Goal: Task Accomplishment & Management: Use online tool/utility

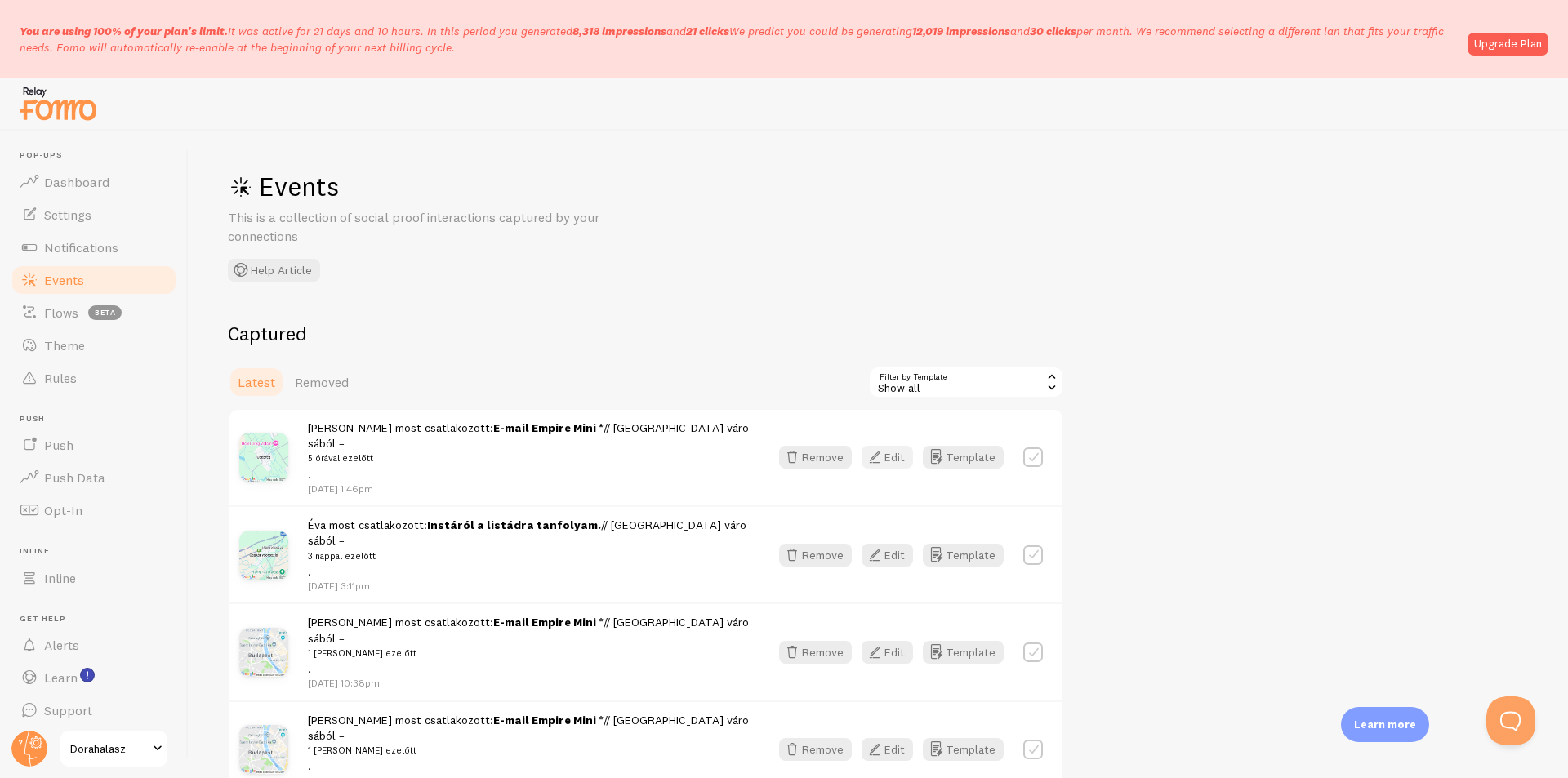
click at [880, 454] on icon "button" at bounding box center [874, 457] width 20 height 20
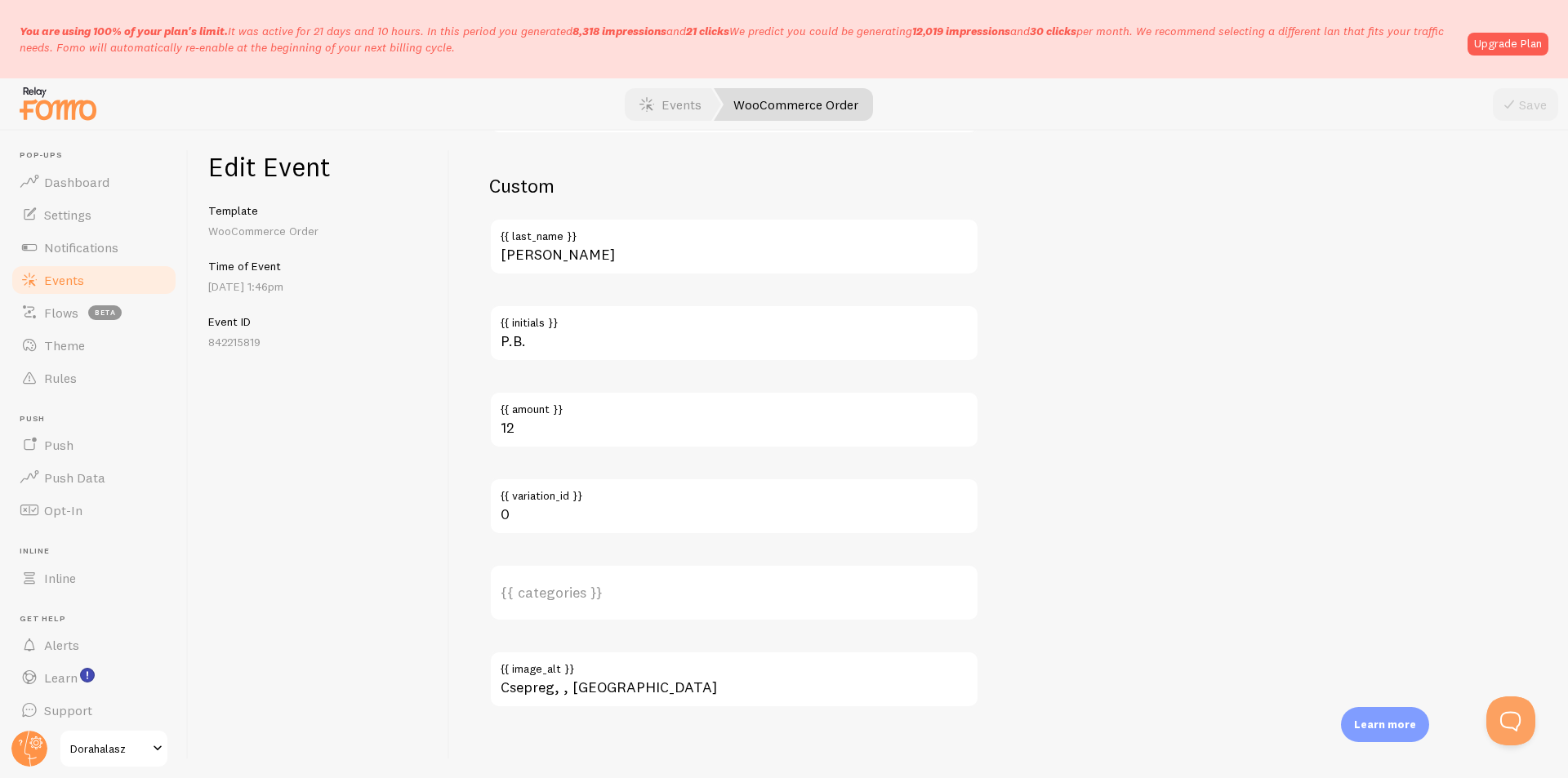
scroll to position [1060, 0]
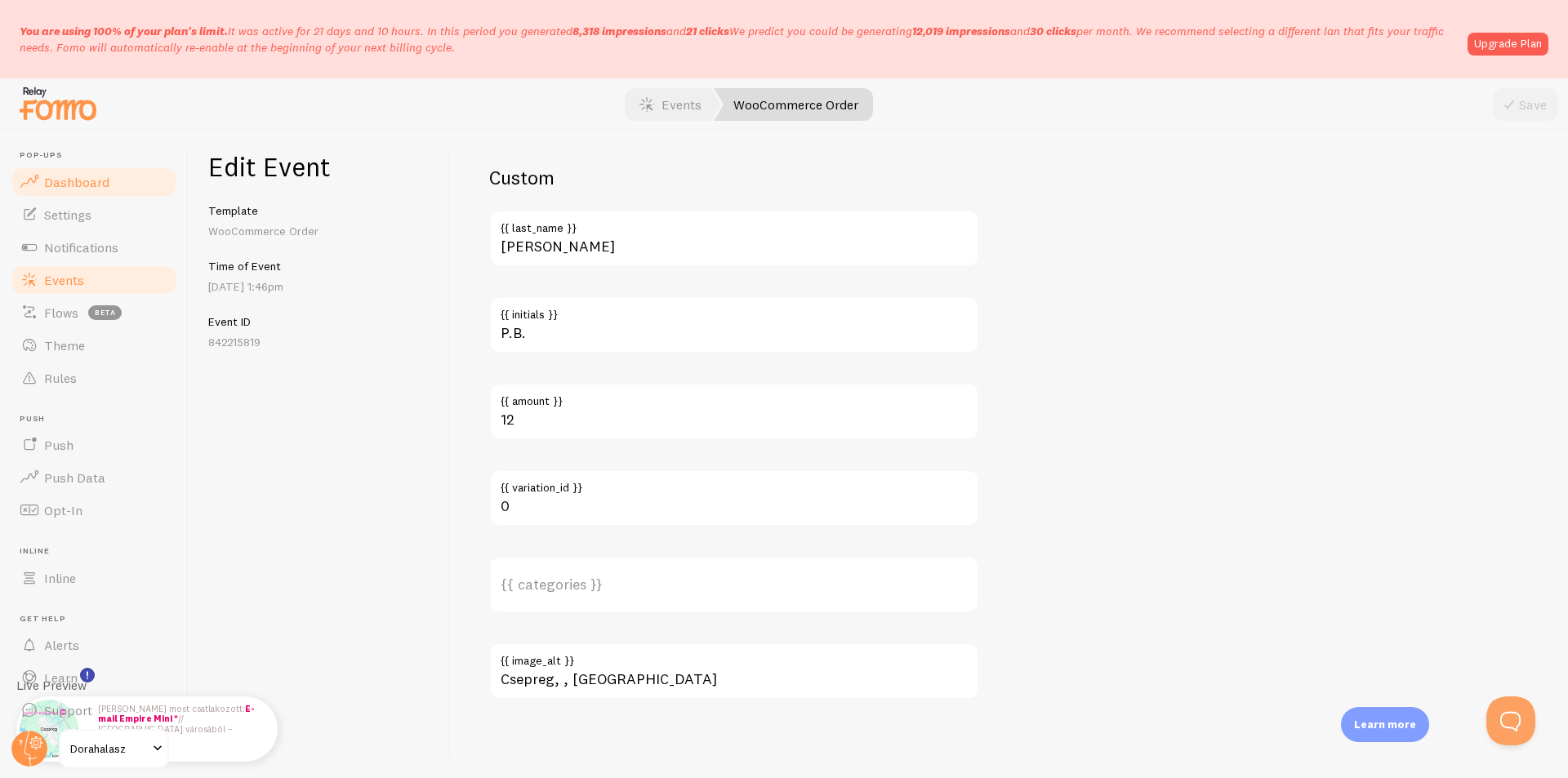
click at [112, 189] on link "Dashboard" at bounding box center [93, 182] width 169 height 33
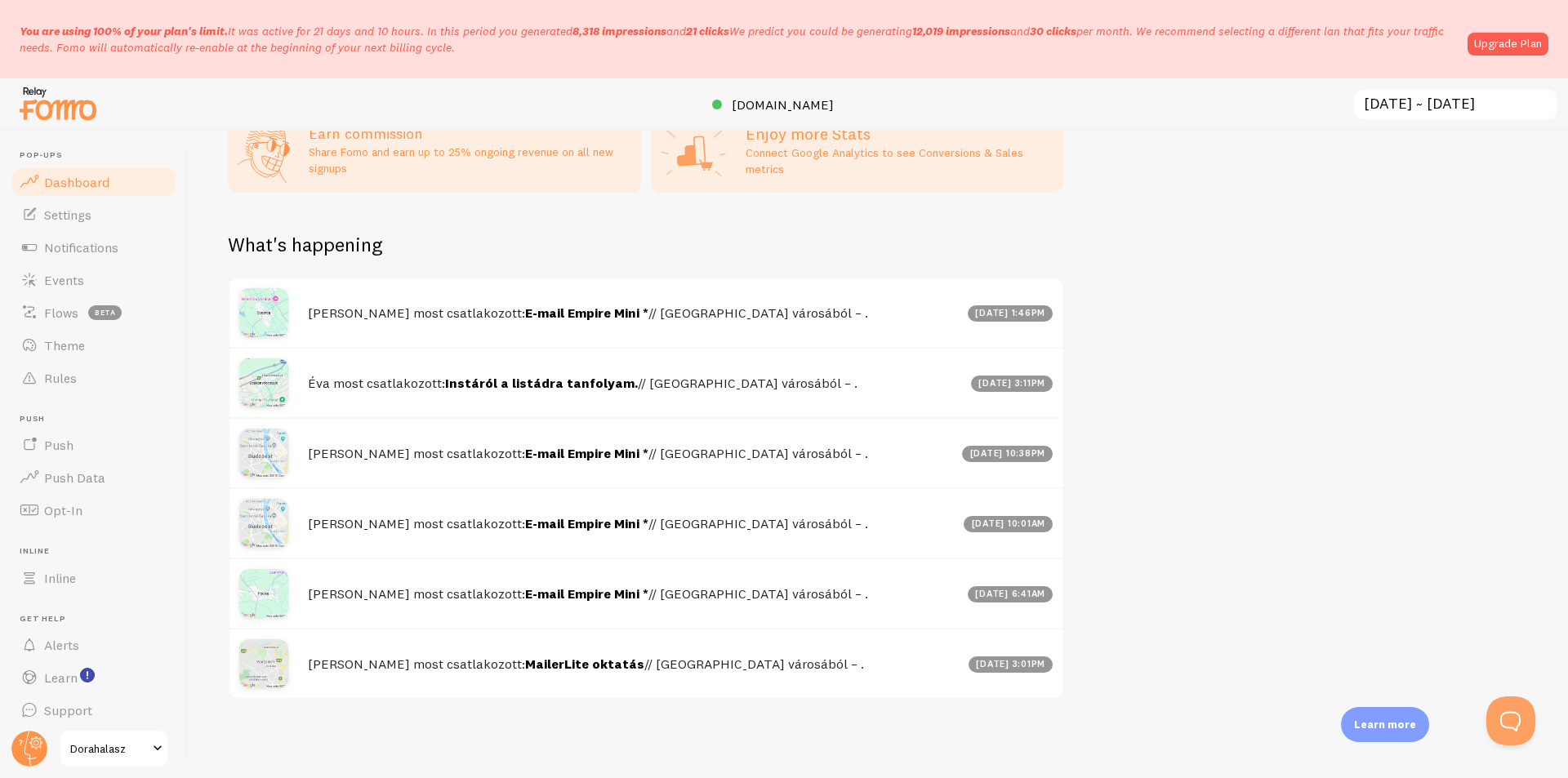
scroll to position [721, 0]
click at [85, 217] on span "Settings" at bounding box center [68, 214] width 47 height 16
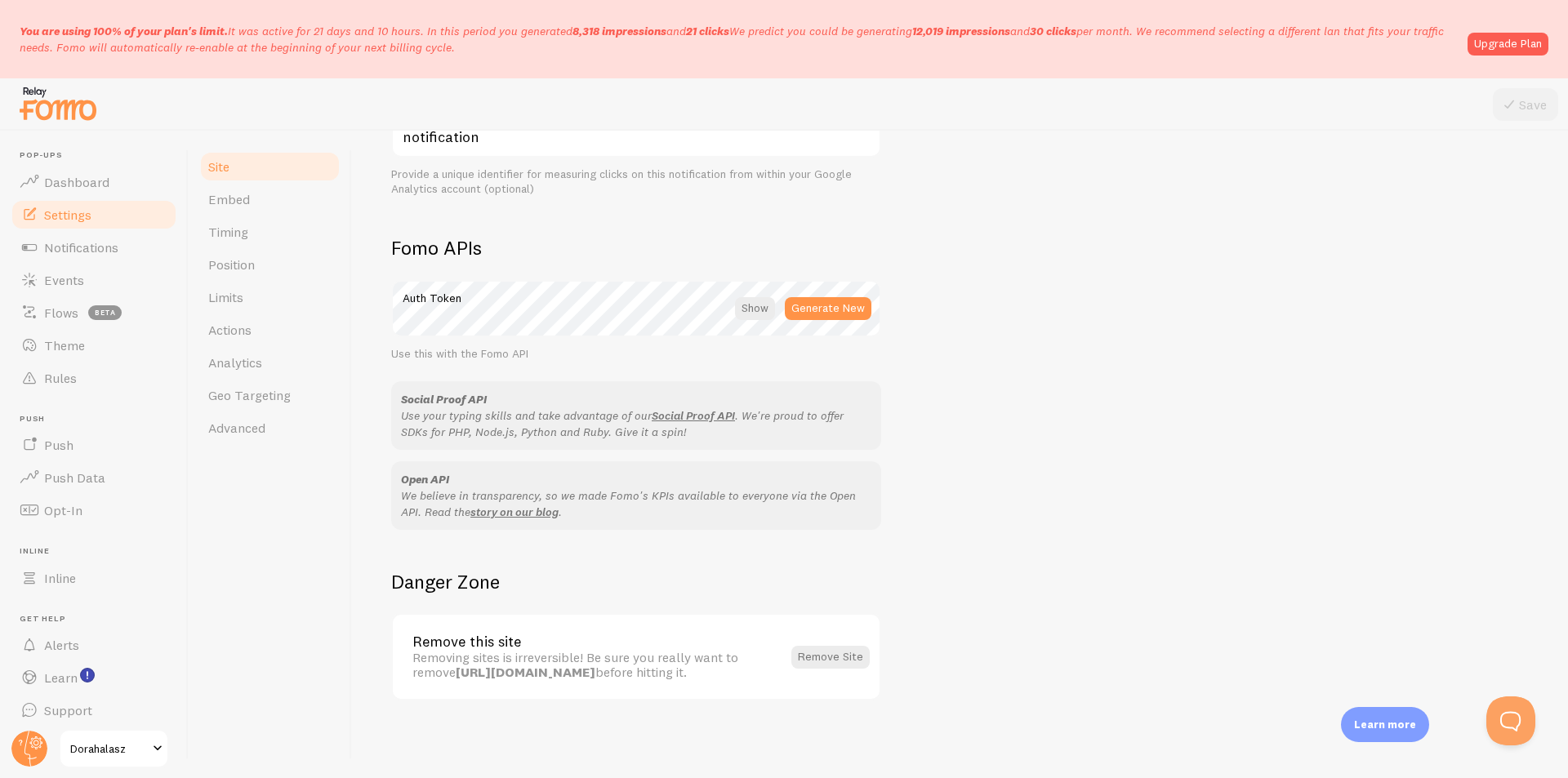
scroll to position [842, 0]
click at [232, 208] on link "Embed" at bounding box center [270, 199] width 143 height 33
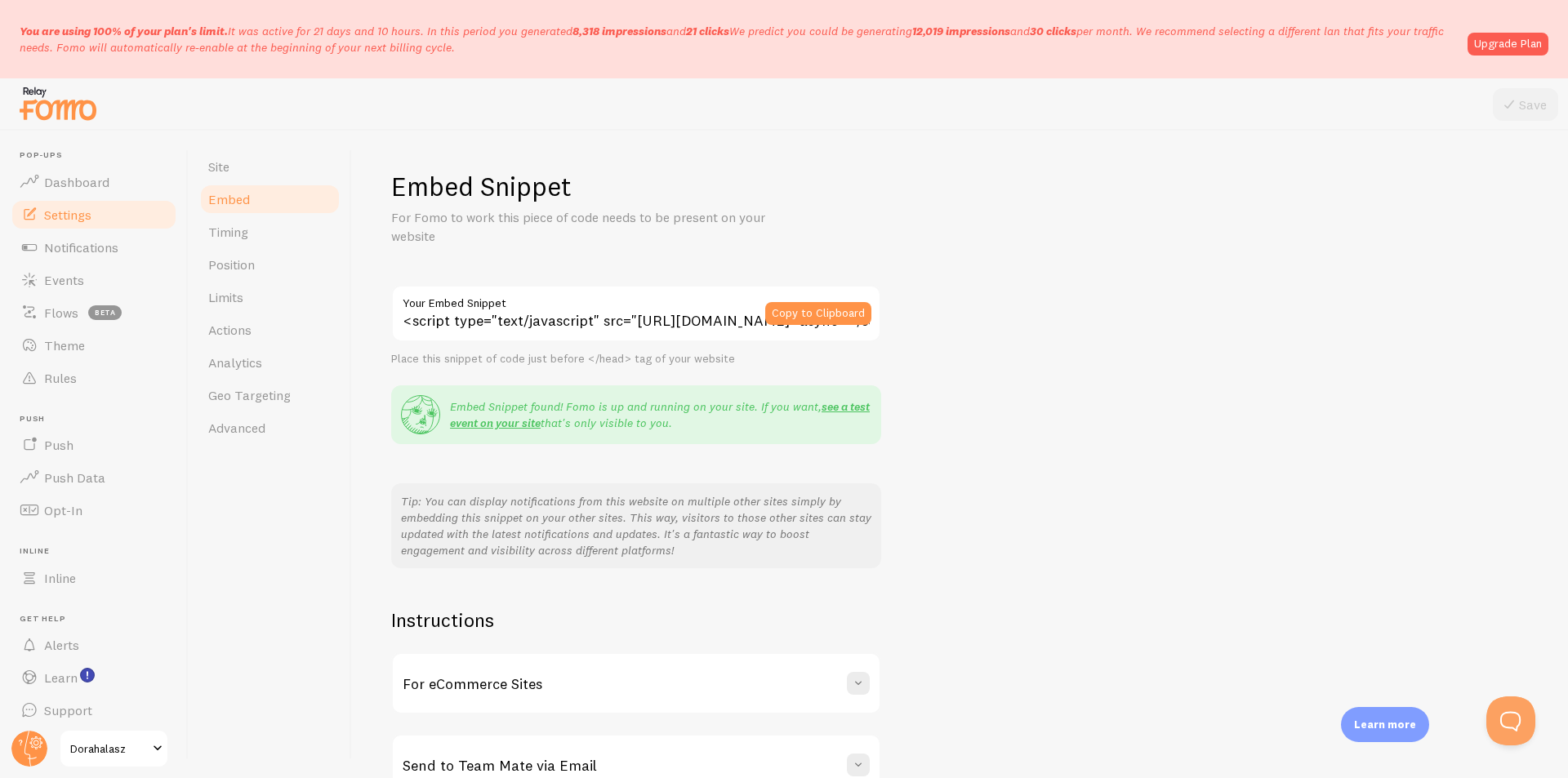
scroll to position [97, 0]
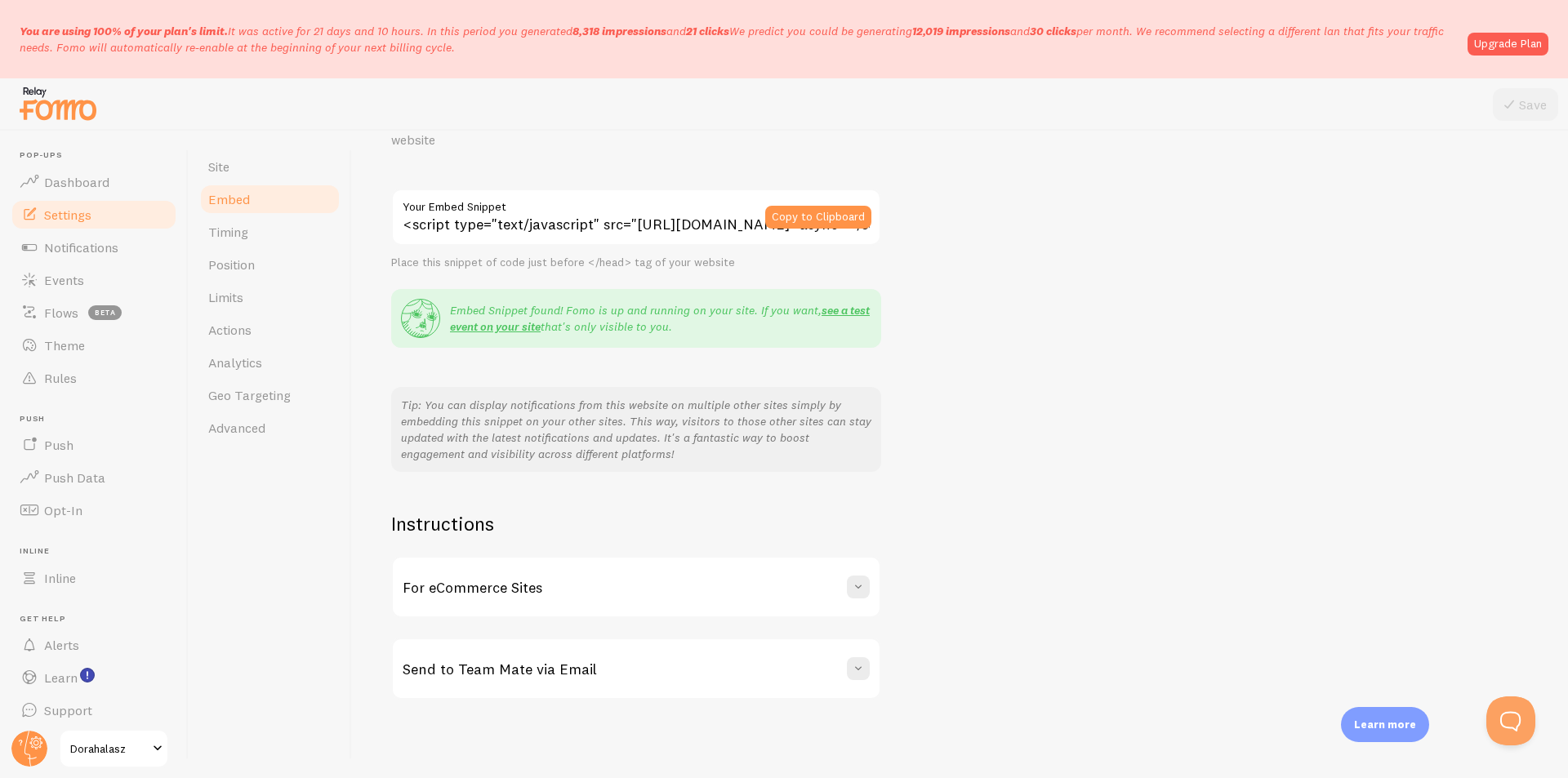
click at [534, 579] on h3 "For eCommerce Sites" at bounding box center [472, 588] width 140 height 19
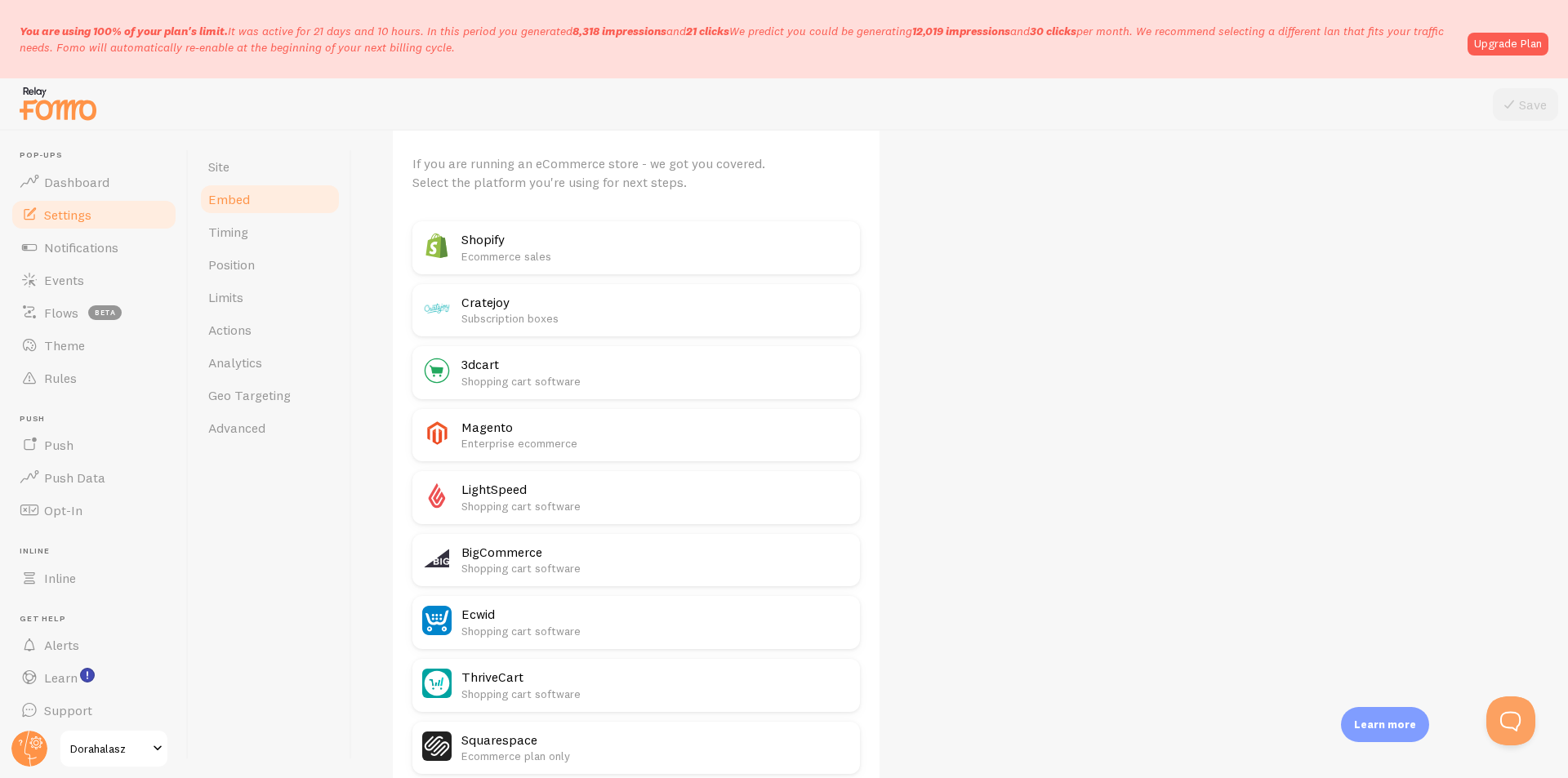
scroll to position [750, 0]
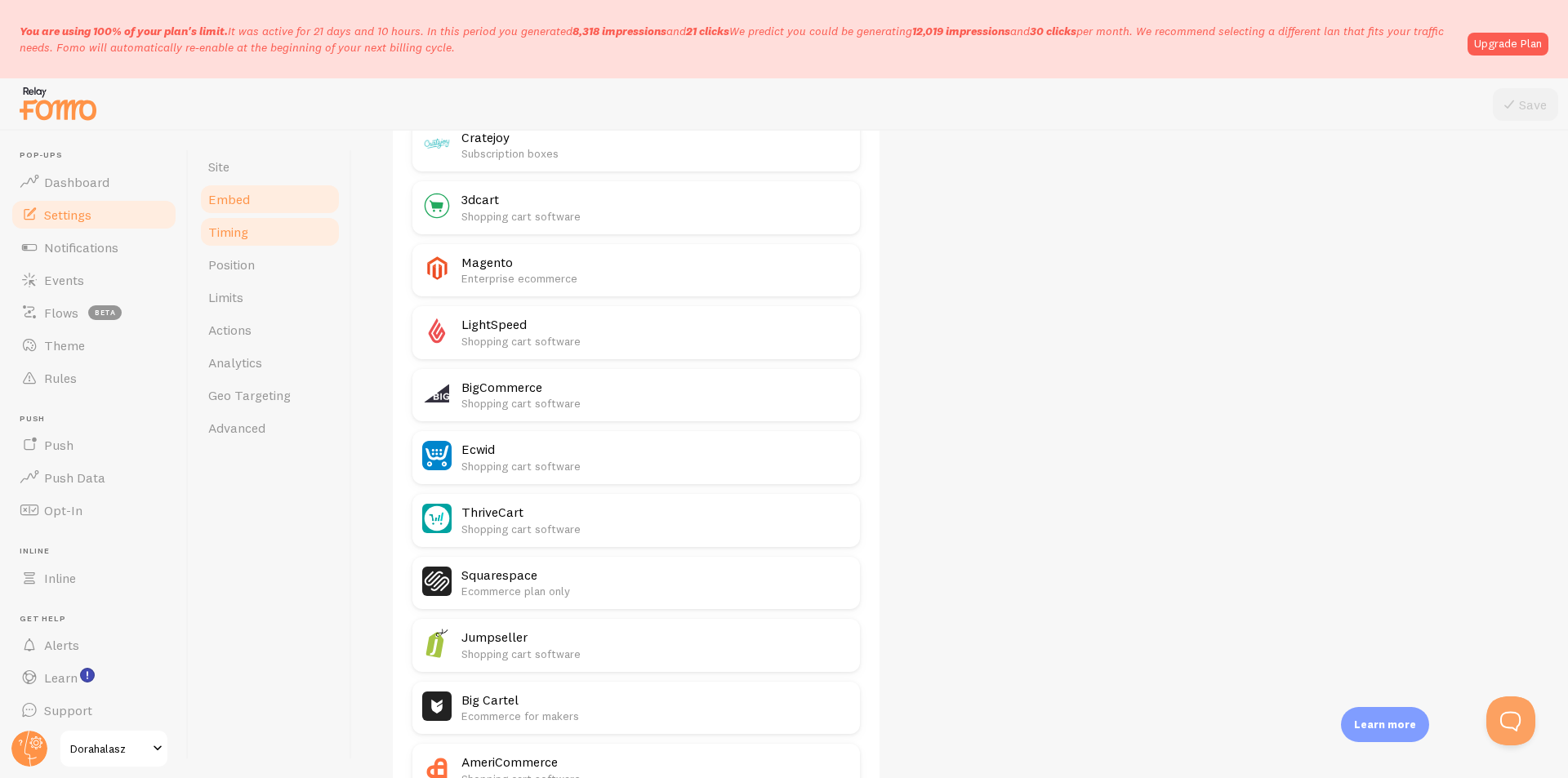
click at [268, 226] on link "Timing" at bounding box center [270, 232] width 143 height 33
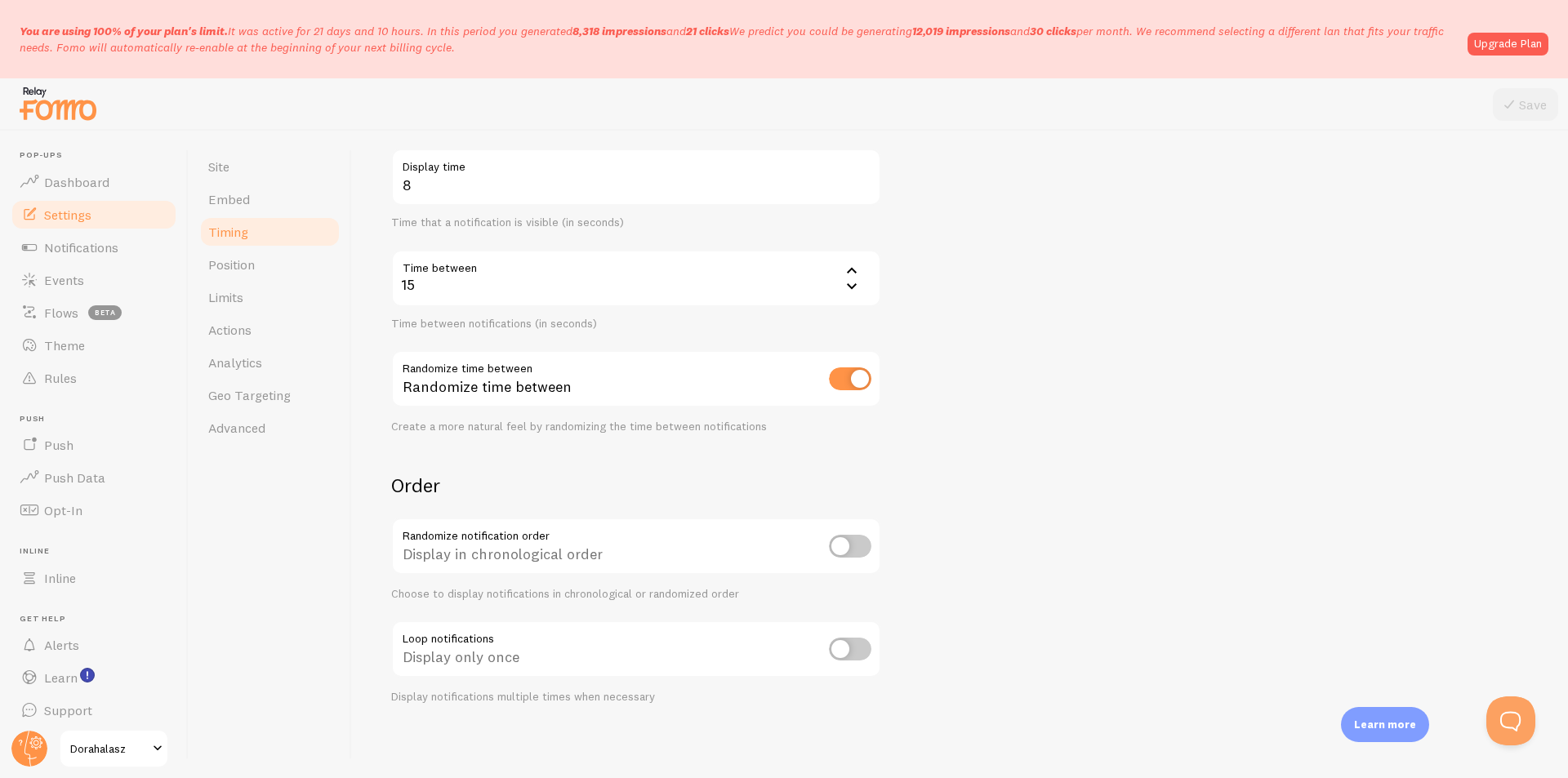
scroll to position [267, 0]
click at [281, 282] on link "Limits" at bounding box center [270, 297] width 143 height 33
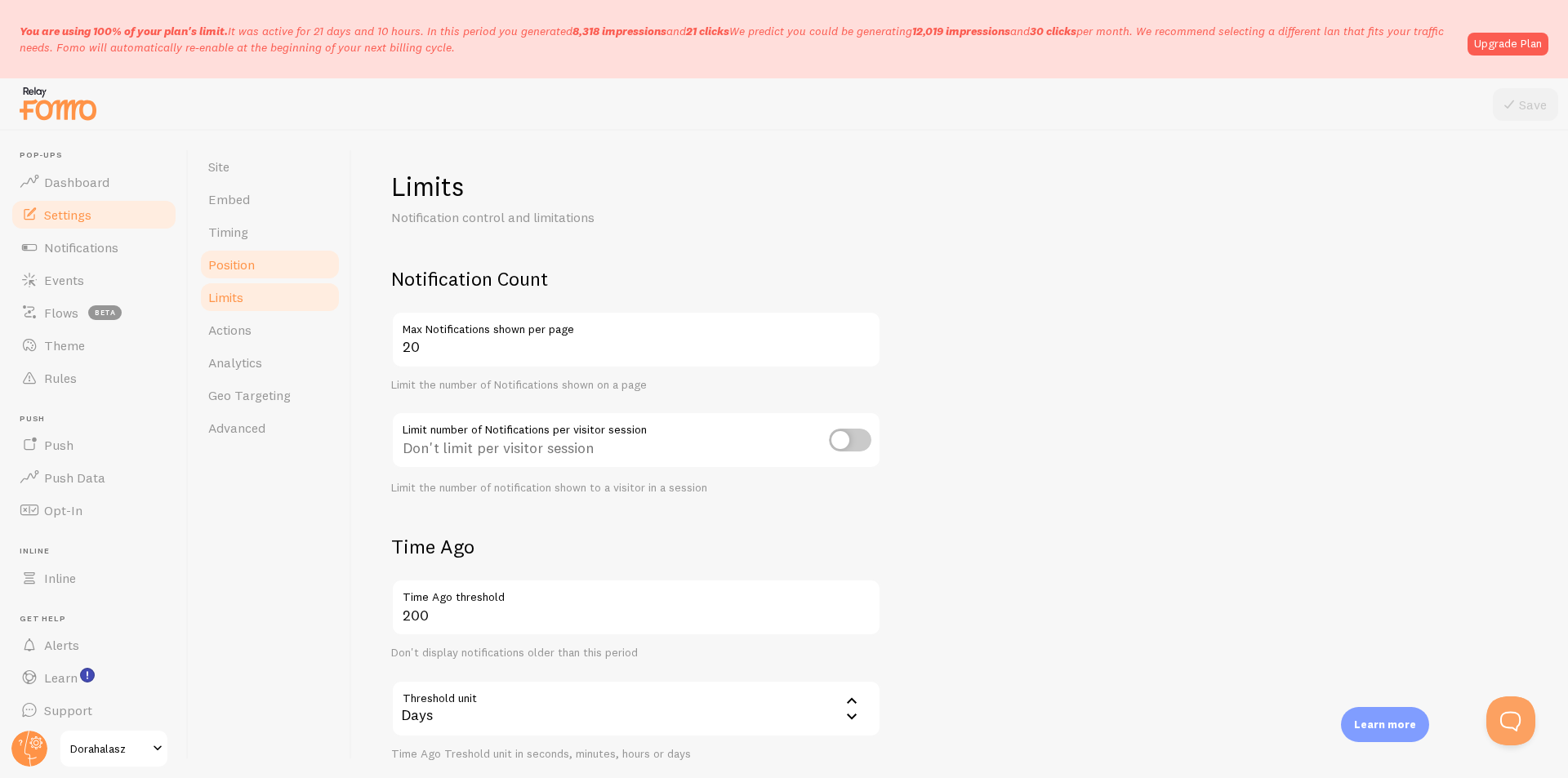
click at [279, 276] on link "Position" at bounding box center [270, 264] width 143 height 33
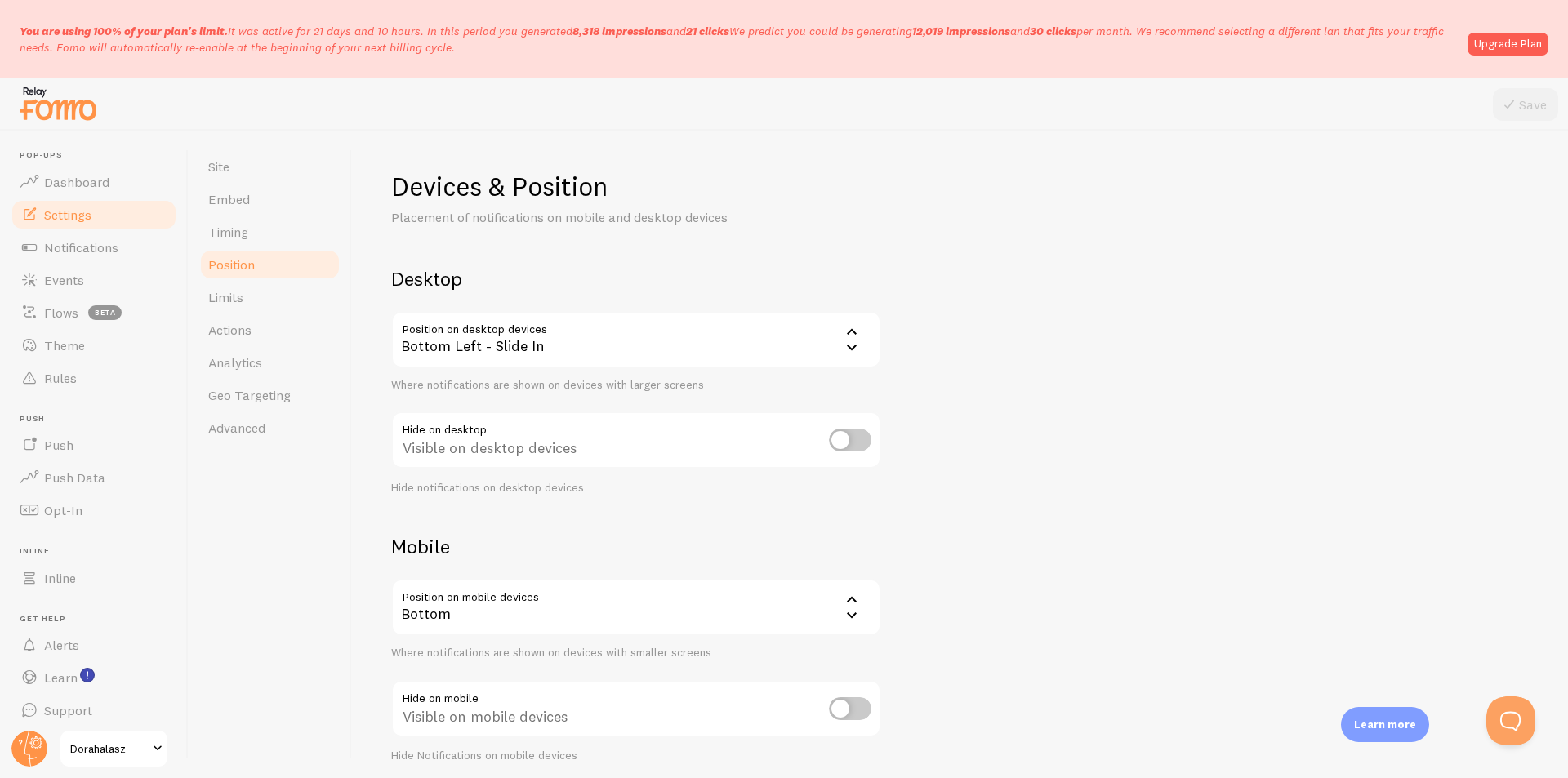
scroll to position [63, 0]
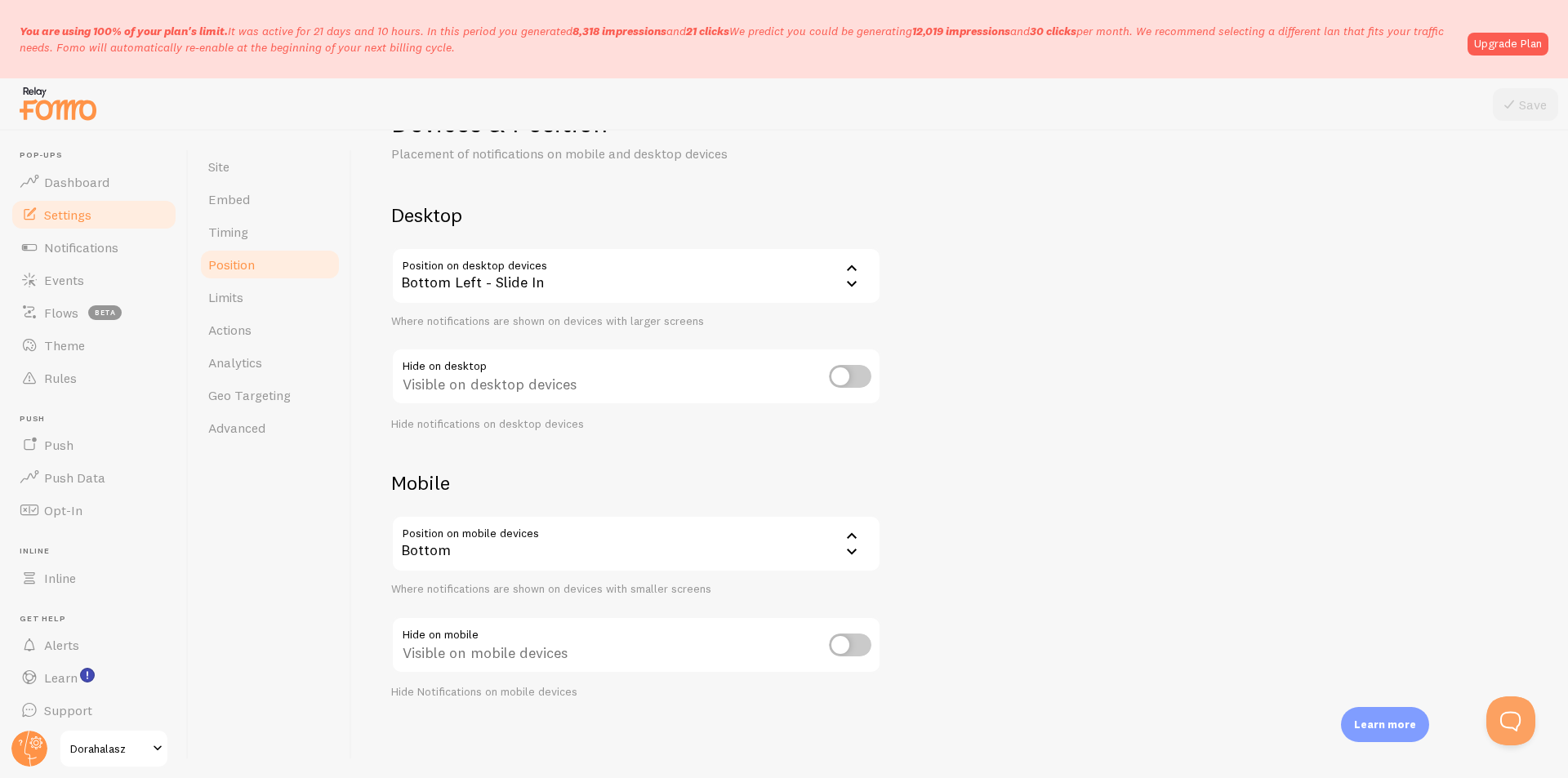
click at [856, 649] on input "checkbox" at bounding box center [850, 644] width 43 height 23
checkbox input "true"
click at [1533, 105] on button "Save" at bounding box center [1525, 104] width 65 height 33
click at [261, 309] on link "Limits" at bounding box center [270, 297] width 143 height 33
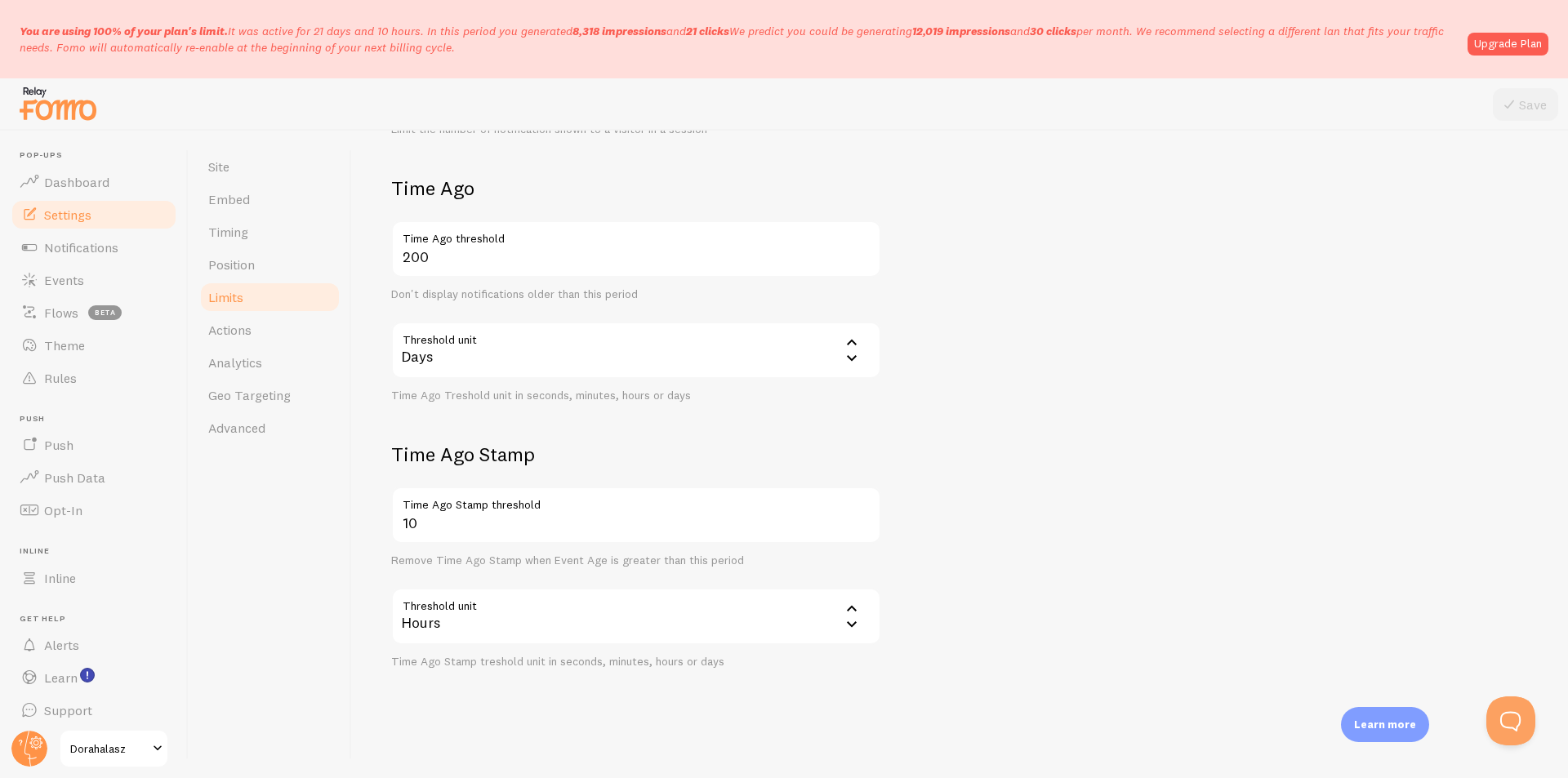
scroll to position [359, 0]
click at [235, 334] on span "Actions" at bounding box center [229, 330] width 44 height 16
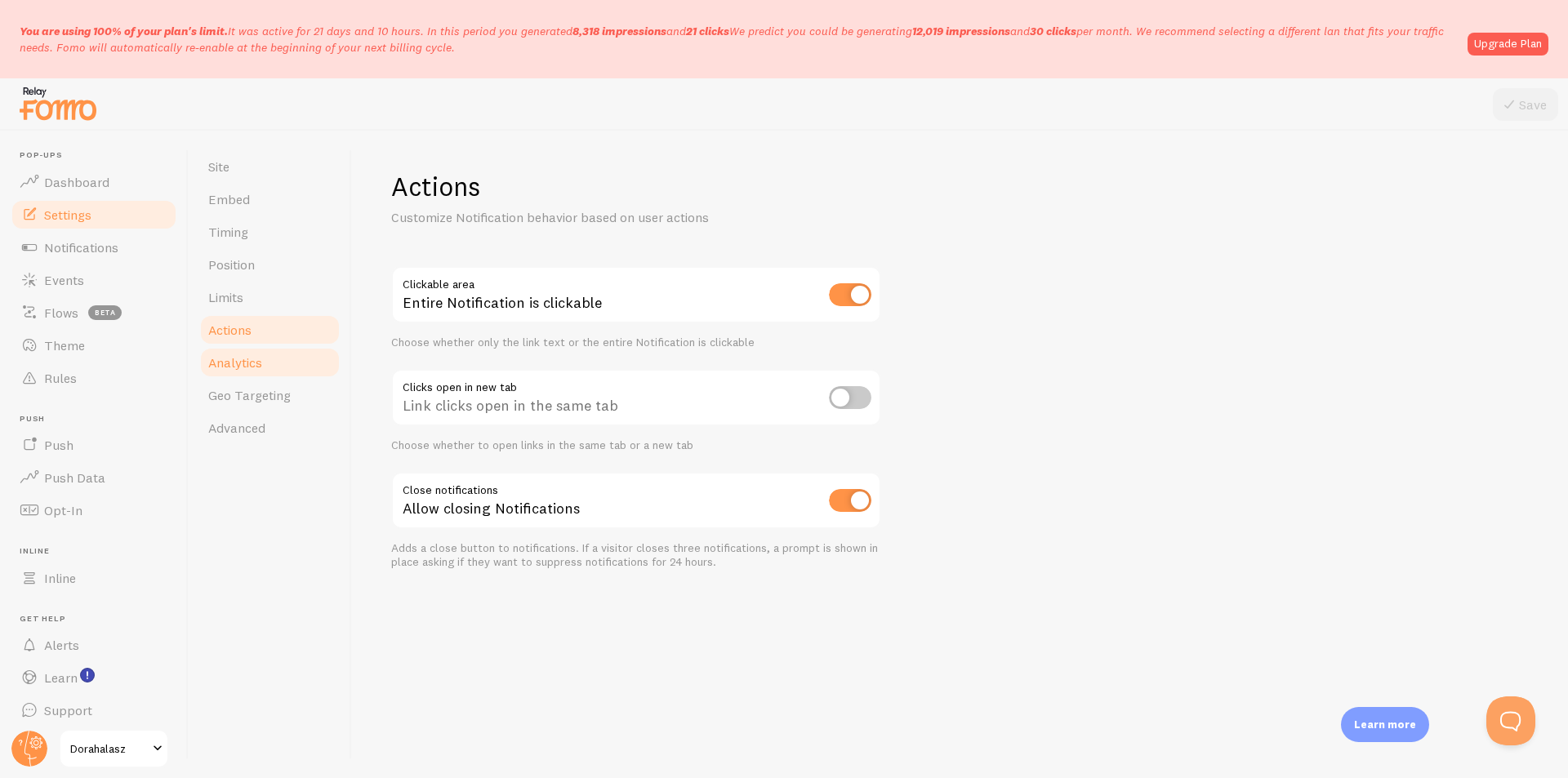
click at [243, 362] on span "Analytics" at bounding box center [235, 362] width 54 height 16
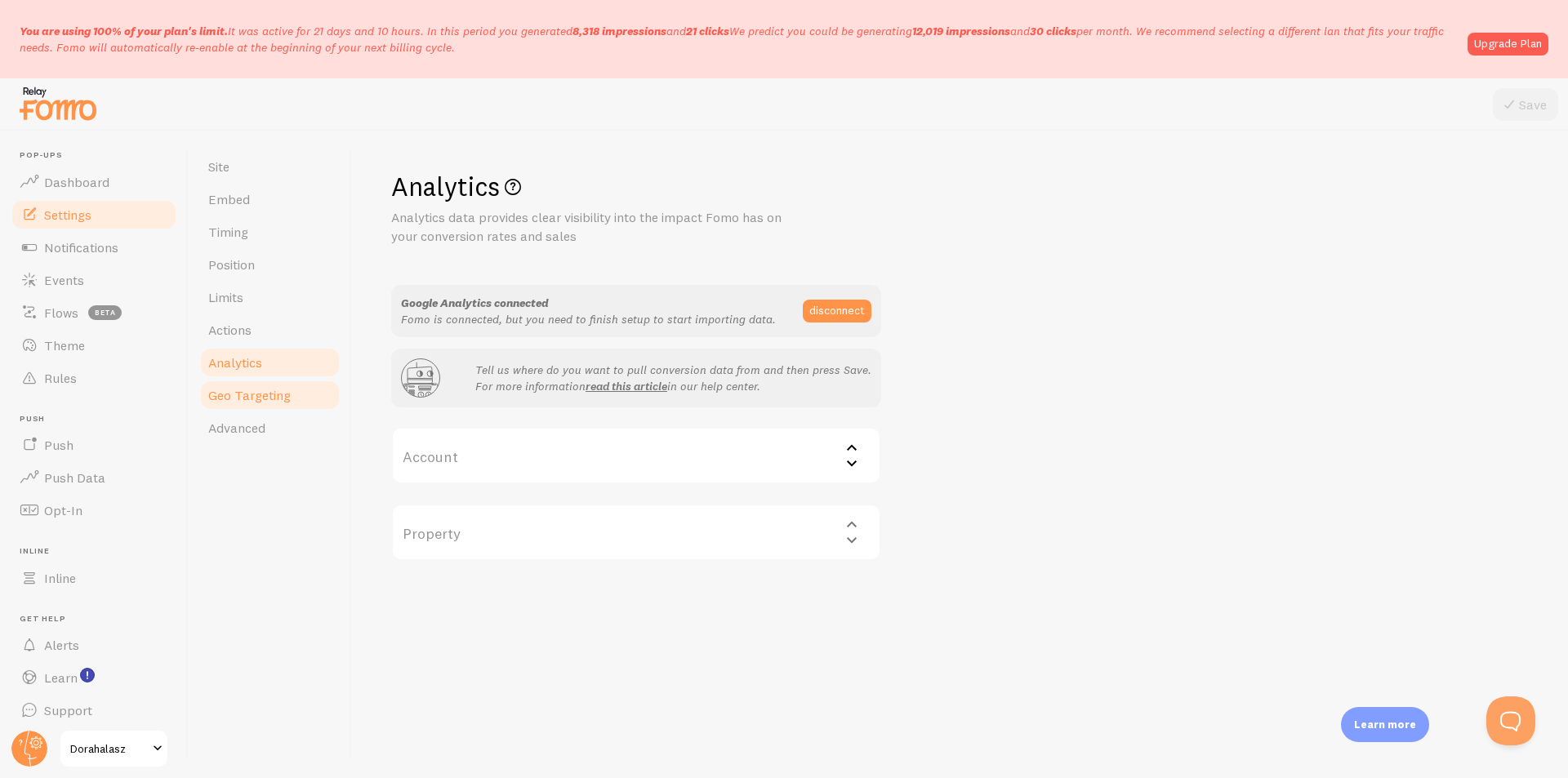
click at [264, 400] on span "Geo Targeting" at bounding box center [249, 395] width 82 height 16
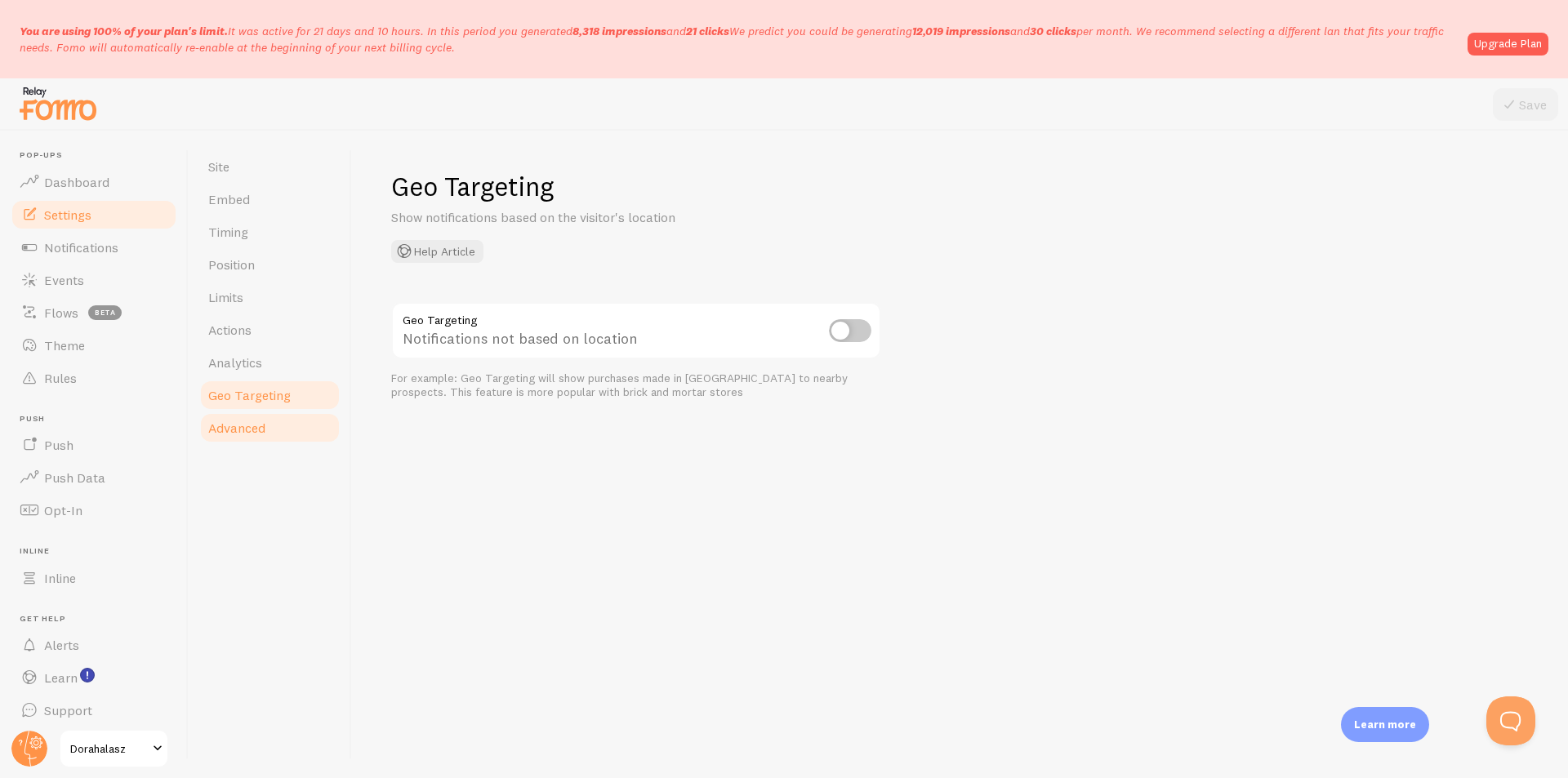
click at [264, 428] on span "Advanced" at bounding box center [236, 427] width 57 height 16
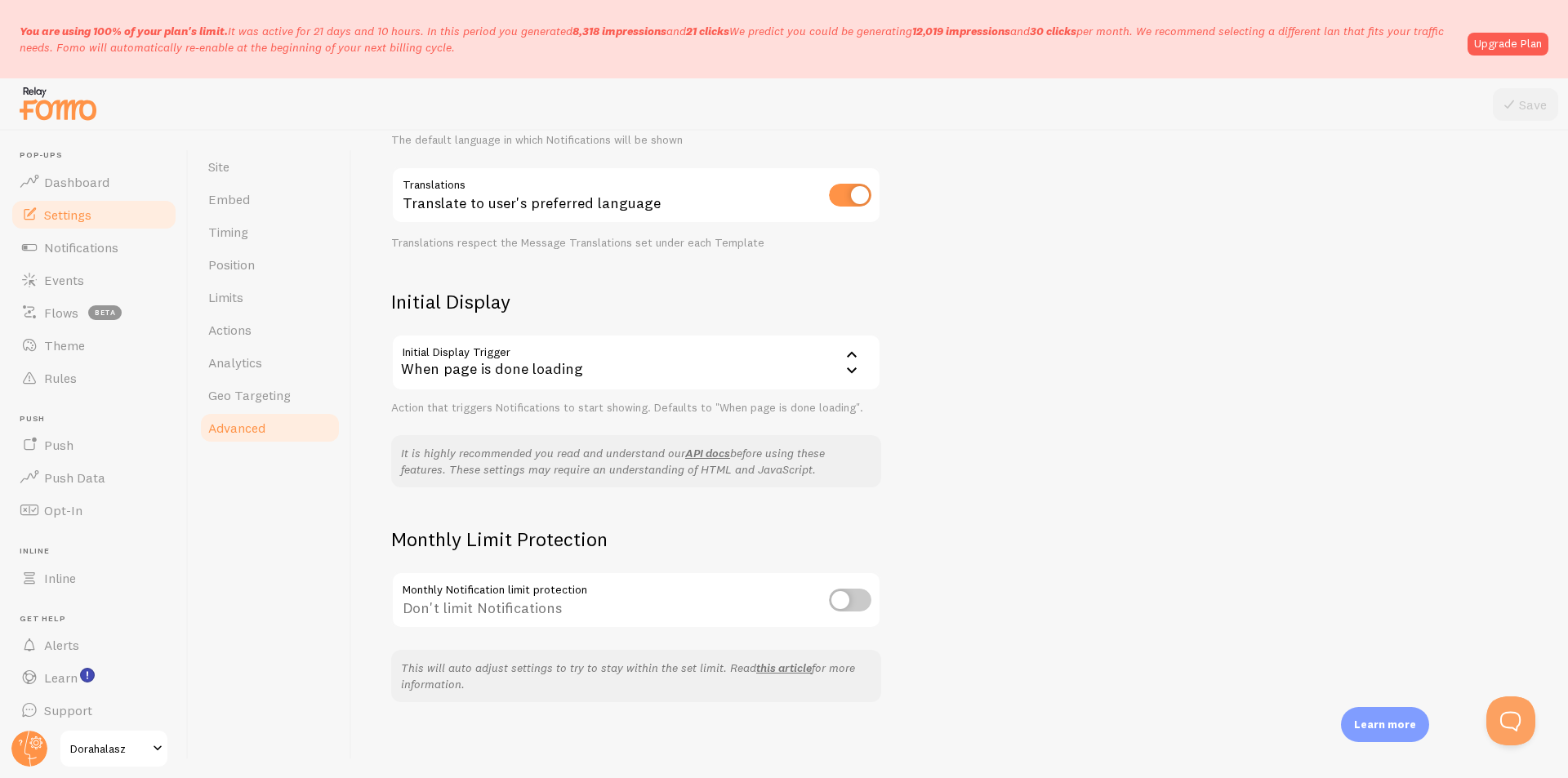
scroll to position [247, 0]
click at [80, 249] on span "Notifications" at bounding box center [81, 247] width 74 height 16
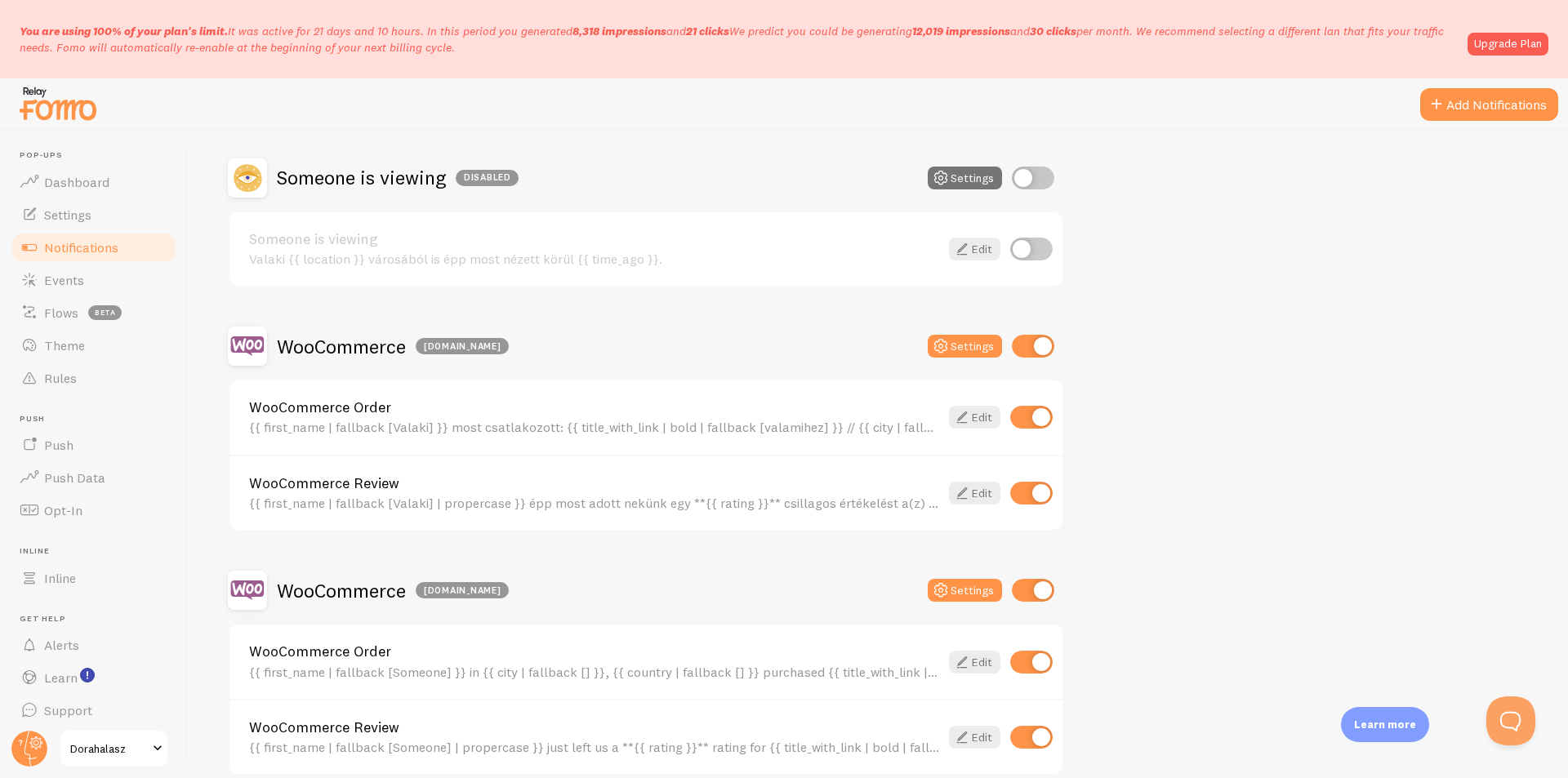
scroll to position [389, 0]
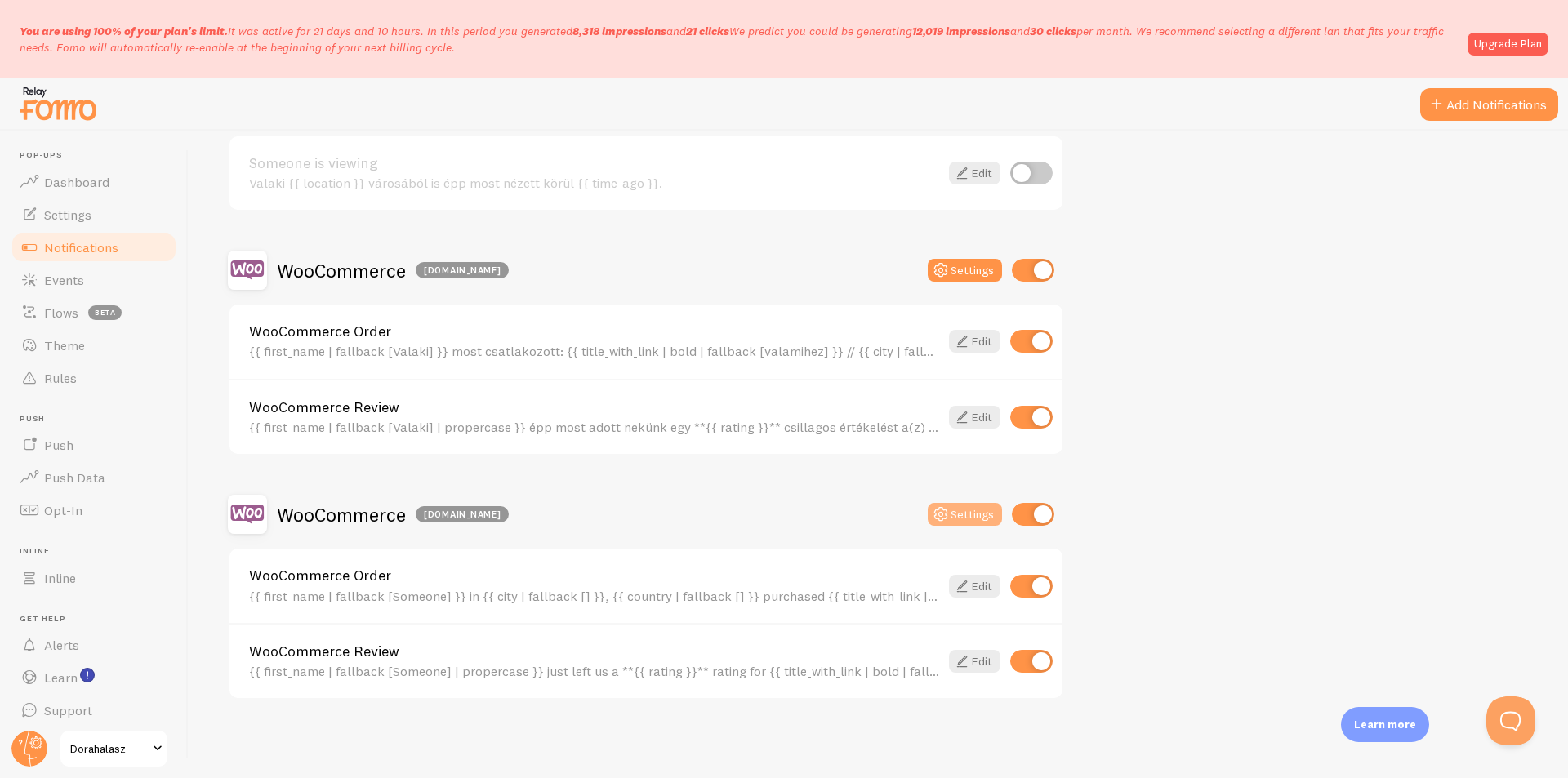
click at [976, 506] on button "Settings" at bounding box center [965, 514] width 74 height 23
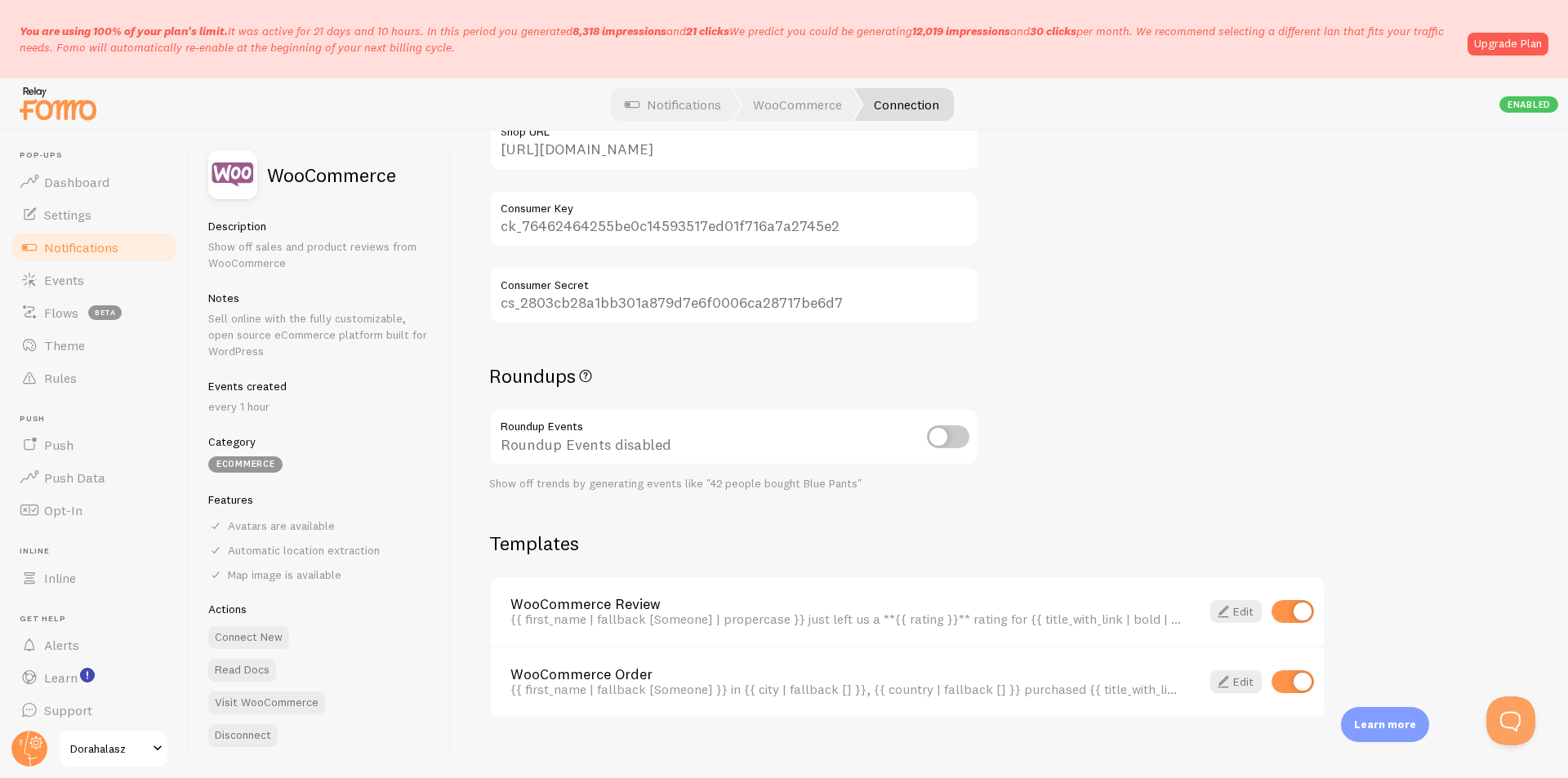
scroll to position [300, 0]
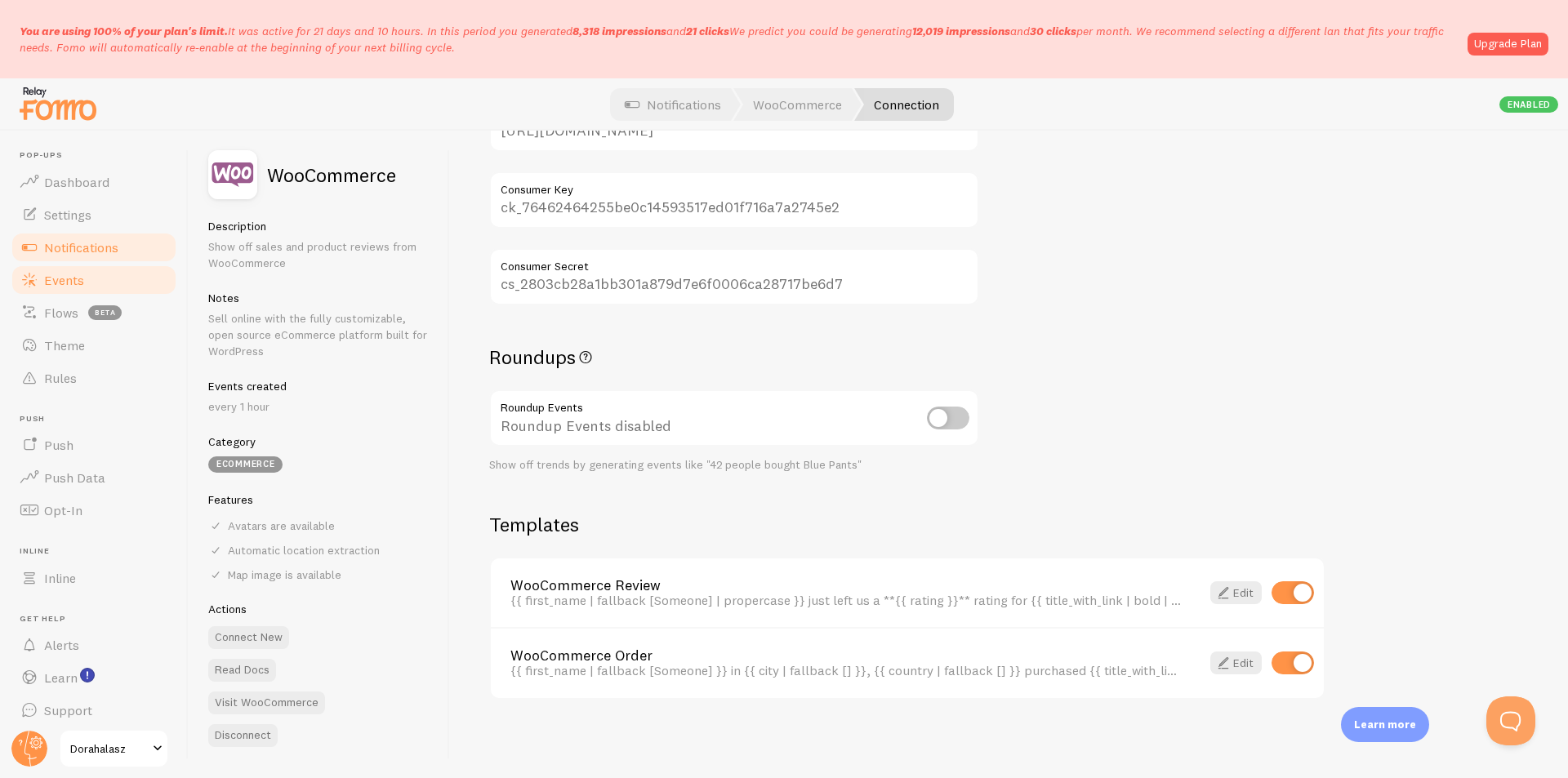
click at [80, 272] on span "Events" at bounding box center [64, 280] width 40 height 16
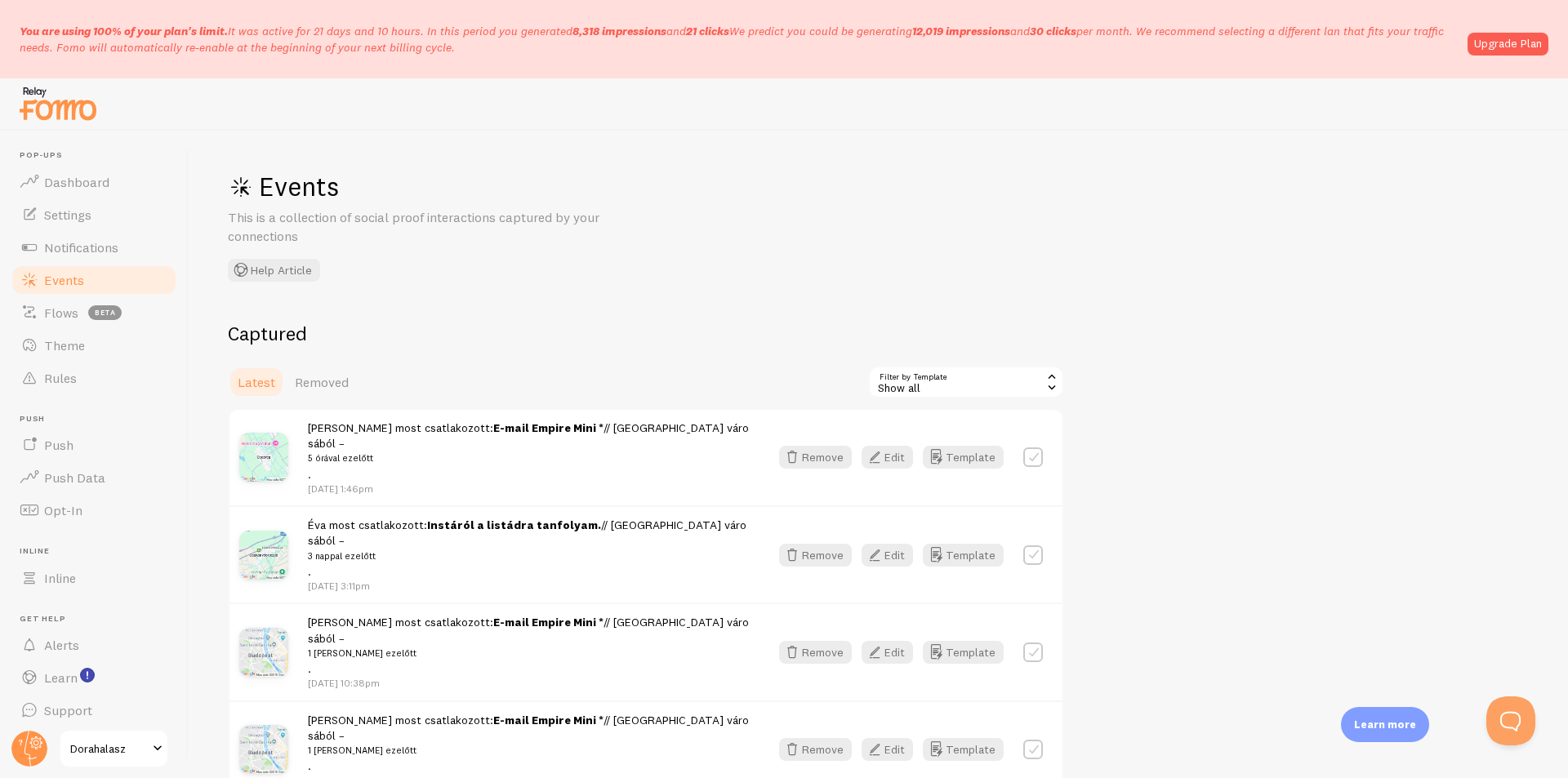
scroll to position [163, 0]
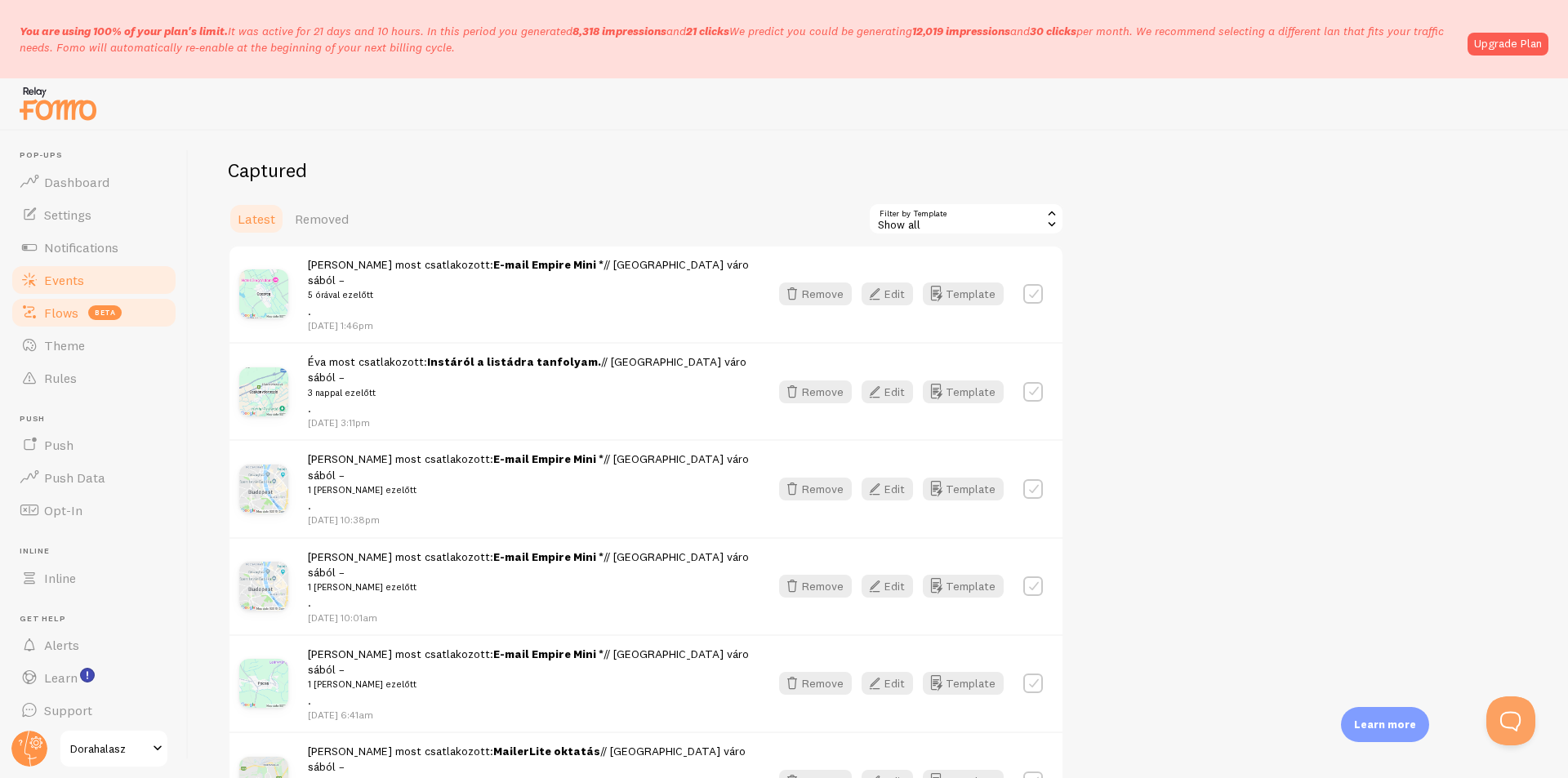
click at [91, 312] on span "beta" at bounding box center [104, 312] width 33 height 15
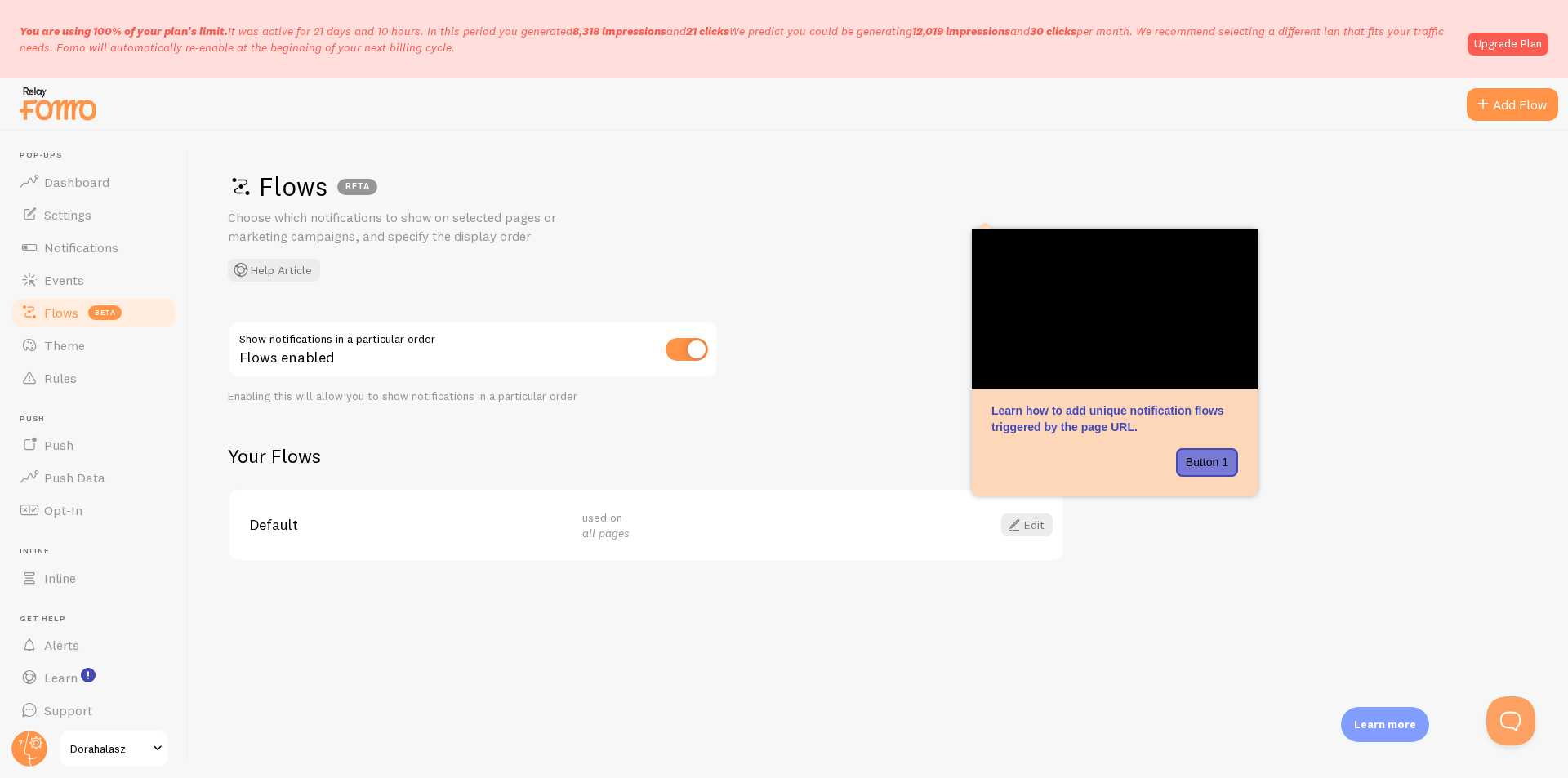
click at [1386, 423] on div "Flows BETA Choose which notifications to show on selected pages or marketing ca…" at bounding box center [878, 454] width 1380 height 648
click at [1500, 90] on div "Add Flow" at bounding box center [1512, 104] width 92 height 33
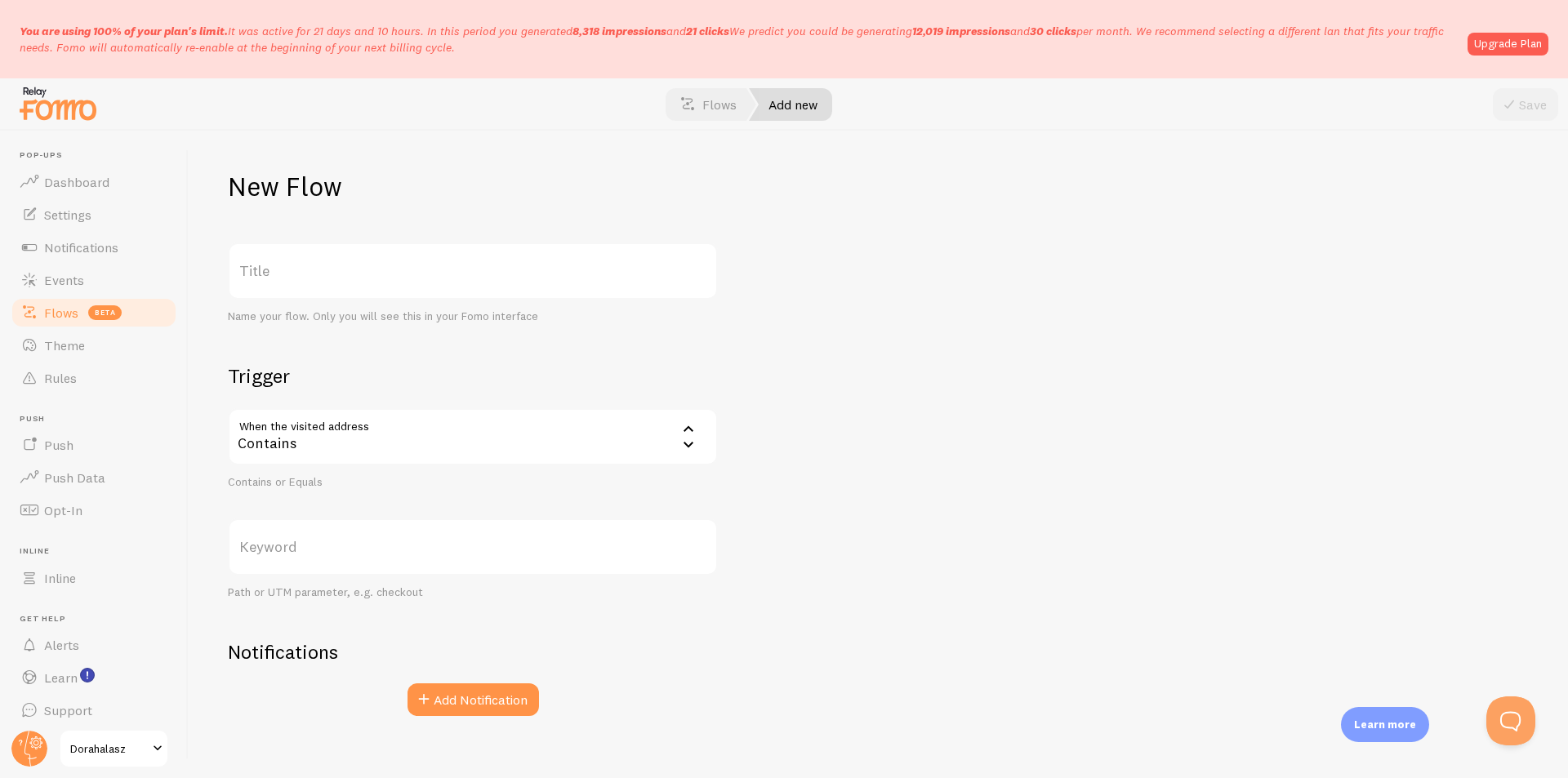
click at [373, 247] on label "Title" at bounding box center [472, 270] width 490 height 57
click at [373, 247] on input "Title" at bounding box center [472, 270] width 490 height 57
type input "Oktass mostantól ...minikurzus"
click at [384, 446] on div "Contains" at bounding box center [472, 437] width 490 height 57
click at [308, 523] on li "Equals" at bounding box center [472, 517] width 487 height 28
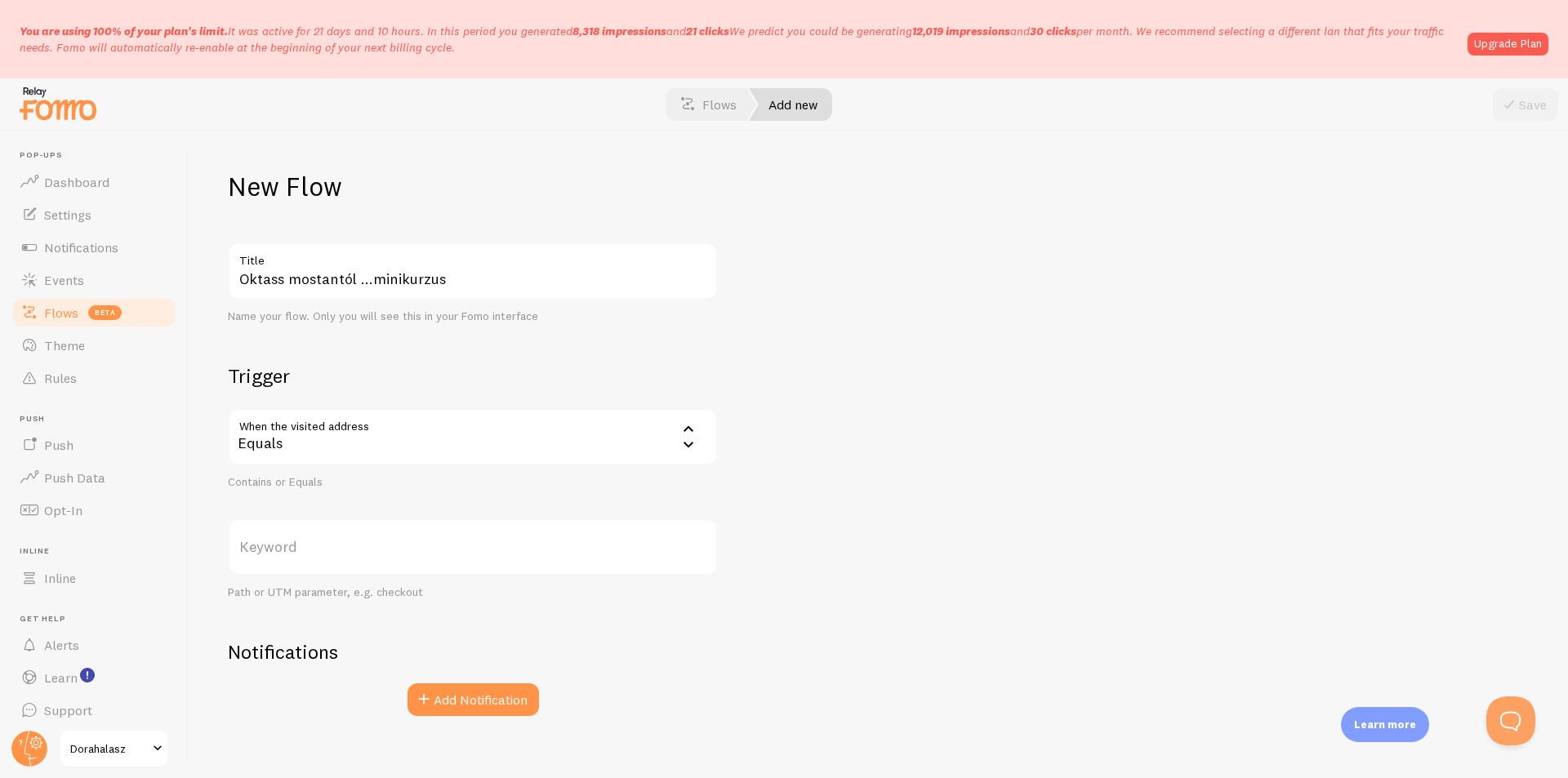
click at [371, 553] on label "Keyword" at bounding box center [472, 547] width 490 height 57
click at [371, 553] on input "Keyword" at bounding box center [472, 547] width 490 height 57
paste input "[URL][DOMAIN_NAME]"
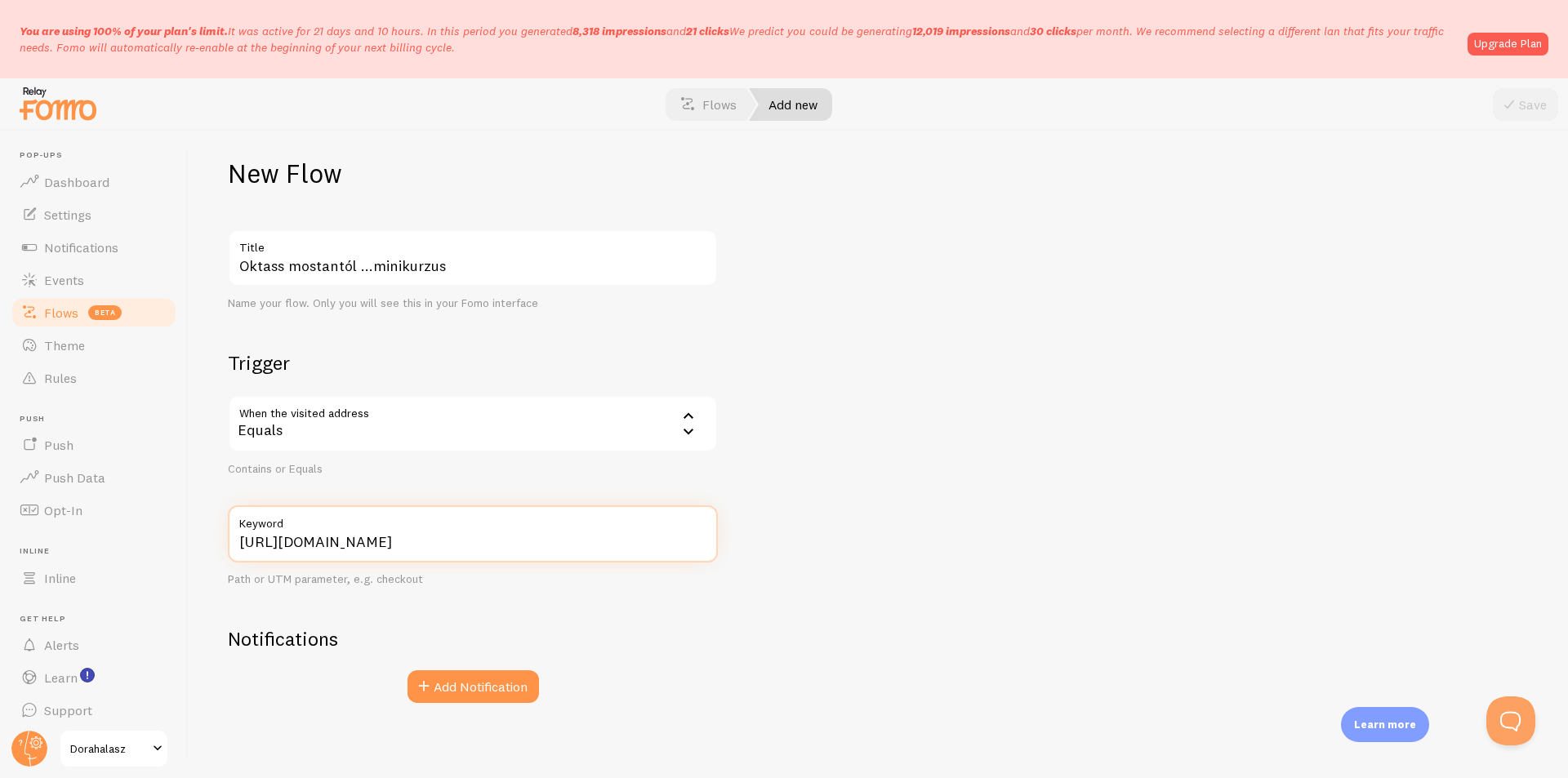
scroll to position [16, 0]
type input "[URL][DOMAIN_NAME]"
click at [511, 685] on button "Add Notification" at bounding box center [473, 684] width 132 height 33
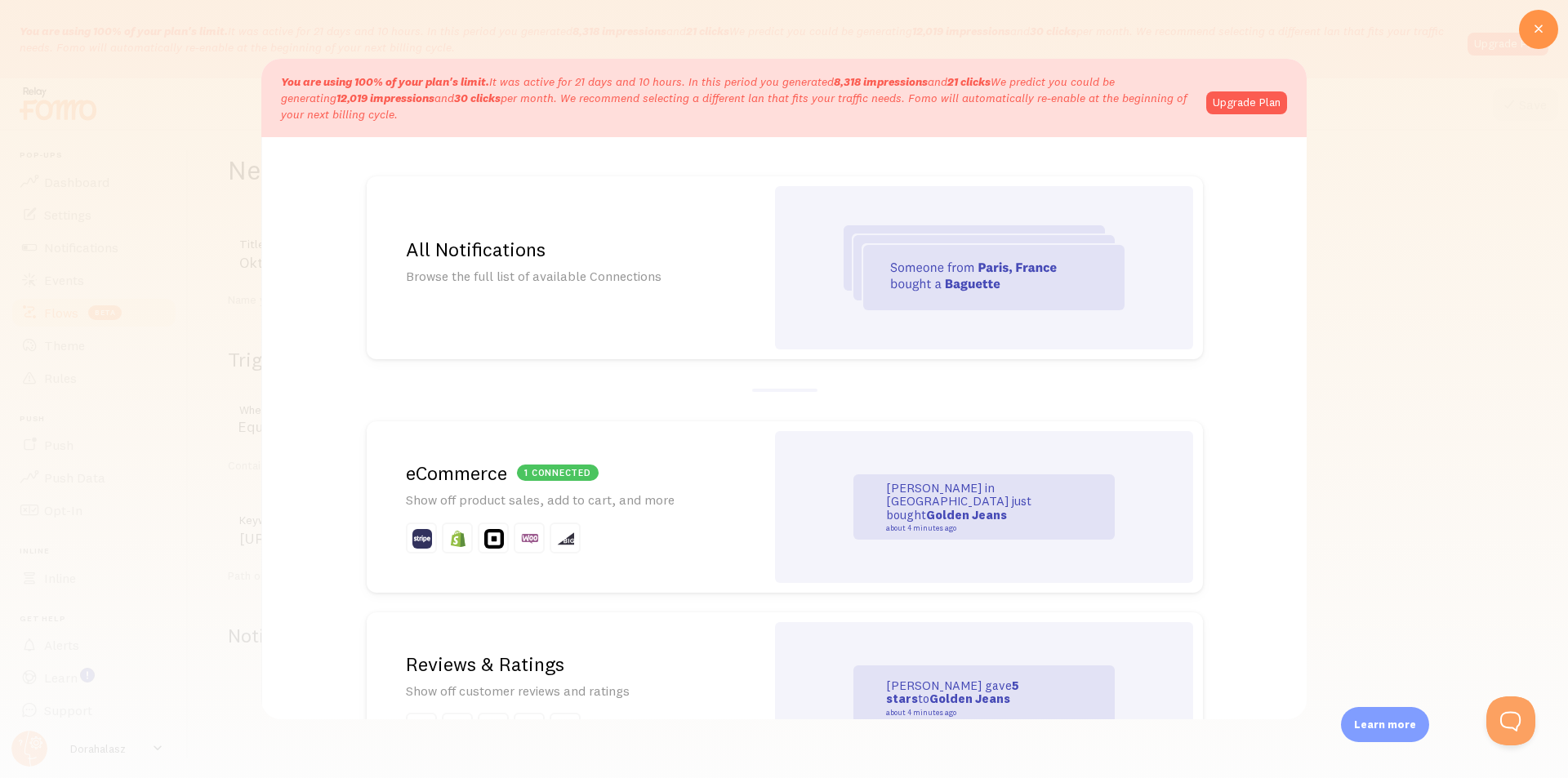
scroll to position [0, 0]
click at [950, 508] on strong "Golden Jeans" at bounding box center [966, 515] width 80 height 15
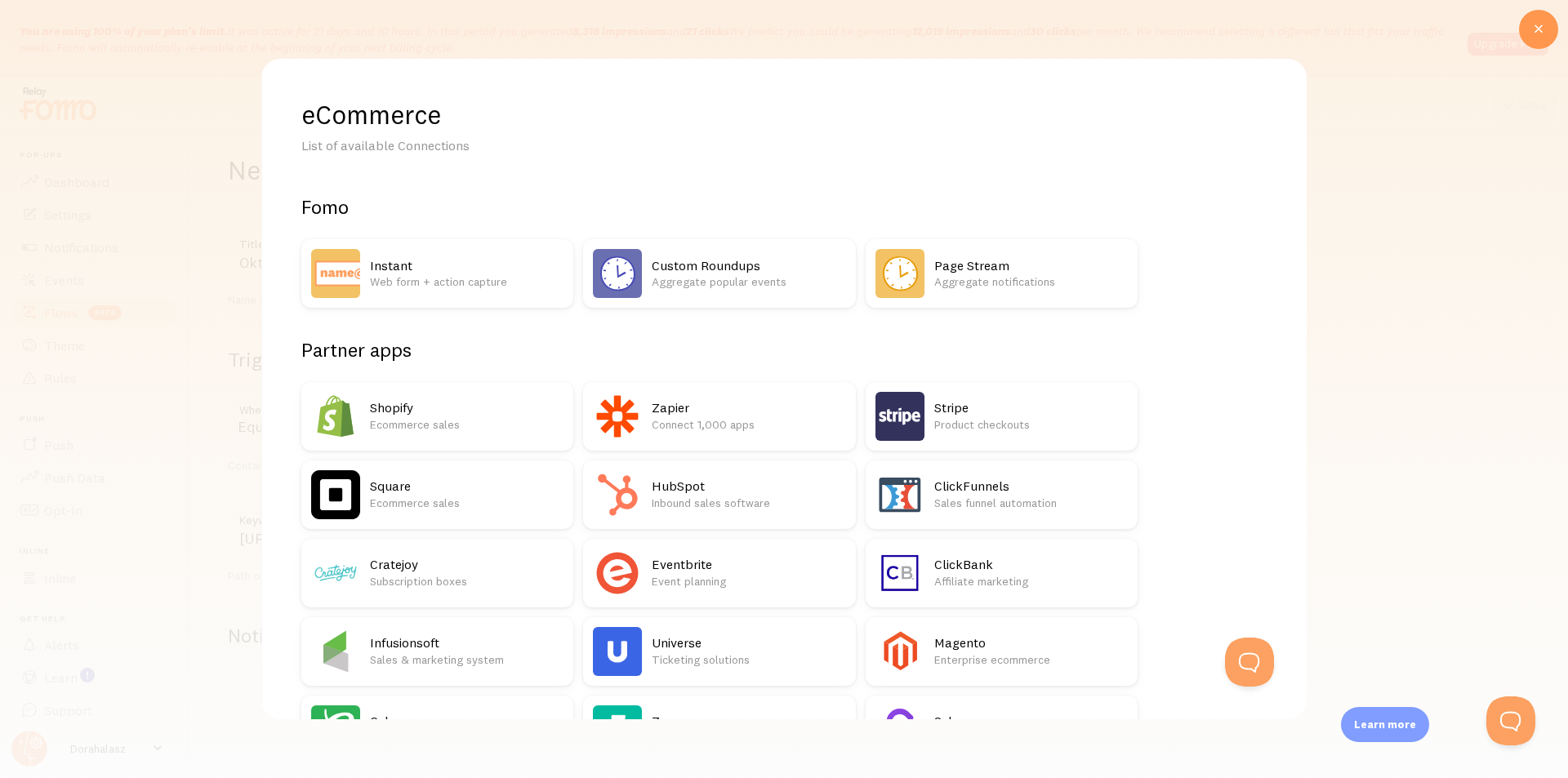
click at [1547, 18] on div at bounding box center [1539, 29] width 39 height 39
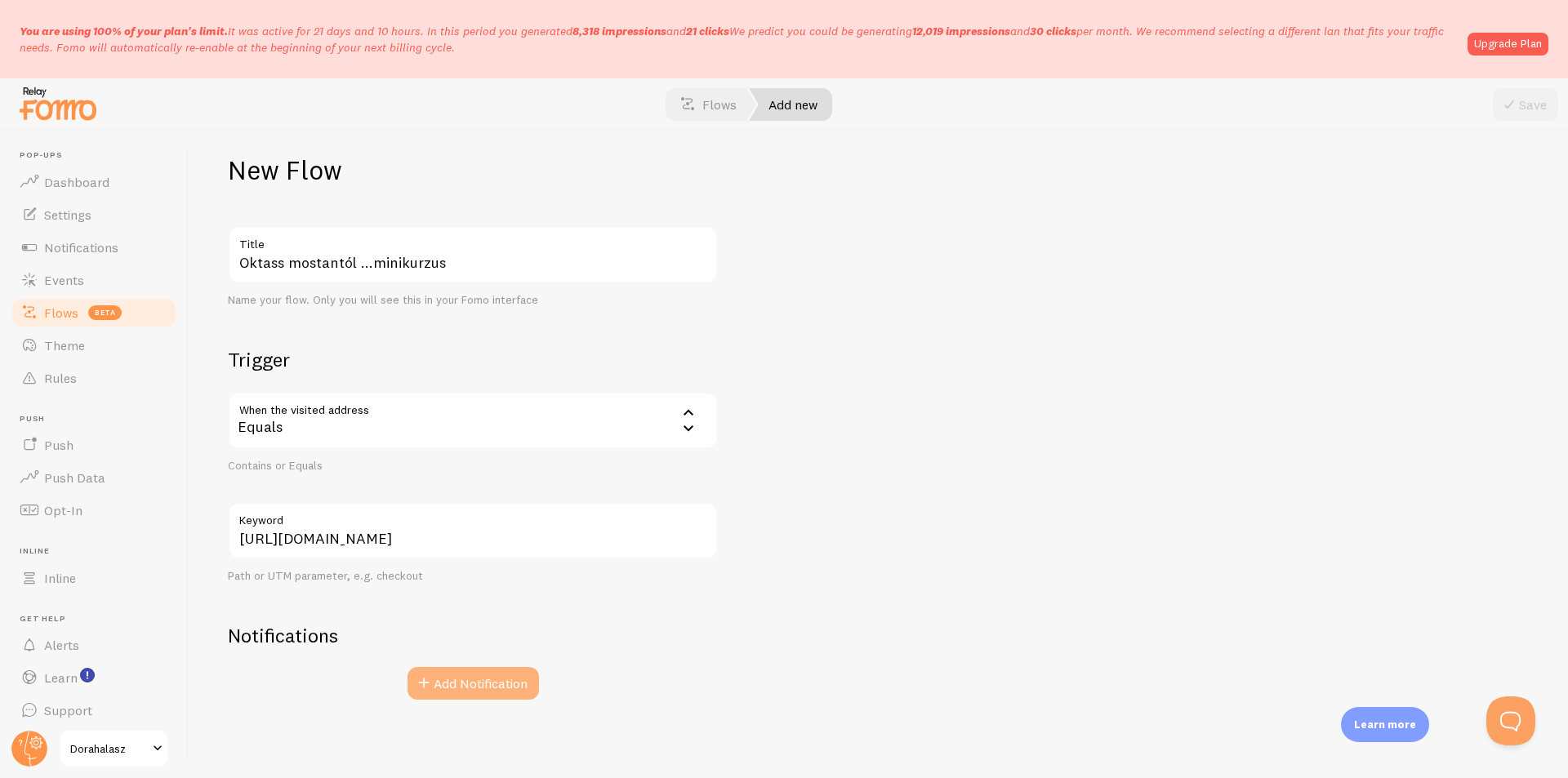
click at [457, 687] on button "Add Notification" at bounding box center [473, 684] width 132 height 33
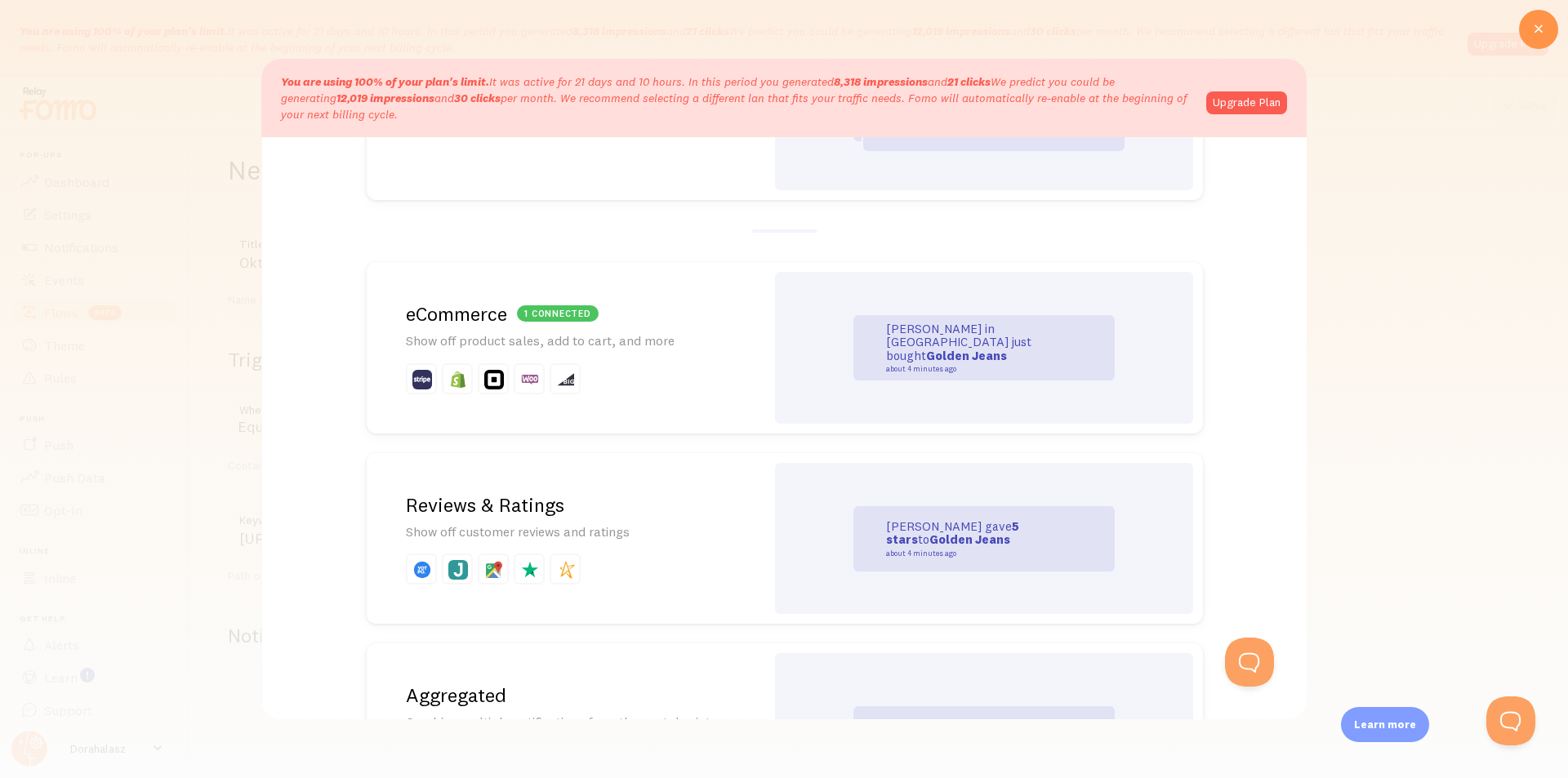
scroll to position [163, 0]
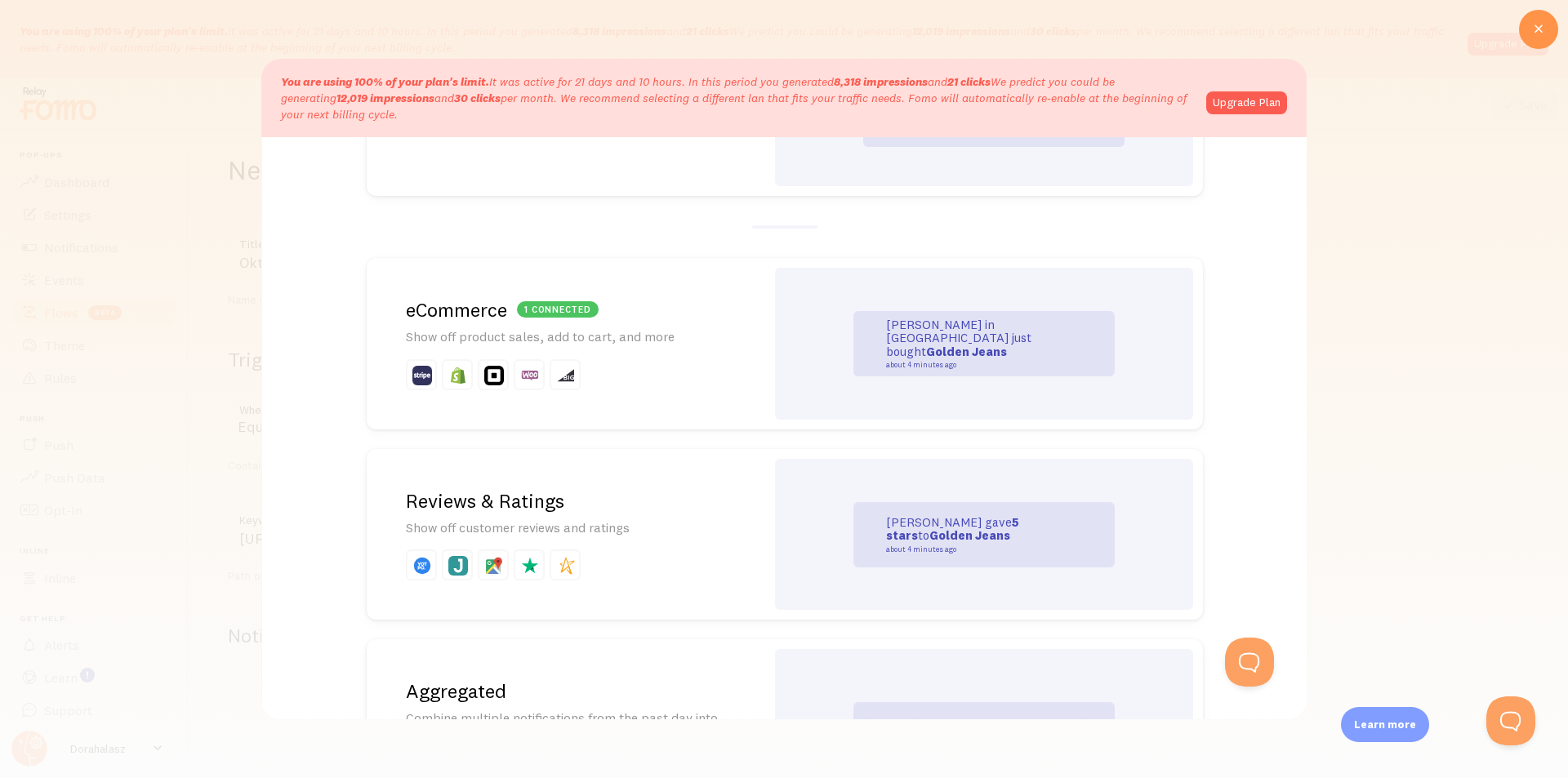
click at [561, 308] on div "1 connected" at bounding box center [557, 309] width 81 height 16
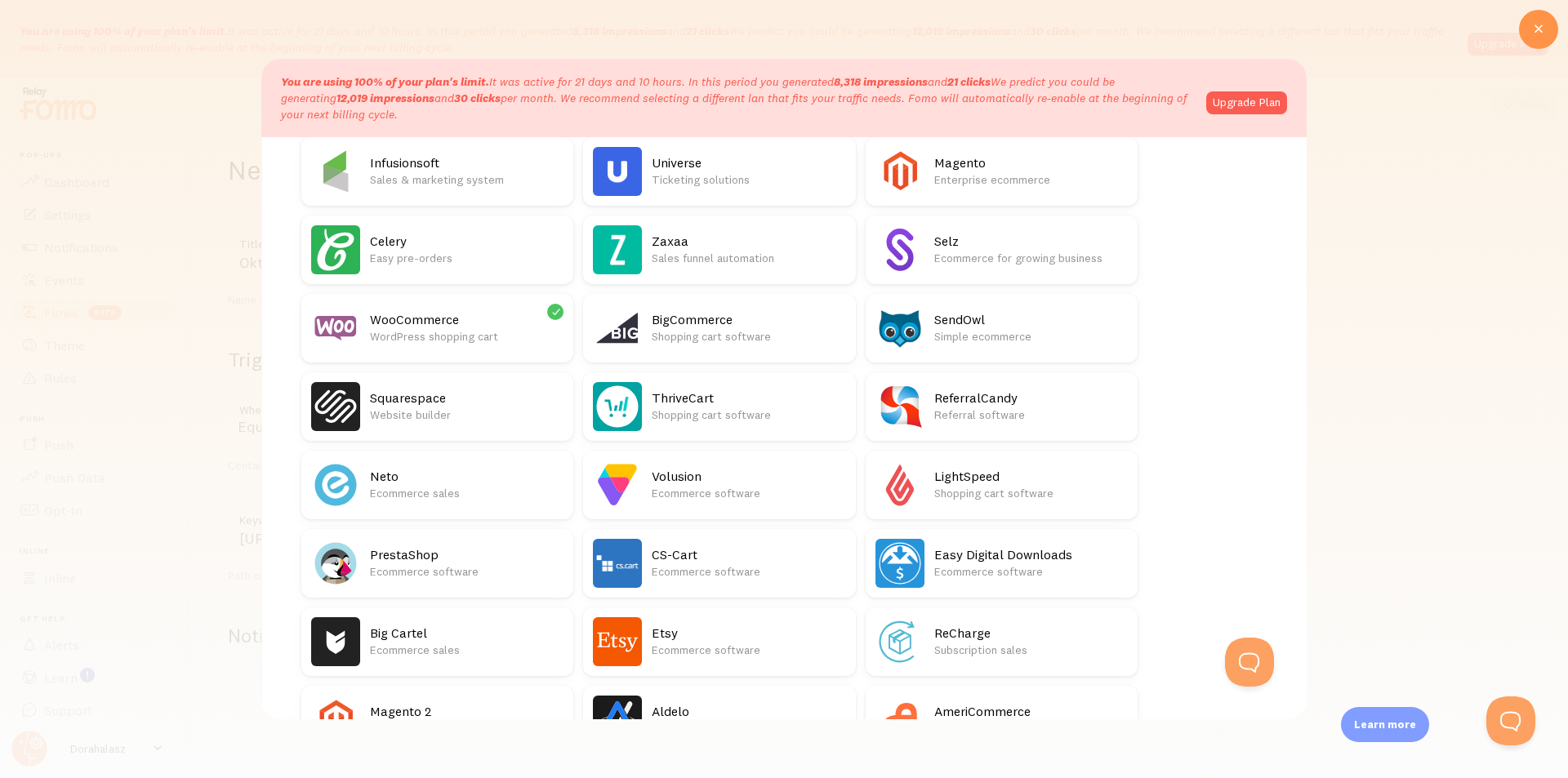
scroll to position [482, 0]
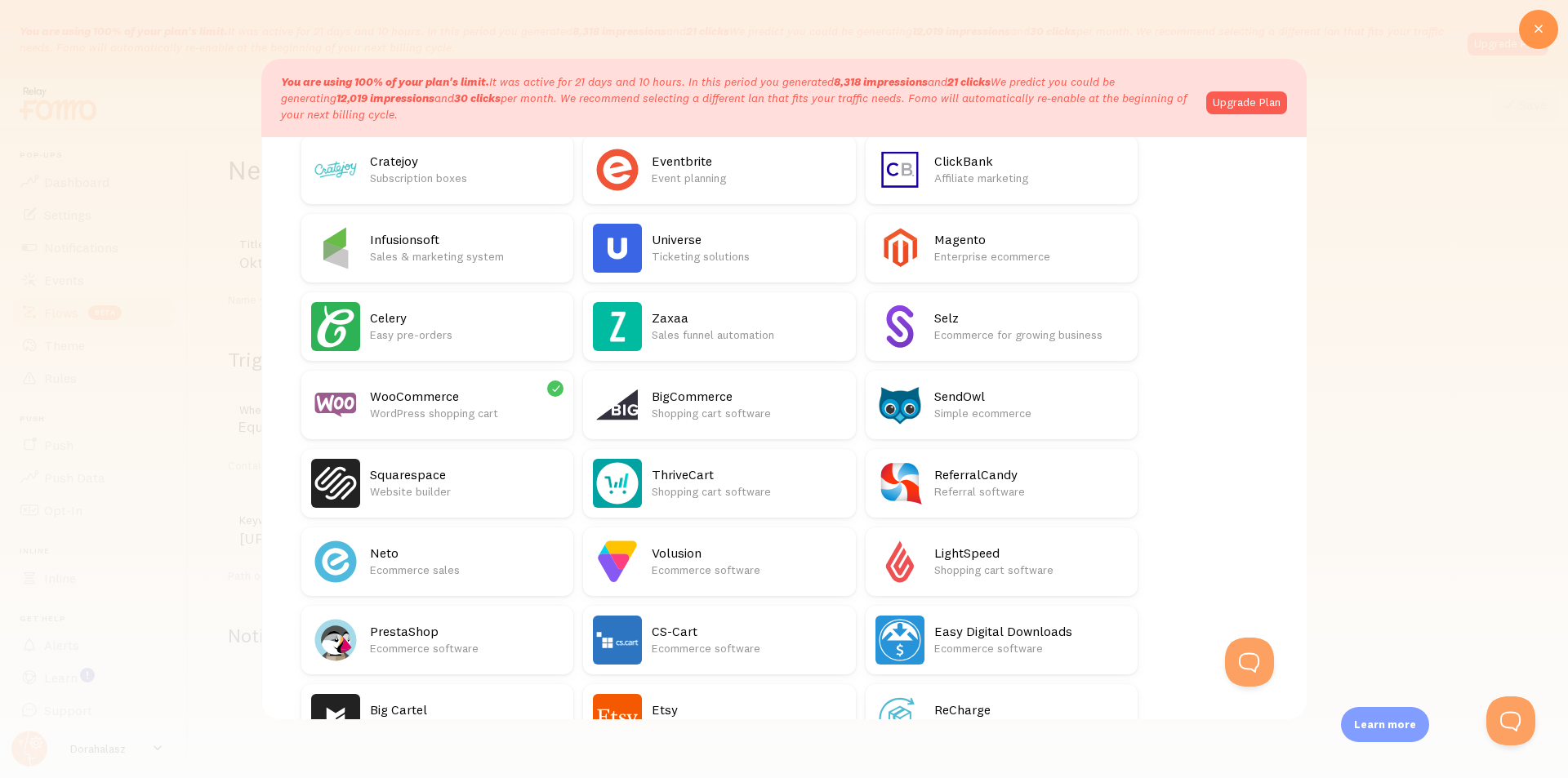
click at [410, 383] on div "WooCommerce WordPress shopping cart" at bounding box center [466, 405] width 193 height 49
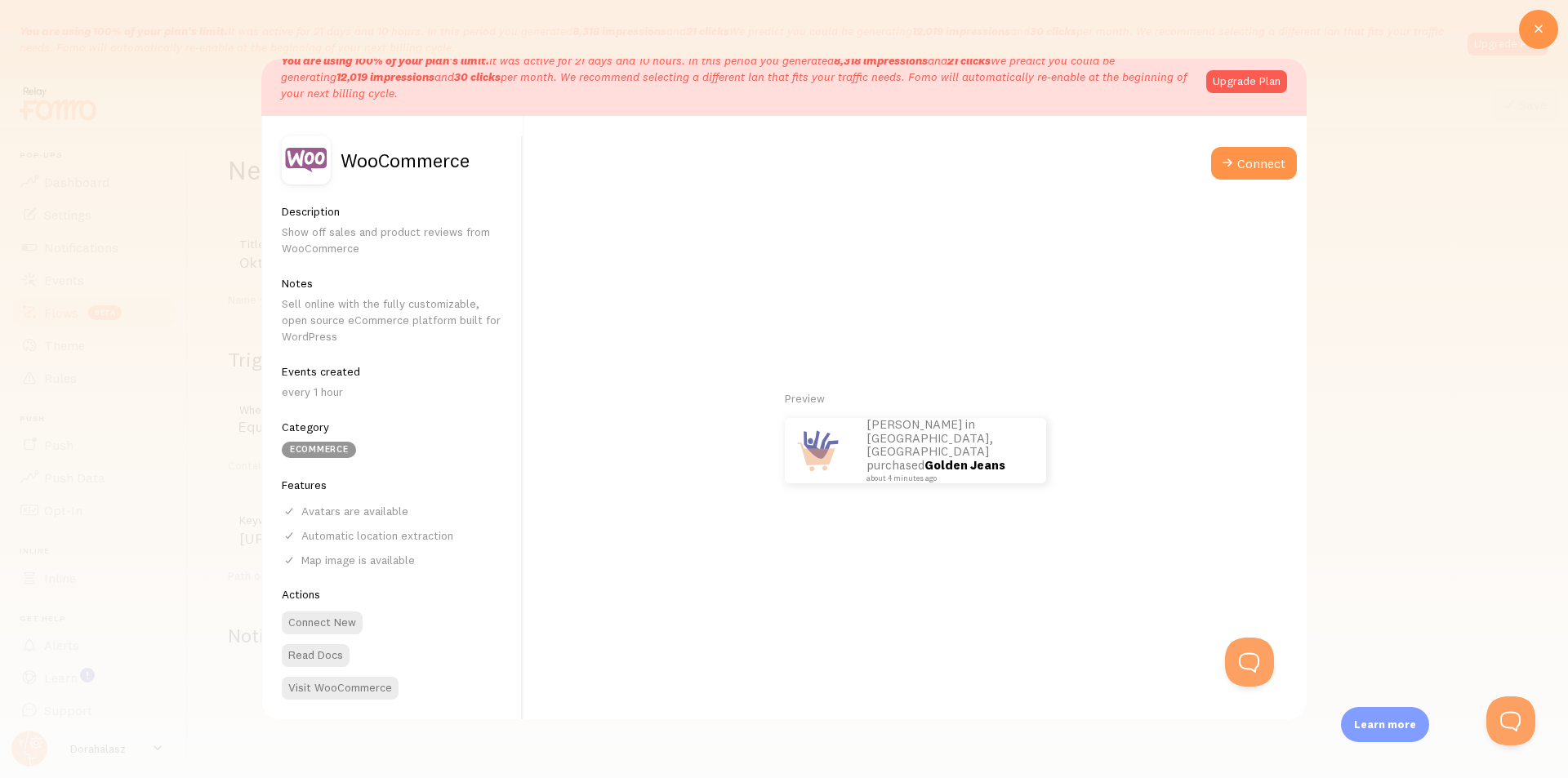
scroll to position [79, 0]
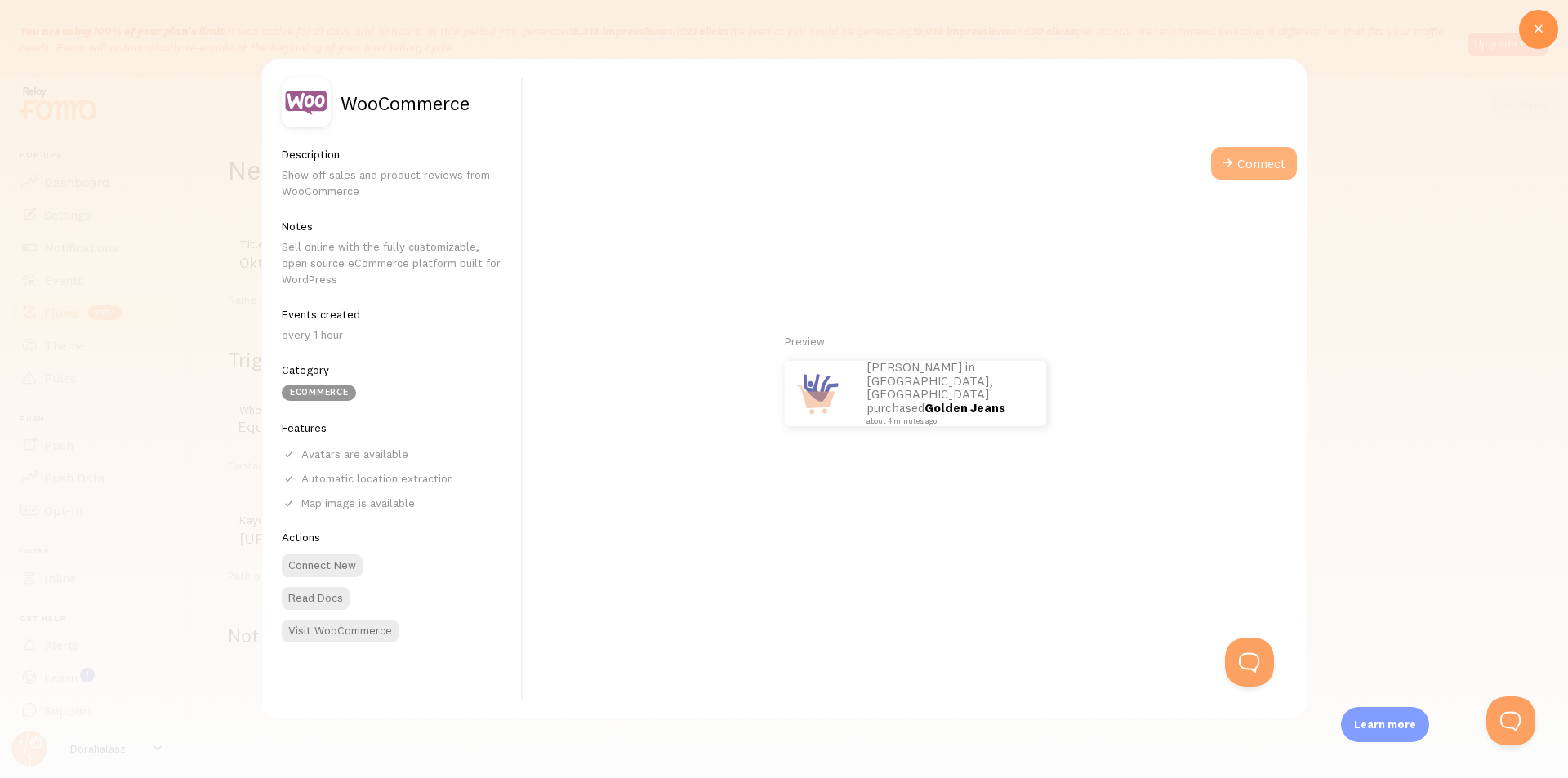
click at [1223, 168] on span at bounding box center [1227, 163] width 20 height 20
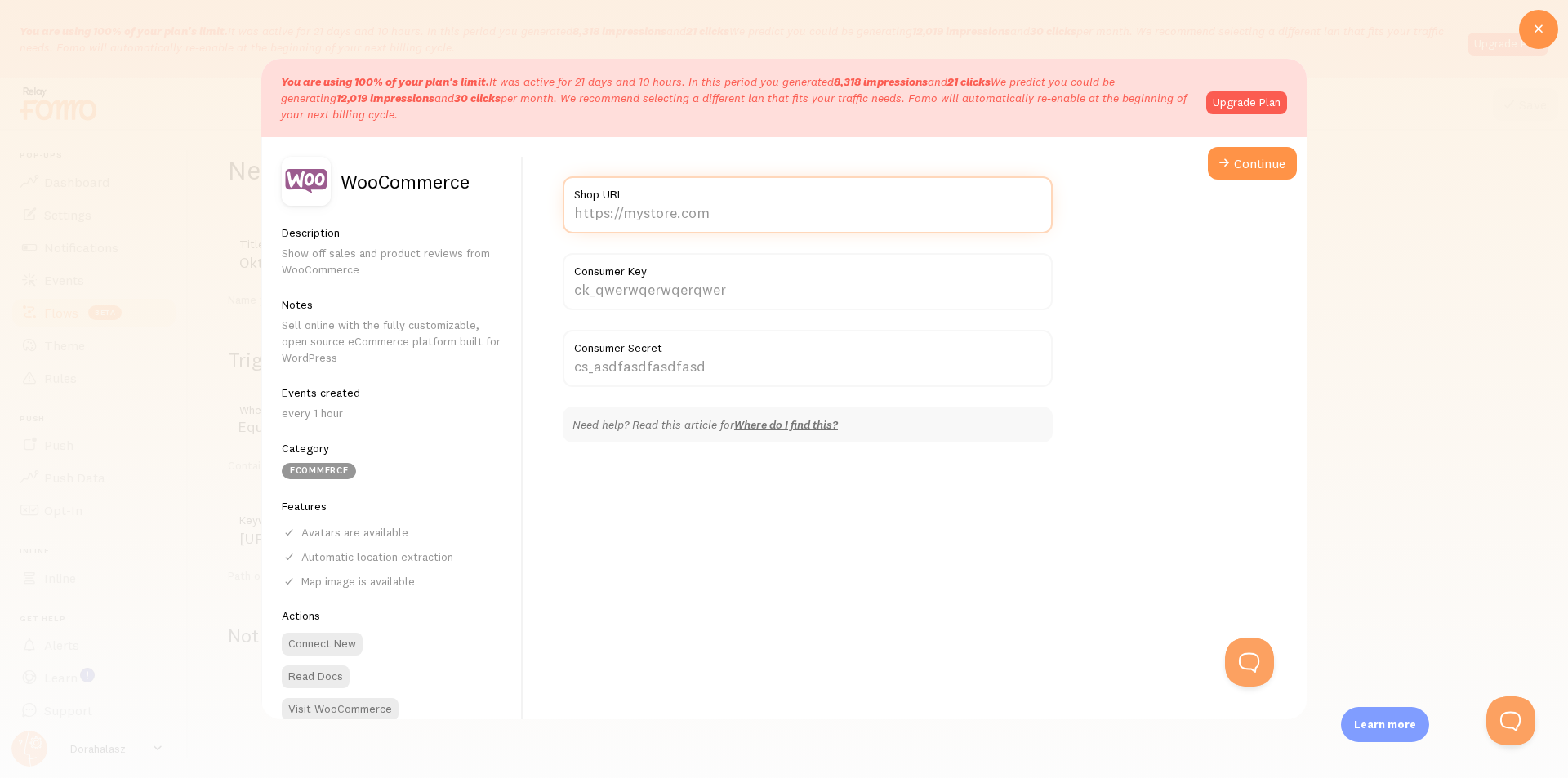
click at [722, 214] on input "Shop URL" at bounding box center [807, 205] width 490 height 57
paste input "[URL][DOMAIN_NAME]"
type input "[URL][DOMAIN_NAME]"
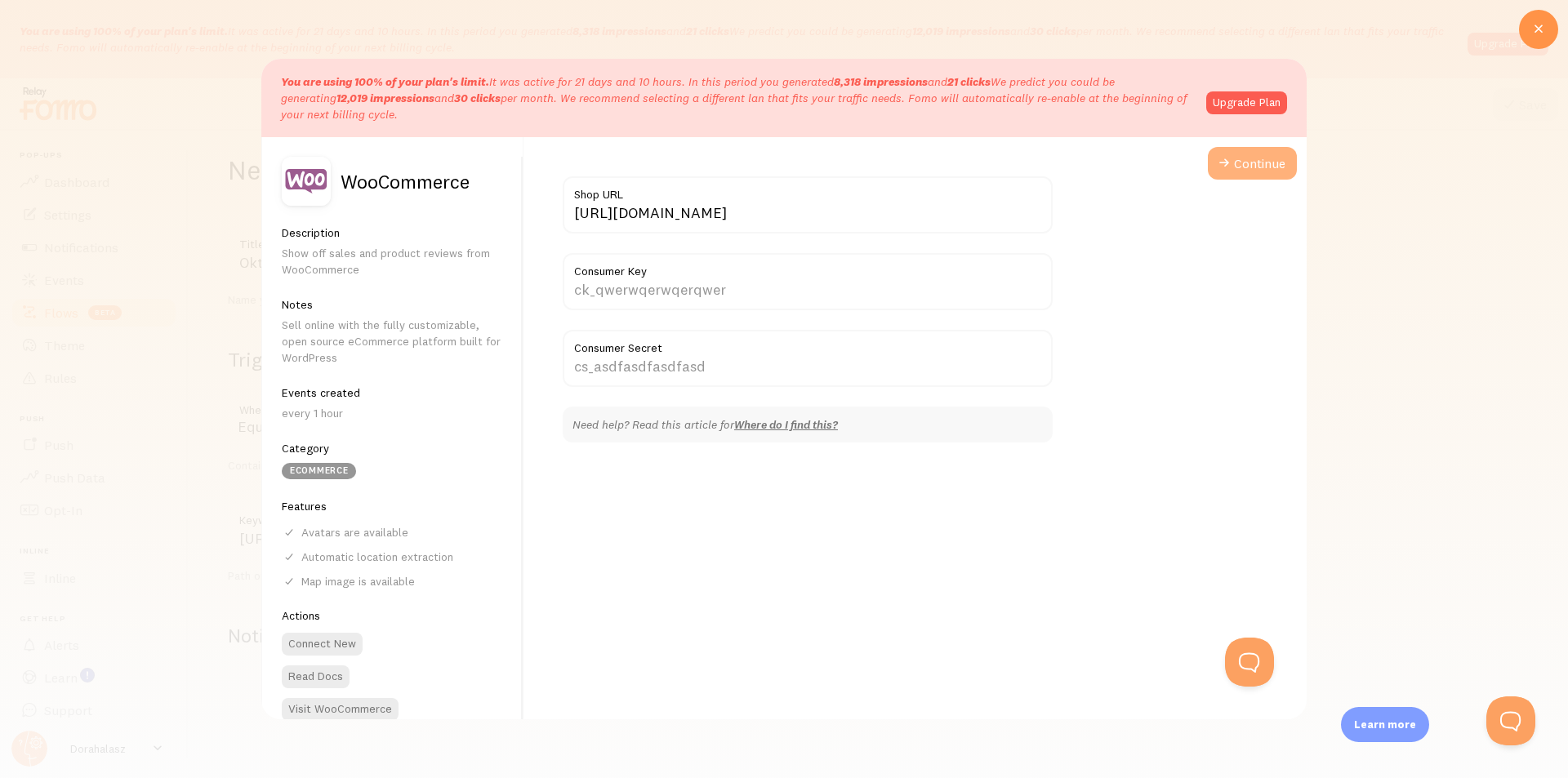
click at [1222, 168] on button "Continue" at bounding box center [1252, 163] width 89 height 33
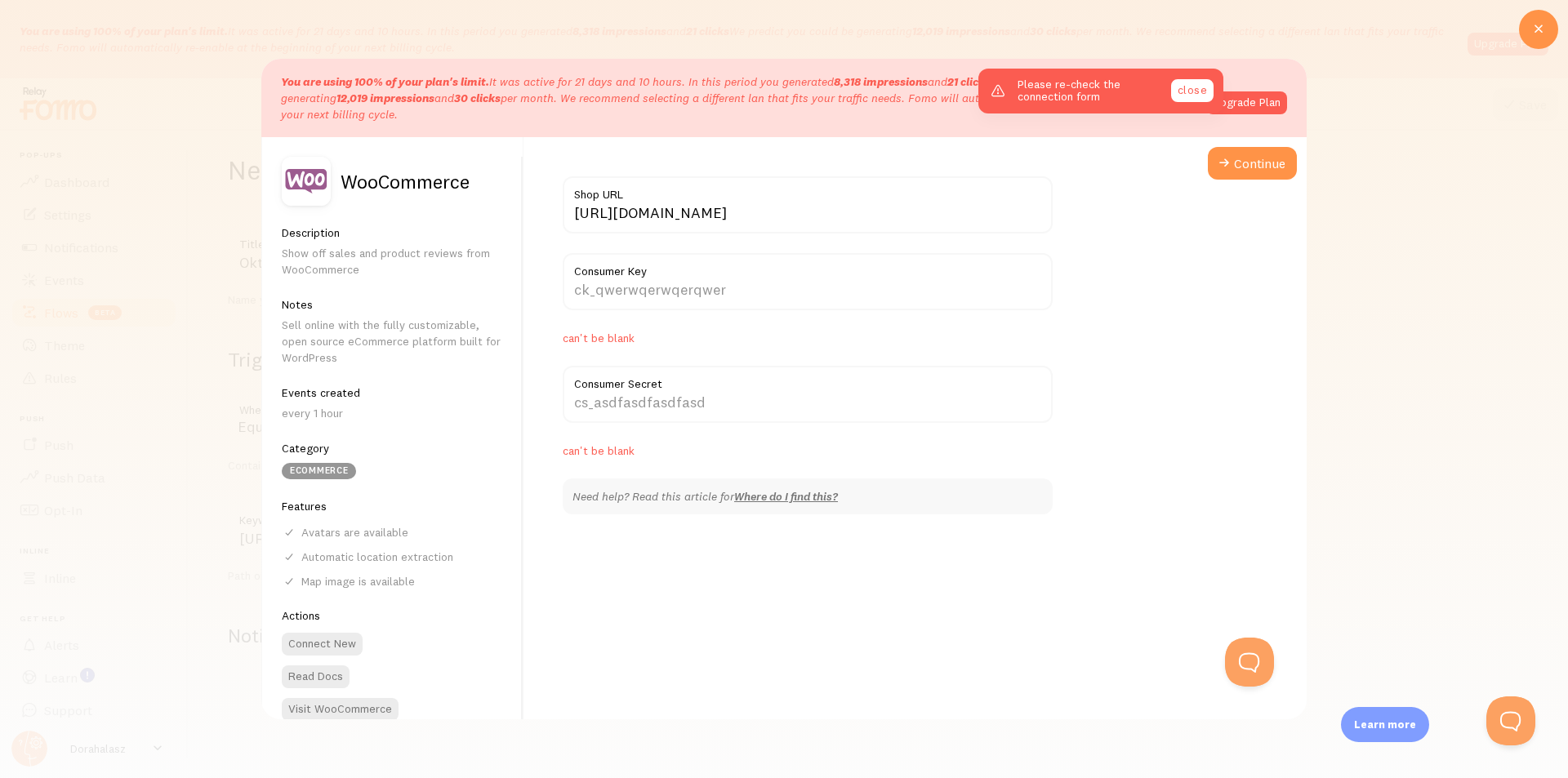
click at [1180, 86] on link "close" at bounding box center [1192, 91] width 43 height 23
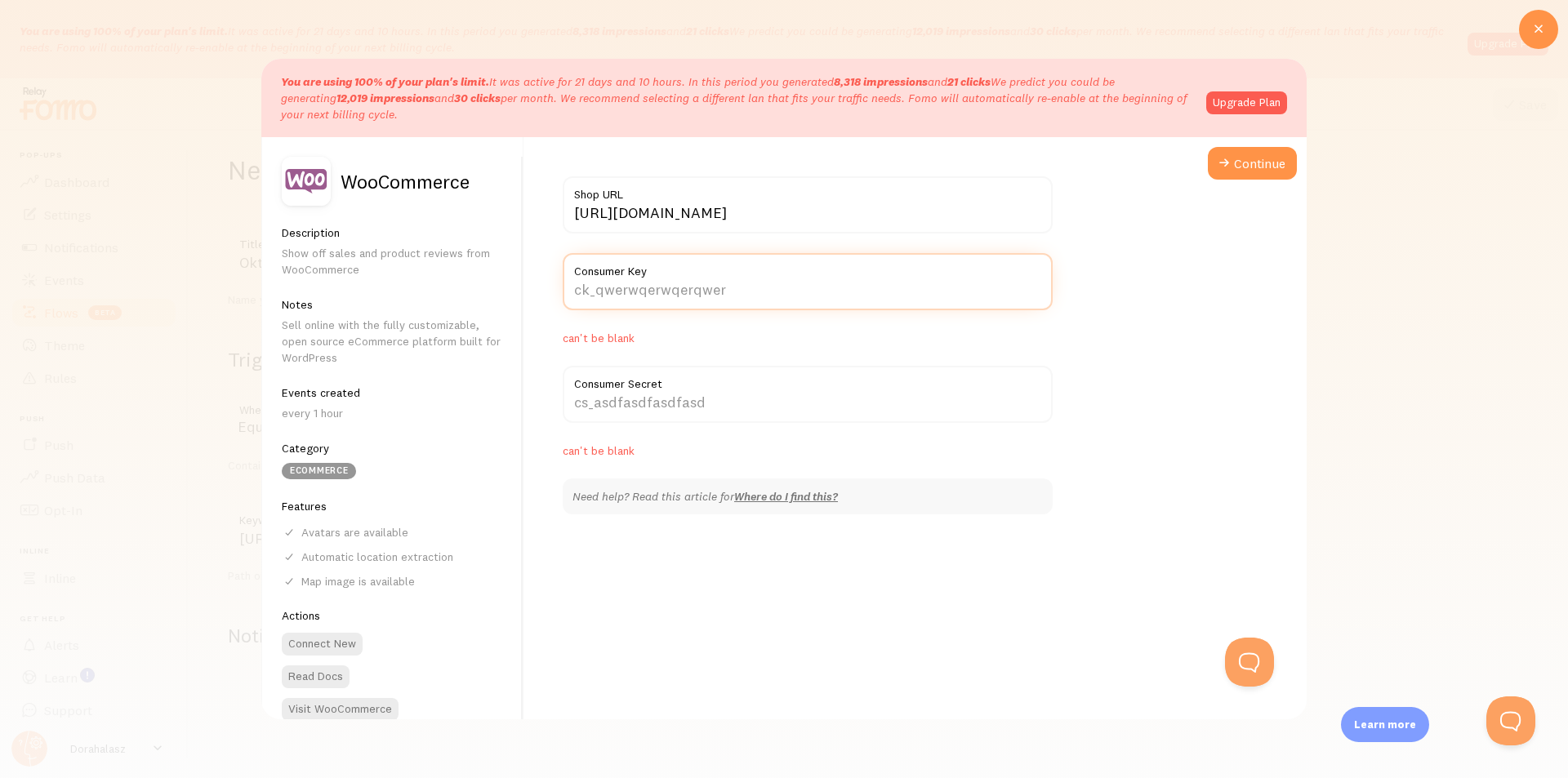
click at [680, 289] on input "Consumer Key" at bounding box center [807, 282] width 490 height 57
paste input "ck_57e8f74bc410531461b7d8a306db1eccb91c2567"
type input "ck_57e8f74bc410531461b7d8a306db1eccb91c2567"
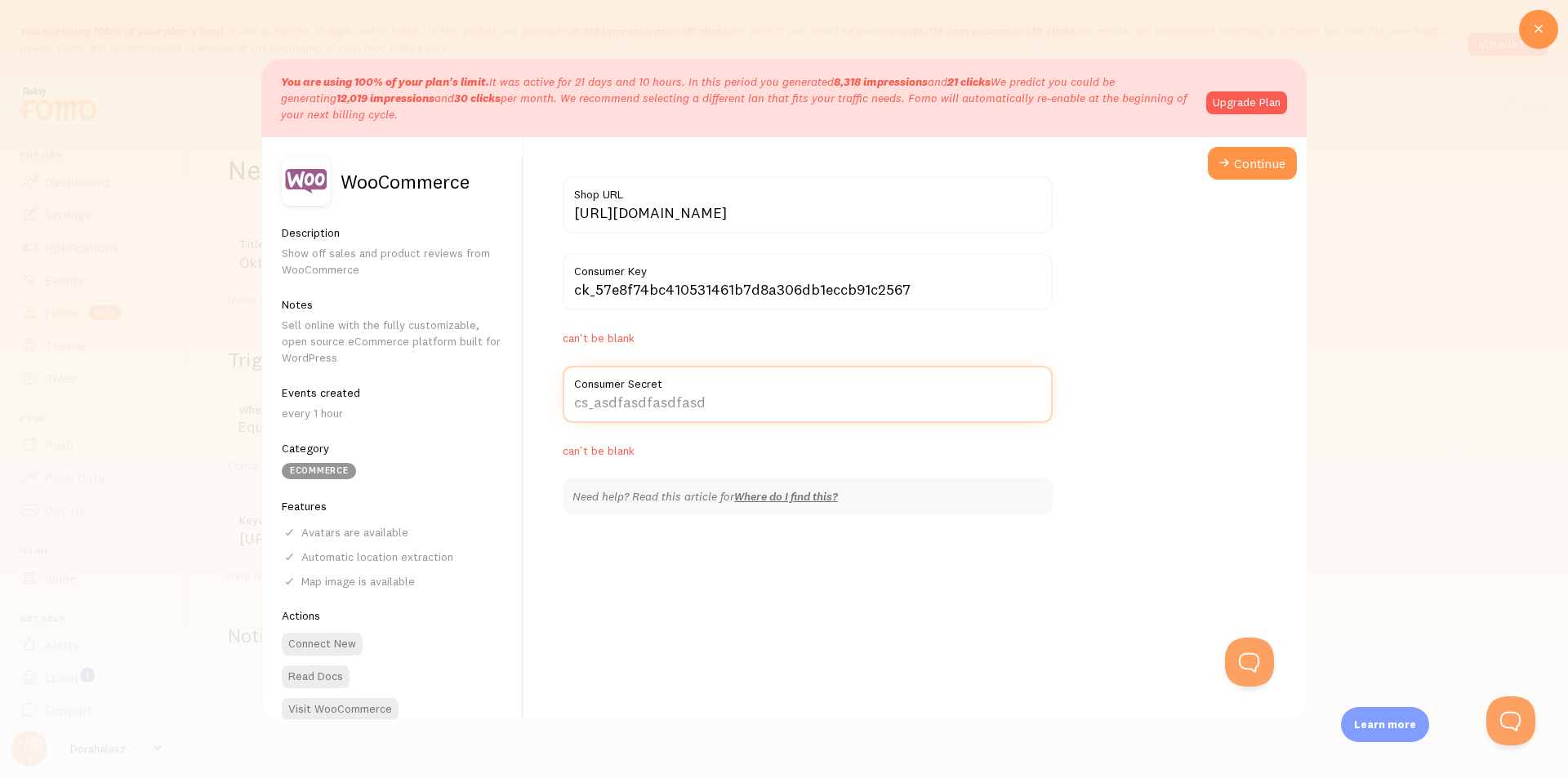
click at [678, 406] on input "Consumer Secret" at bounding box center [807, 394] width 490 height 57
paste input "cs_38bedd8e37bed103ff5a1397edb7ecf547fda8a0"
type input "cs_38bedd8e37bed103ff5a1397edb7ecf547fda8a0"
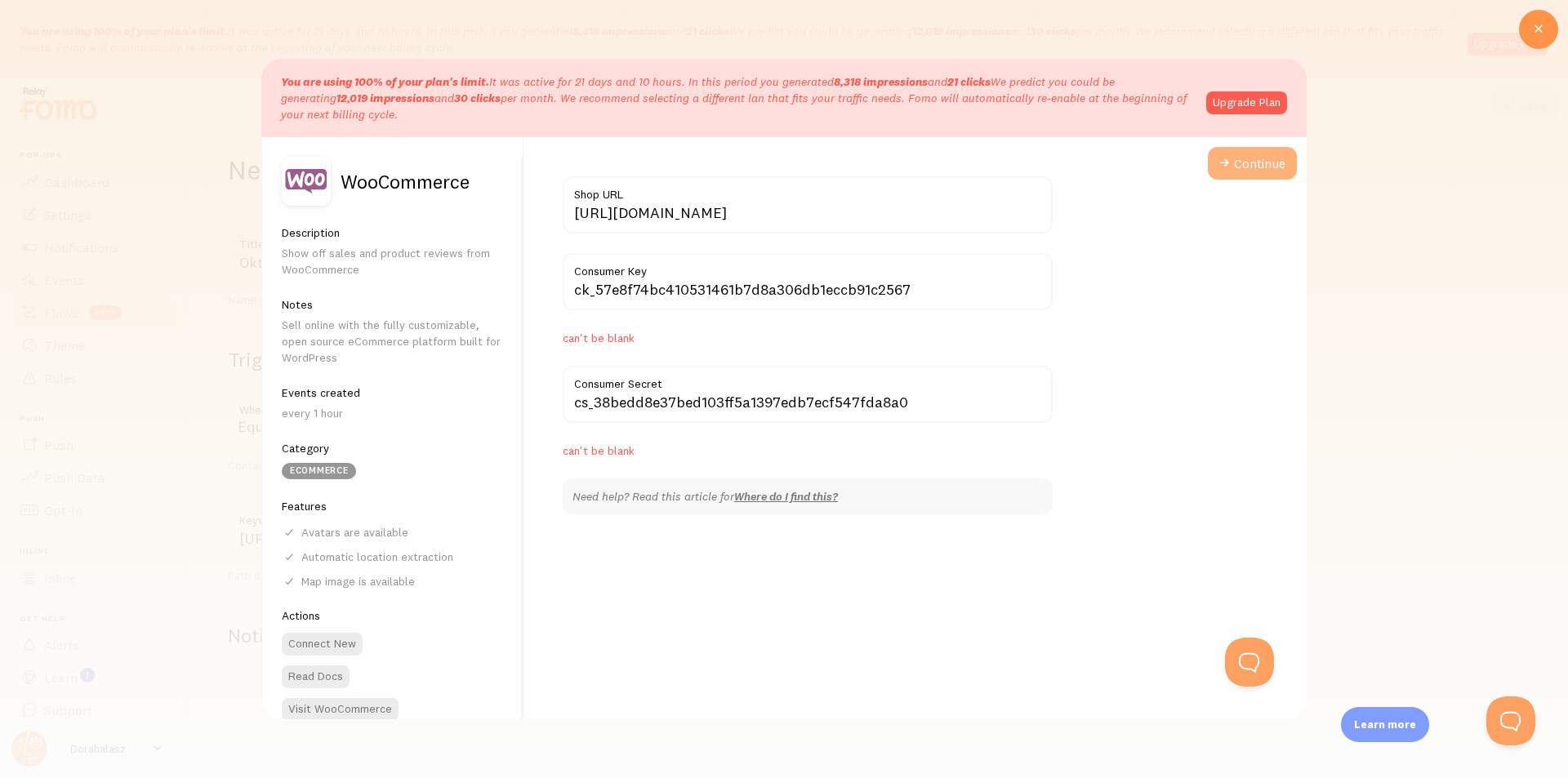
click at [1215, 167] on span at bounding box center [1224, 163] width 20 height 20
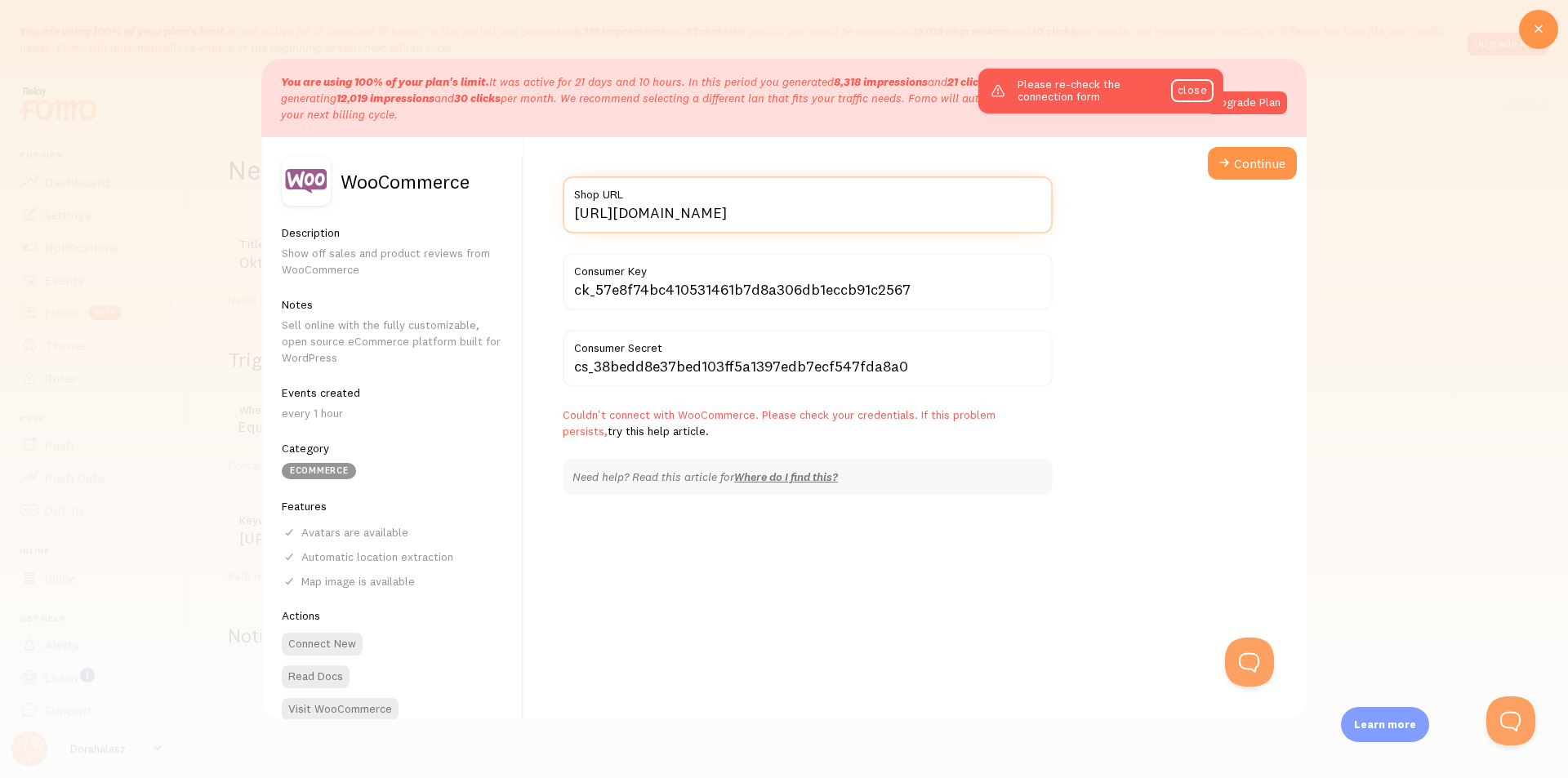
drag, startPoint x: 716, startPoint y: 215, endPoint x: 1096, endPoint y: 217, distance: 380.0
click at [1096, 217] on div "[URL][DOMAIN_NAME] Shop URL ck_57e8f74bc410531461b7d8a306db1eccb91c2567 Consume…" at bounding box center [915, 467] width 783 height 661
type input "[URL][DOMAIN_NAME]"
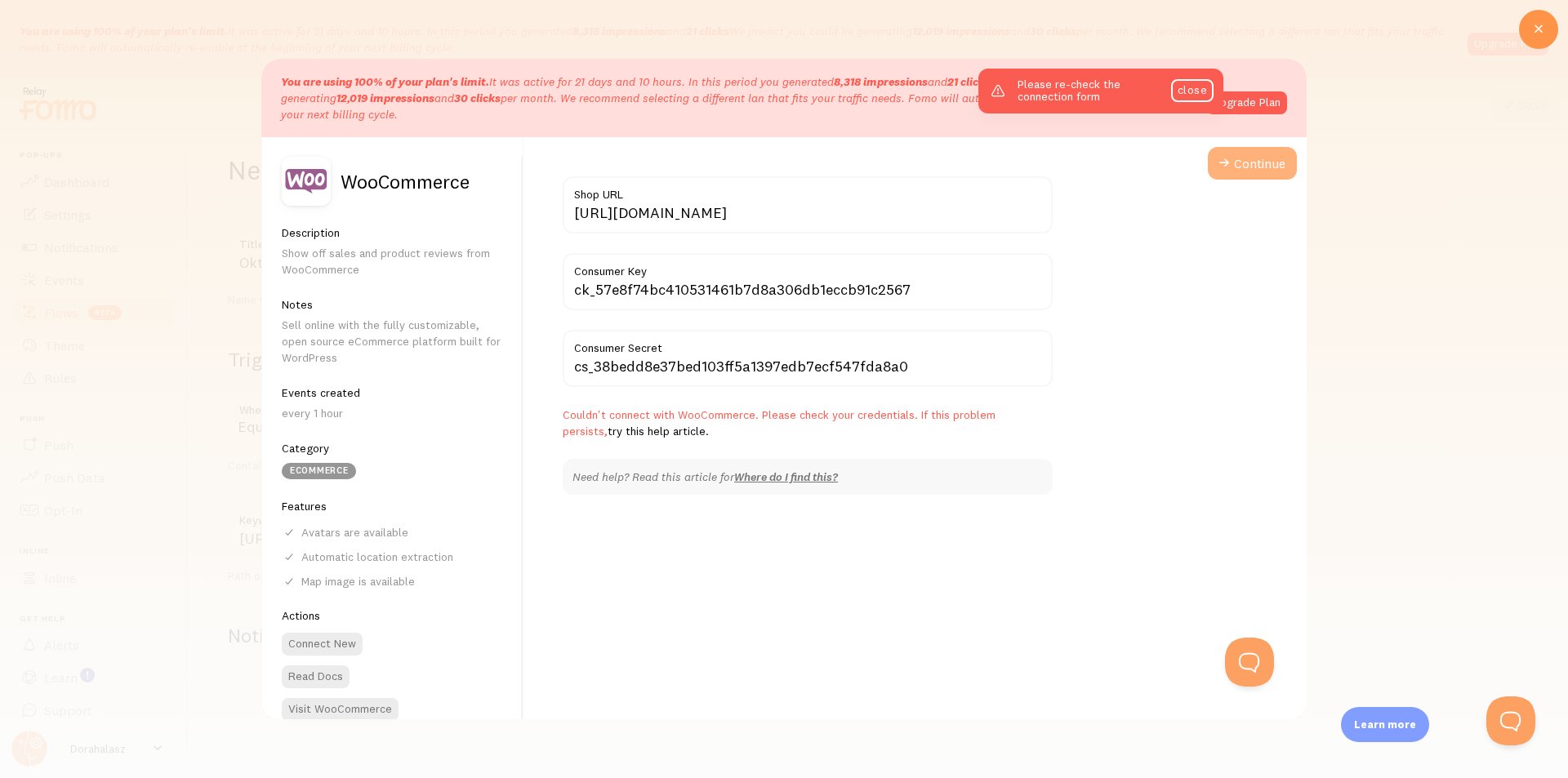
click at [1241, 163] on button "Continue" at bounding box center [1252, 163] width 89 height 33
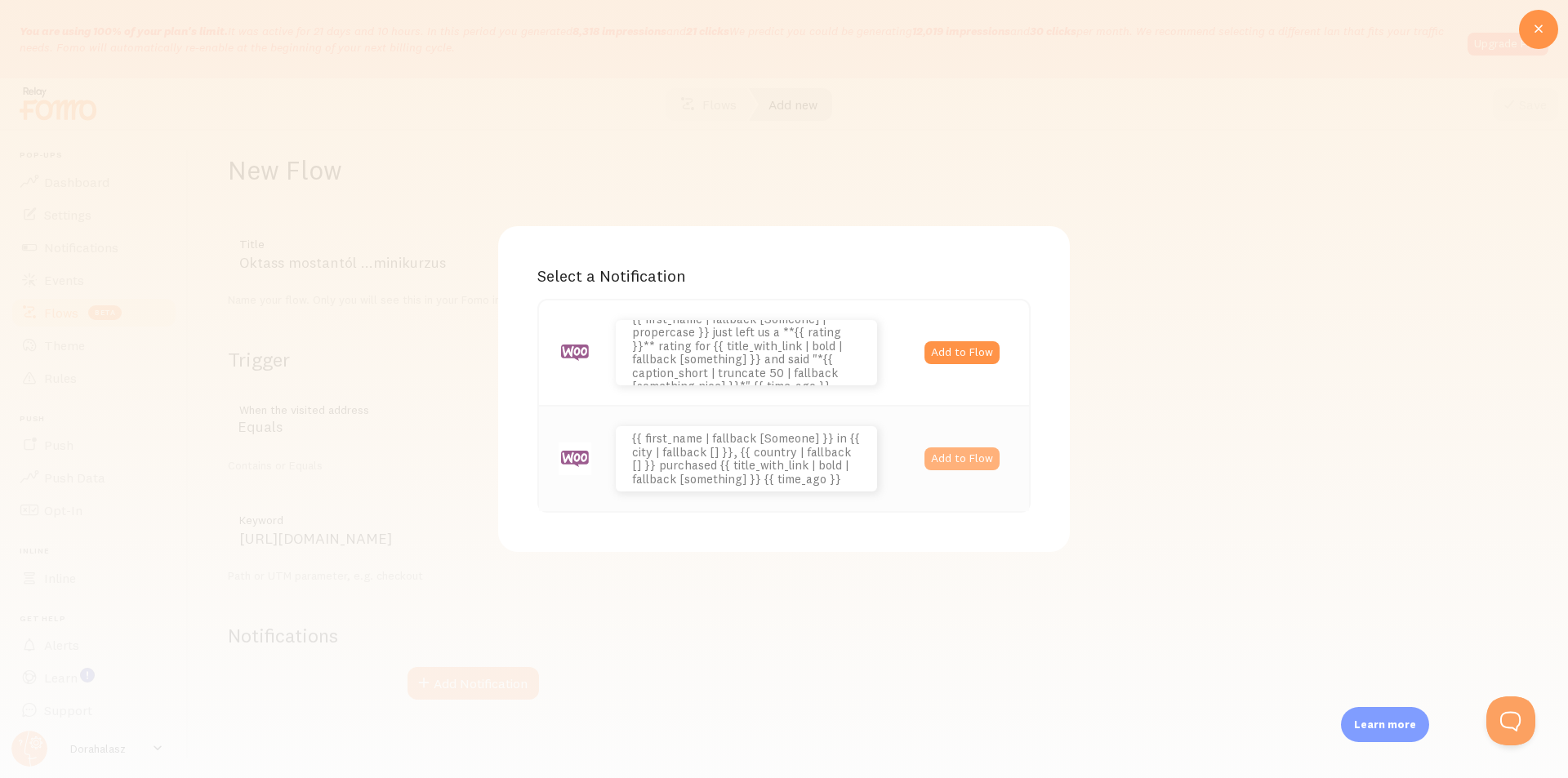
click at [967, 455] on button "Add to Flow" at bounding box center [962, 459] width 75 height 23
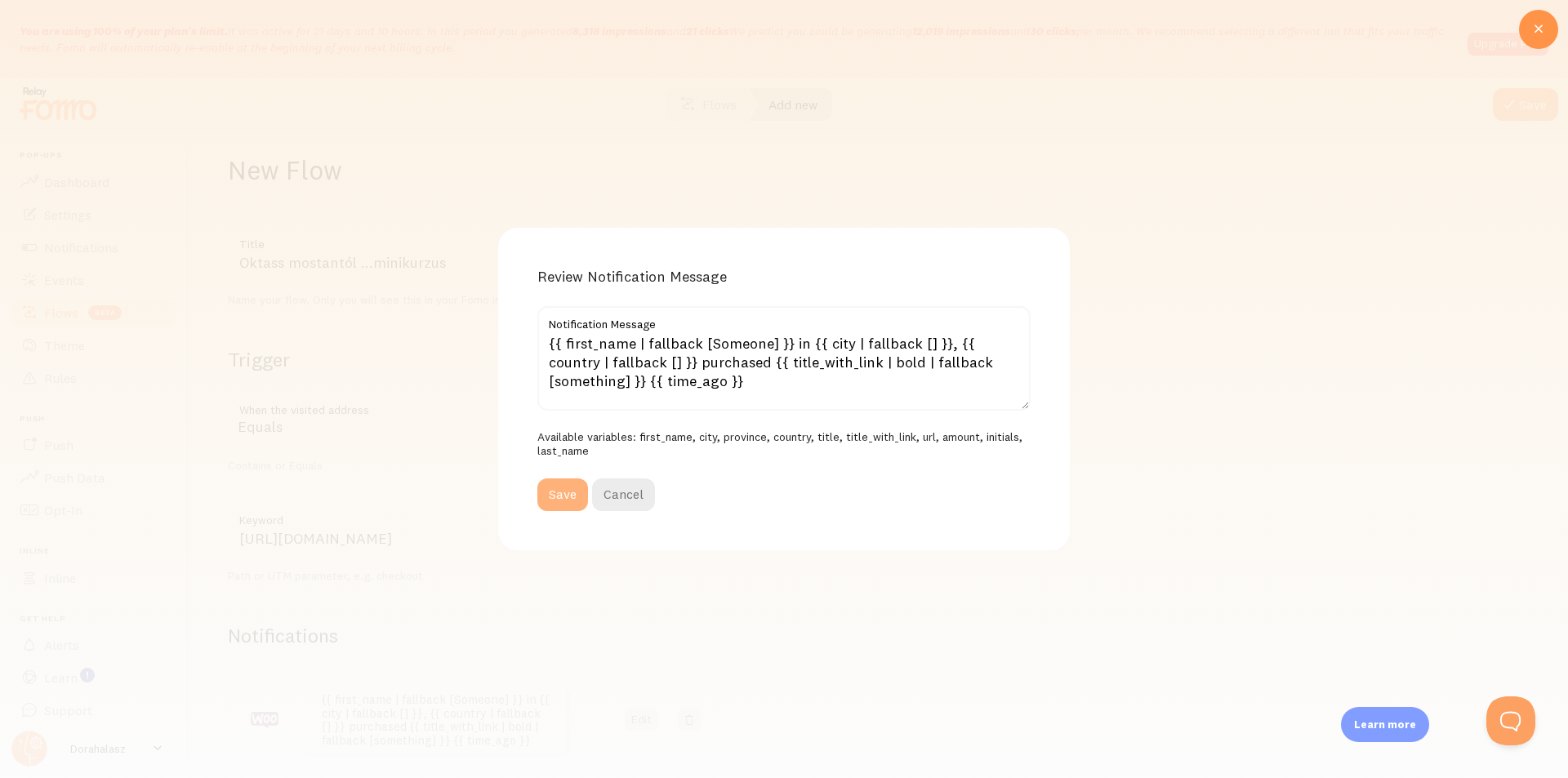
click at [561, 499] on button "Save" at bounding box center [562, 495] width 50 height 33
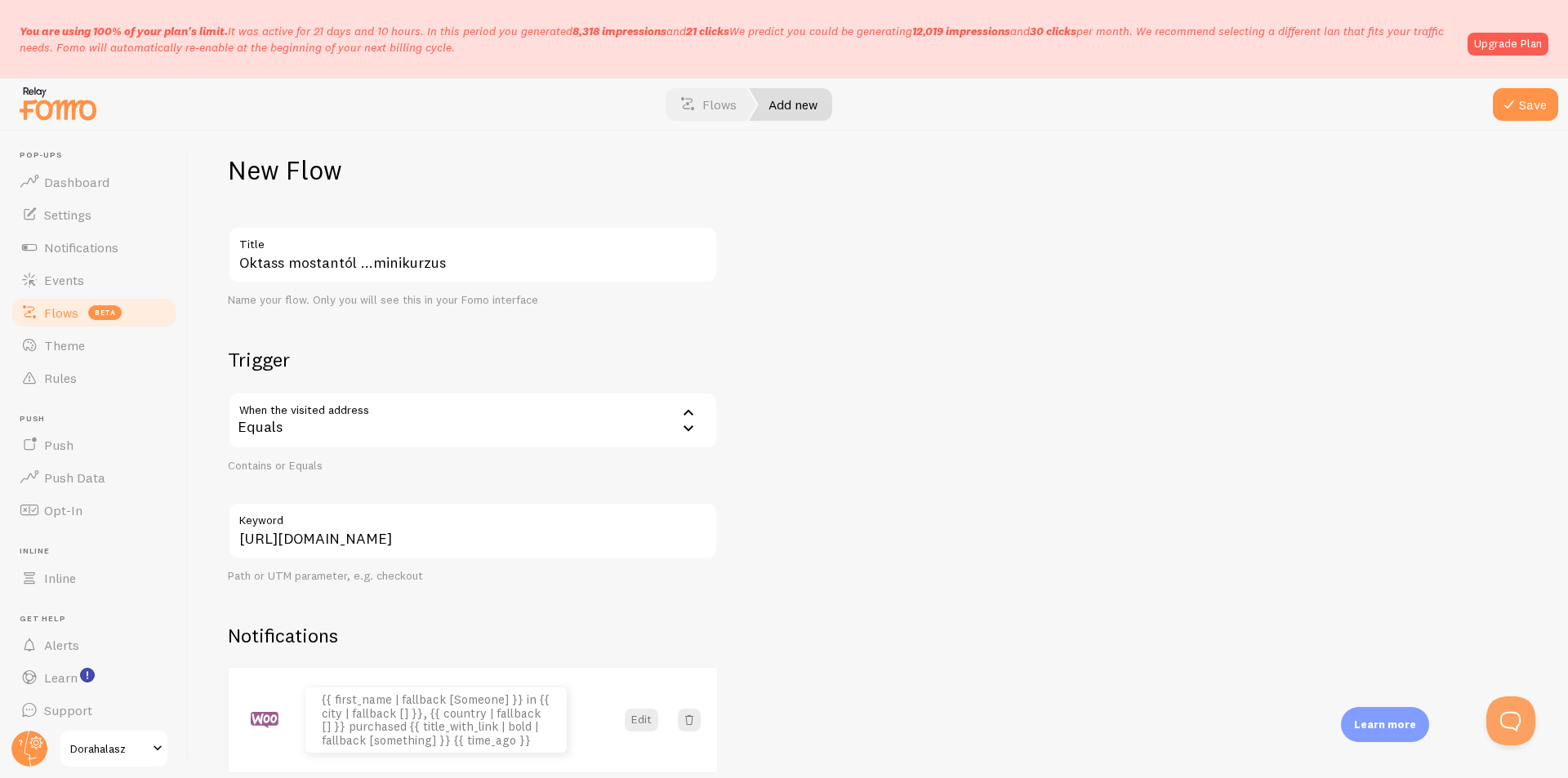
scroll to position [142, 0]
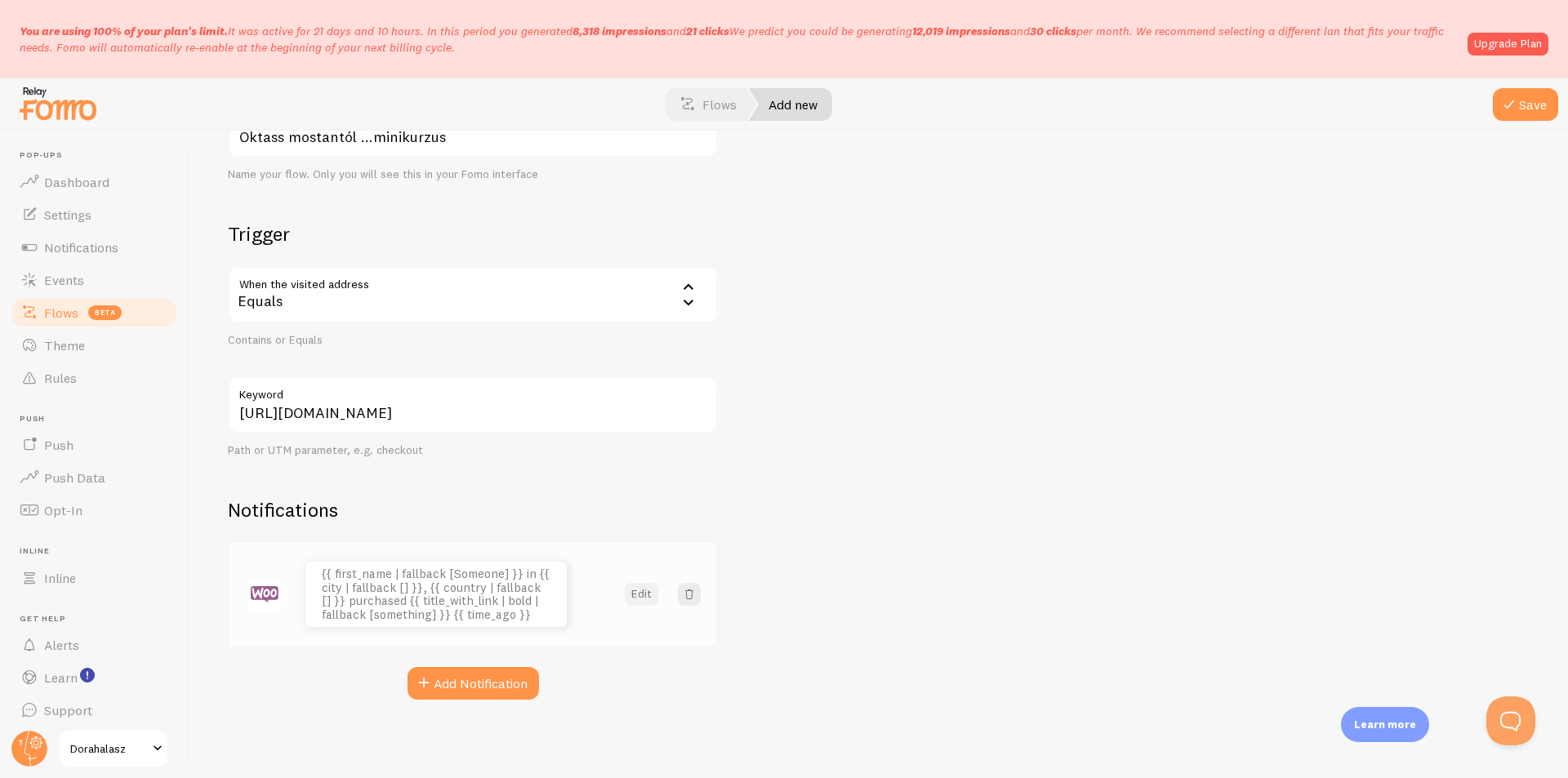
click at [638, 597] on button "Edit" at bounding box center [641, 594] width 33 height 23
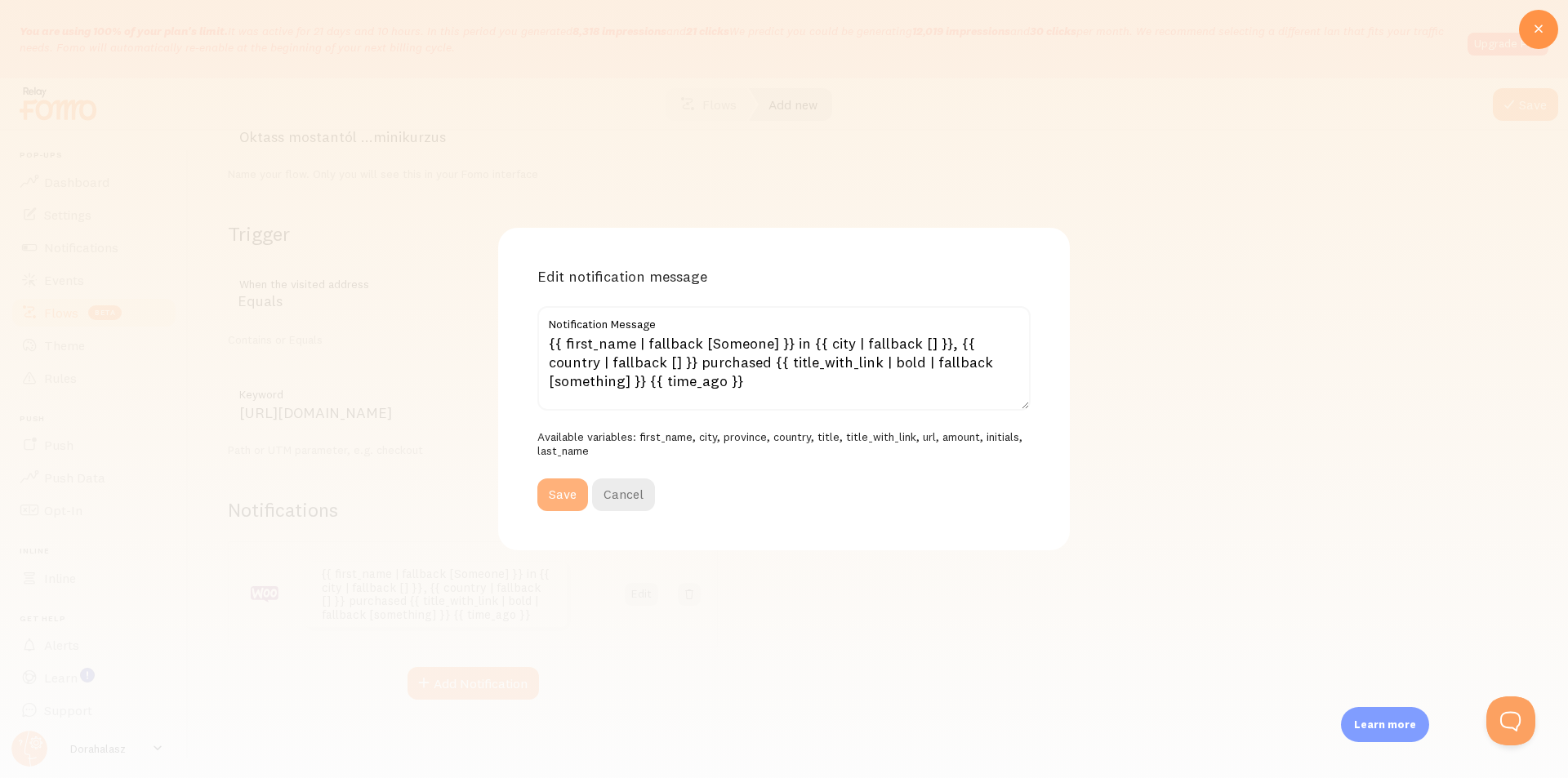
click at [579, 498] on button "Save" at bounding box center [562, 495] width 50 height 33
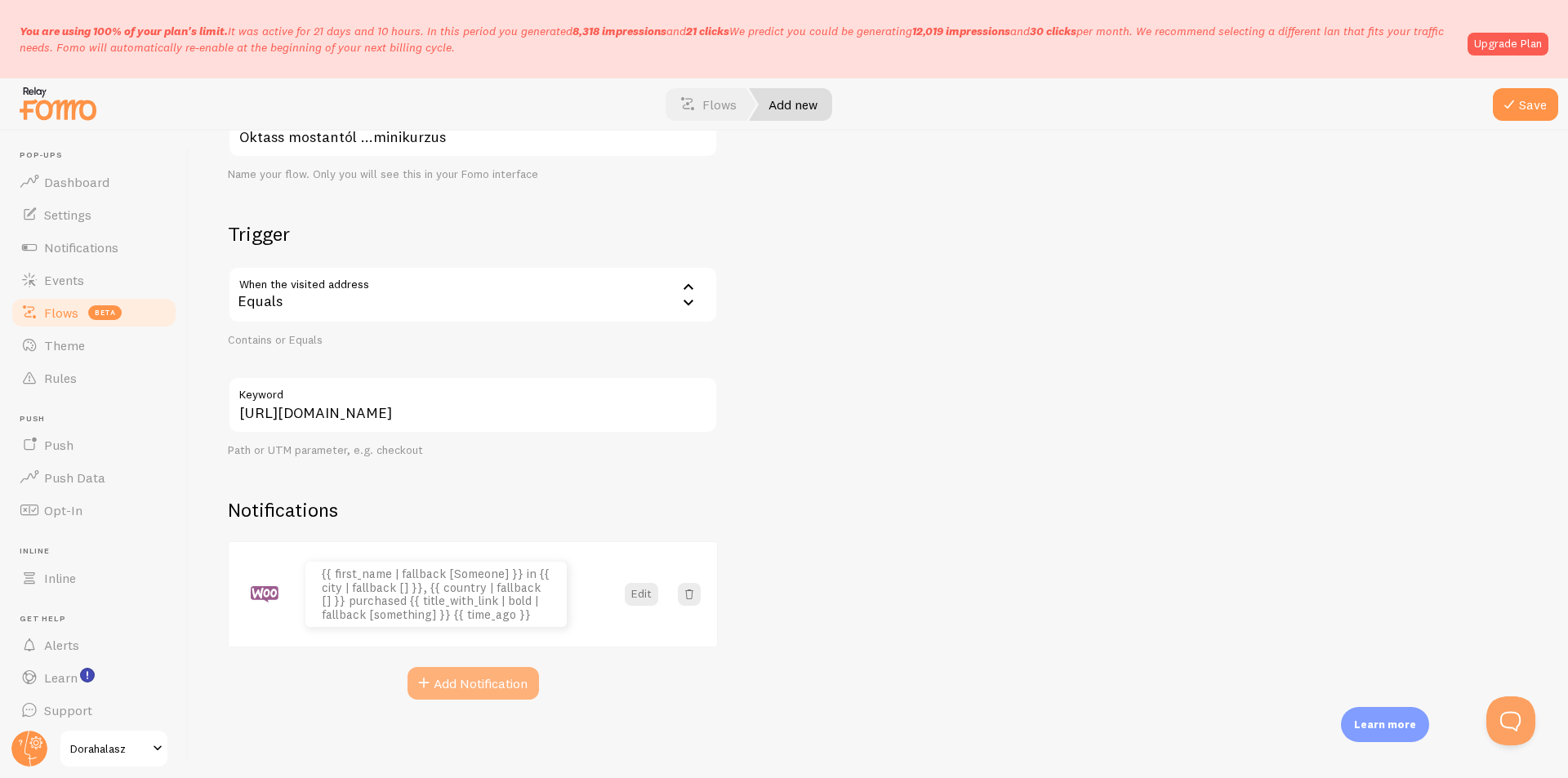
click at [532, 681] on button "Add Notification" at bounding box center [473, 684] width 132 height 33
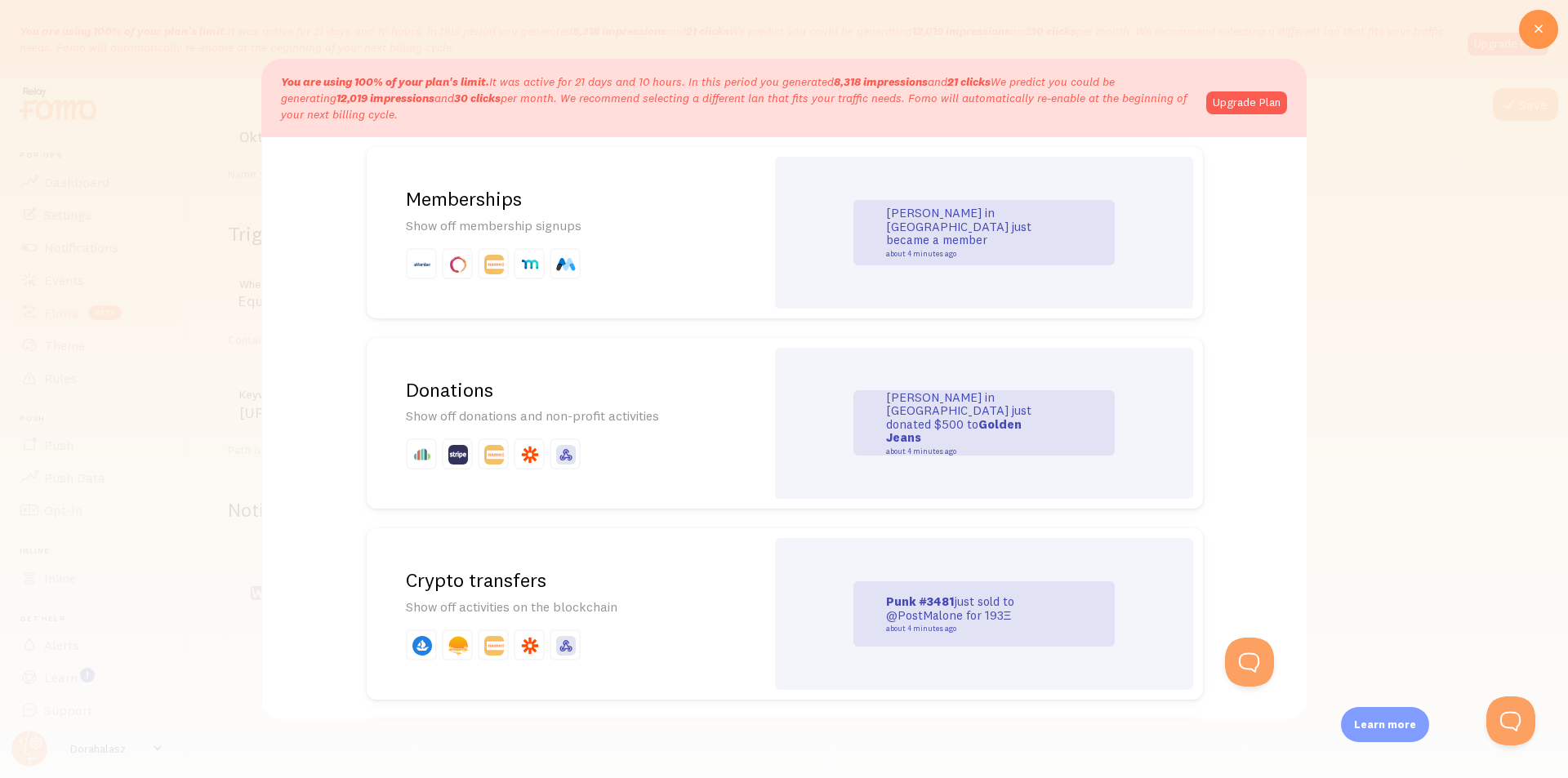
scroll to position [2956, 0]
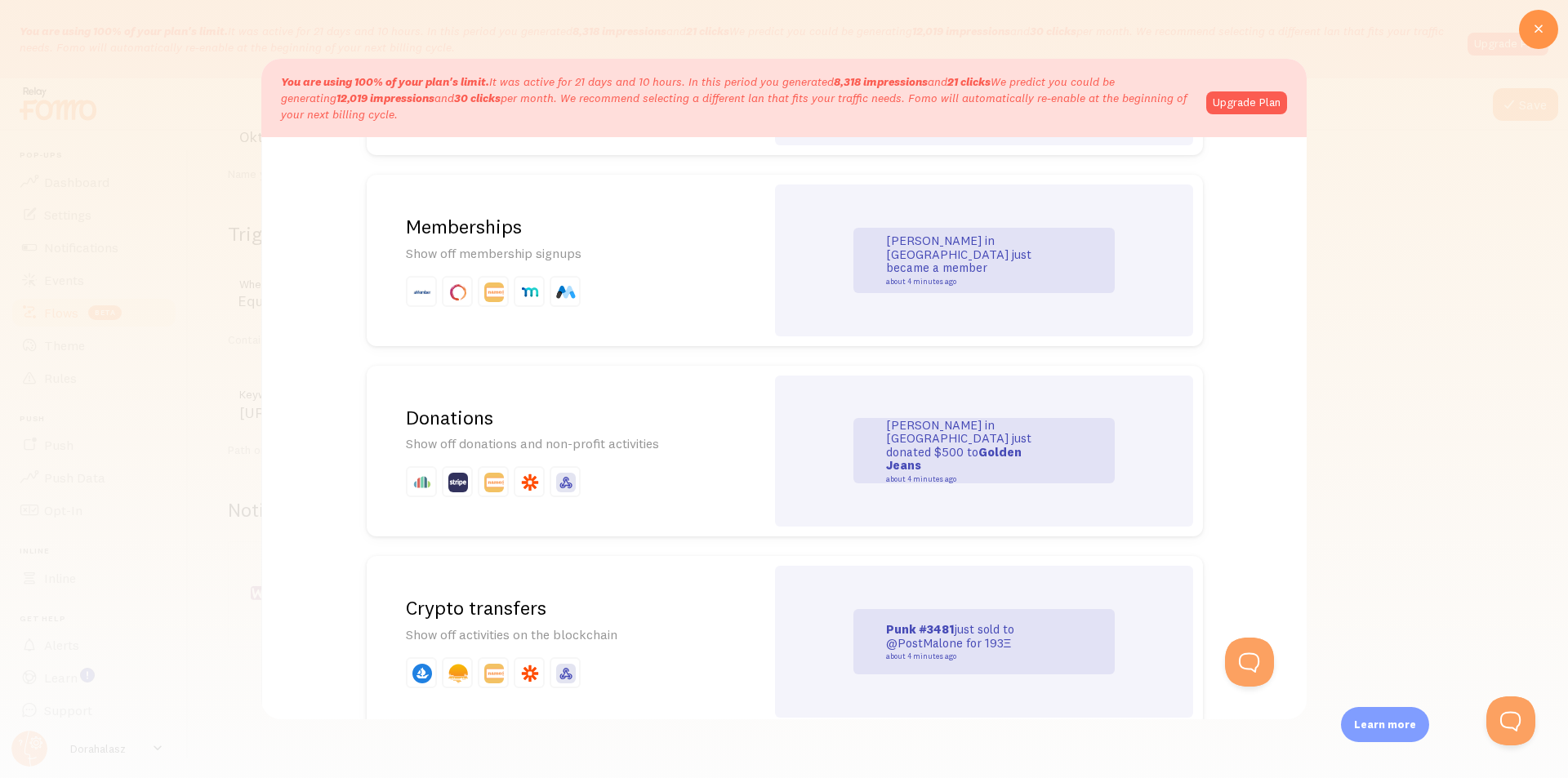
click at [1498, 252] on div at bounding box center [784, 389] width 1568 height 778
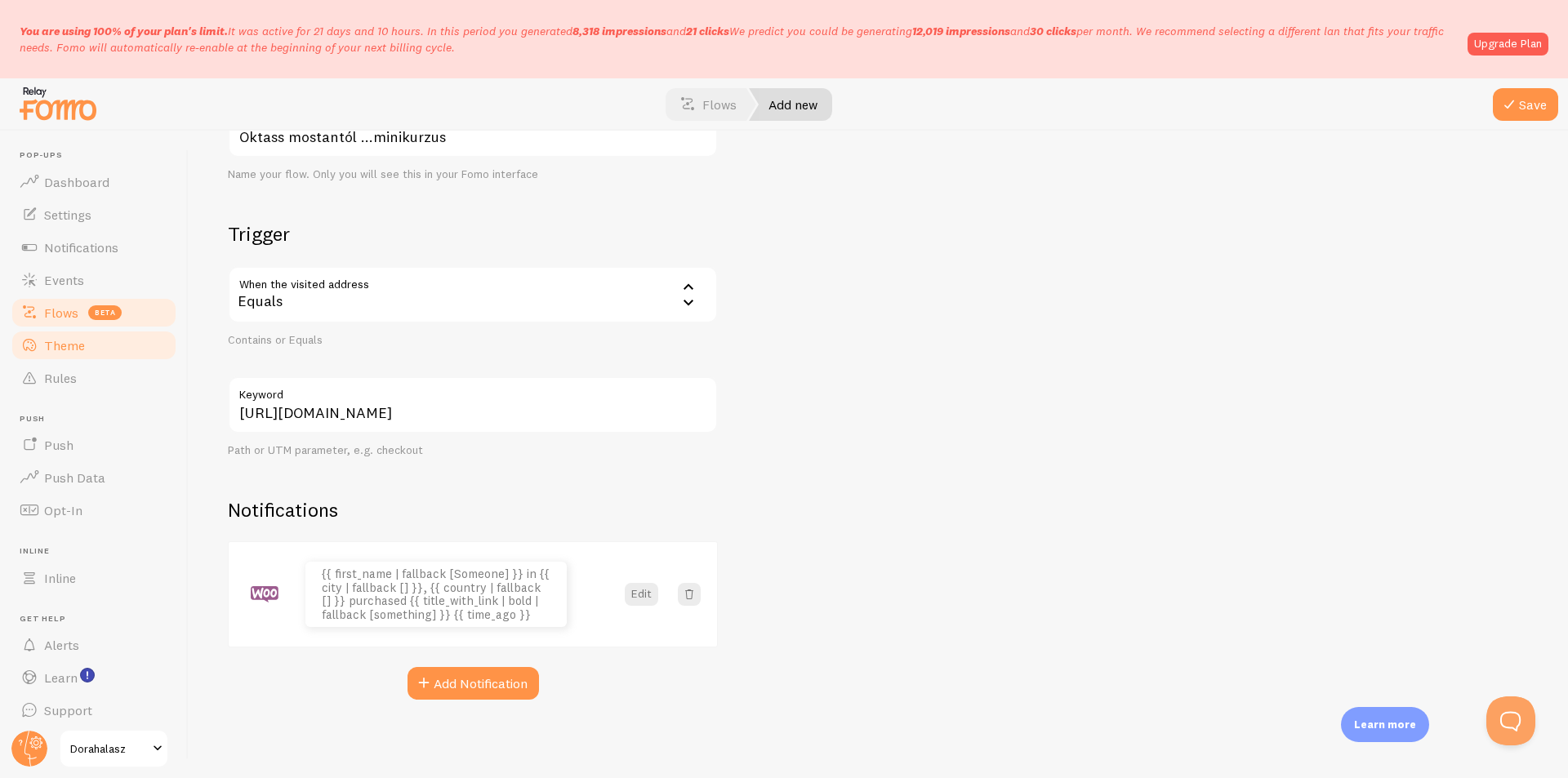
click at [76, 359] on link "Theme" at bounding box center [93, 346] width 169 height 33
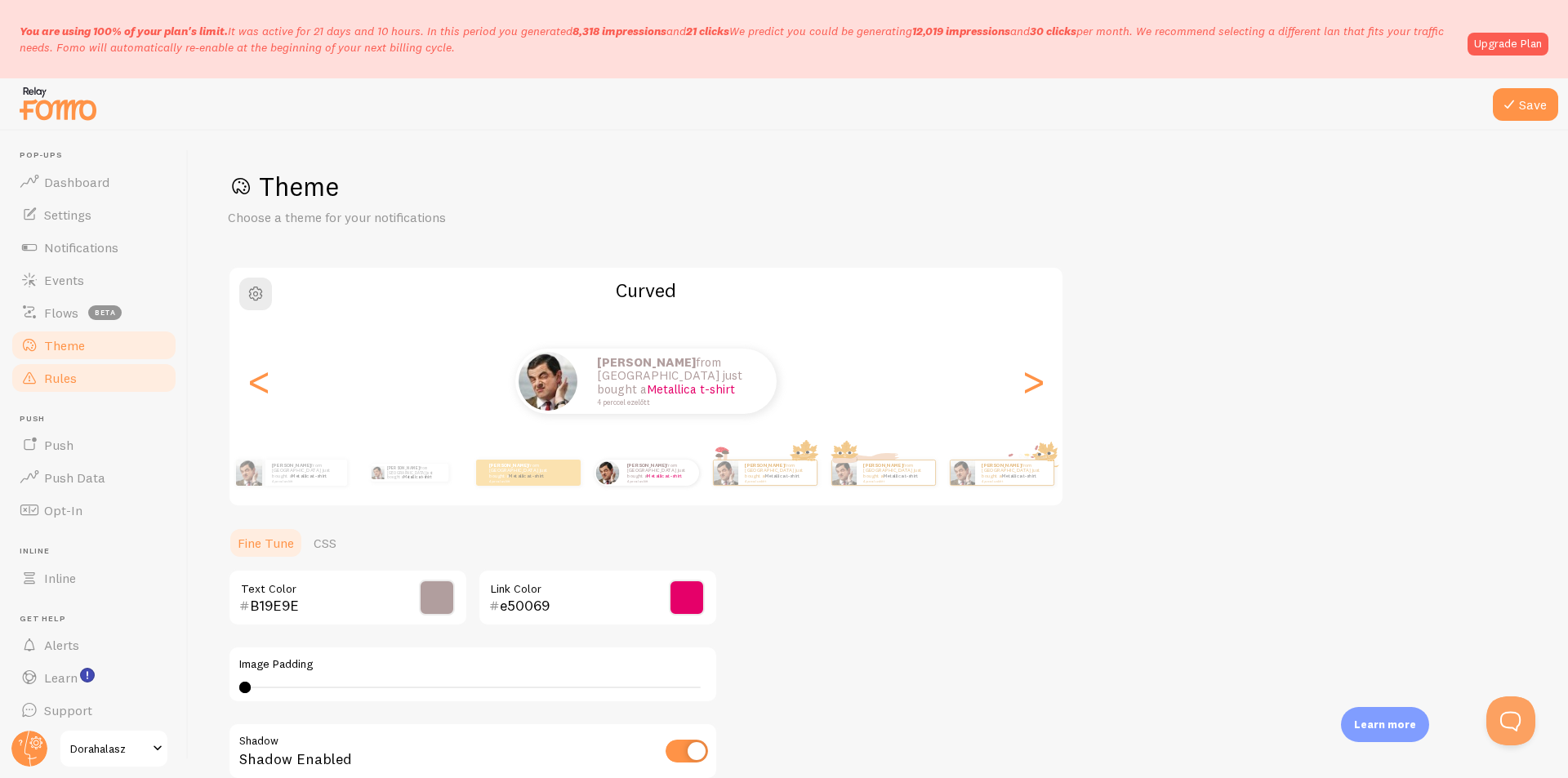
click at [75, 370] on span "Rules" at bounding box center [61, 377] width 33 height 16
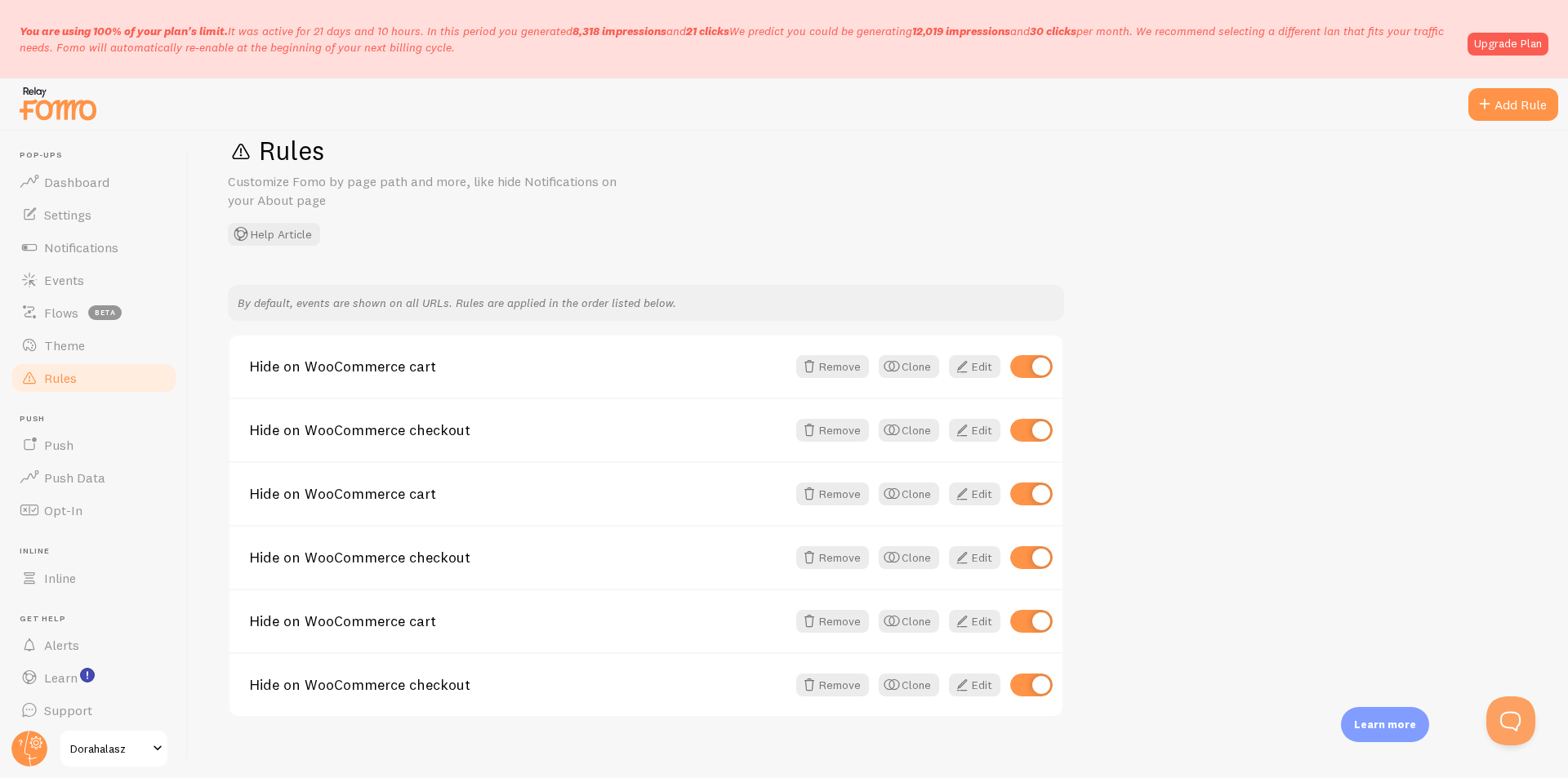
scroll to position [54, 0]
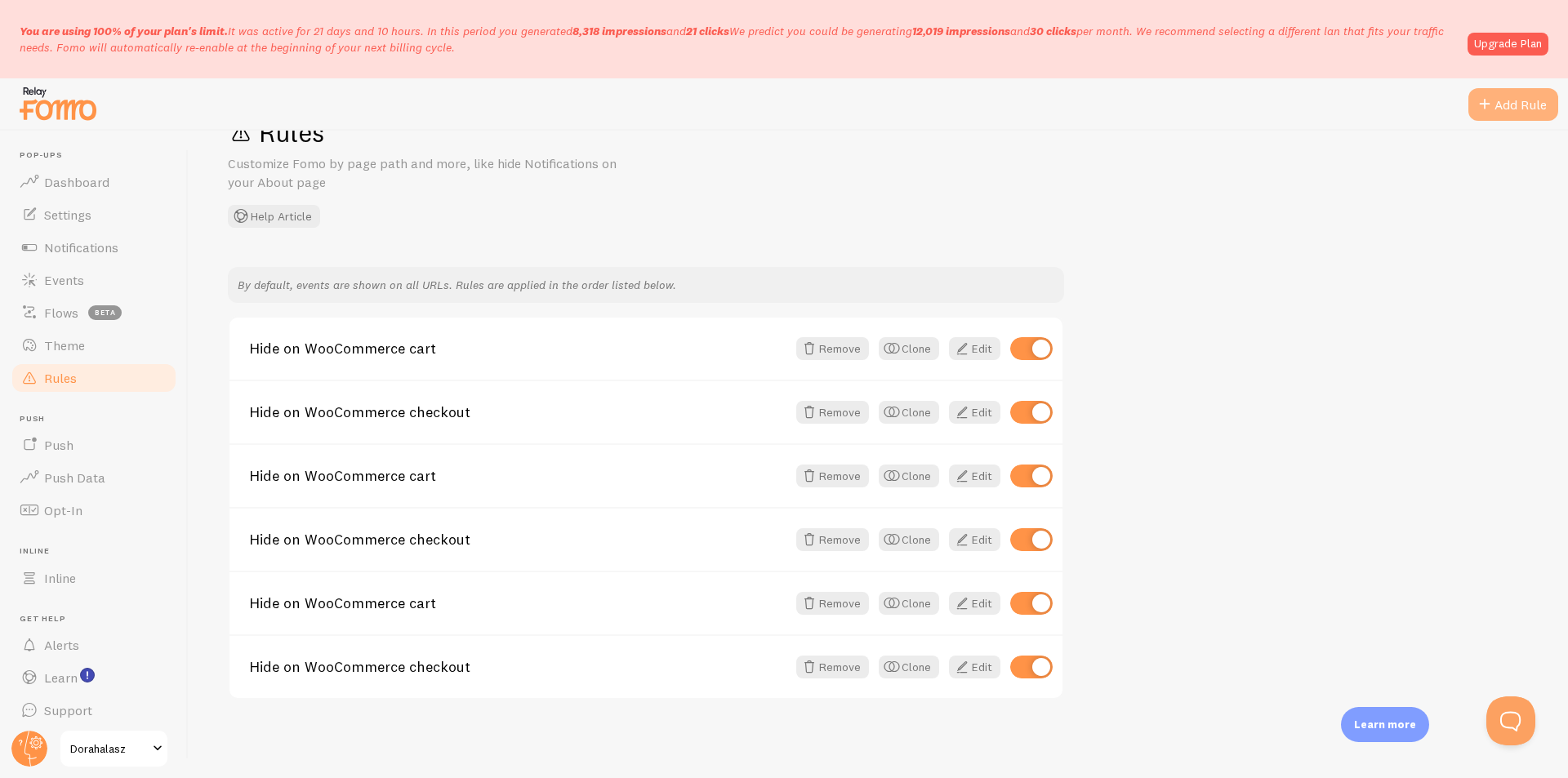
click at [1495, 109] on div "Add Rule" at bounding box center [1513, 104] width 90 height 33
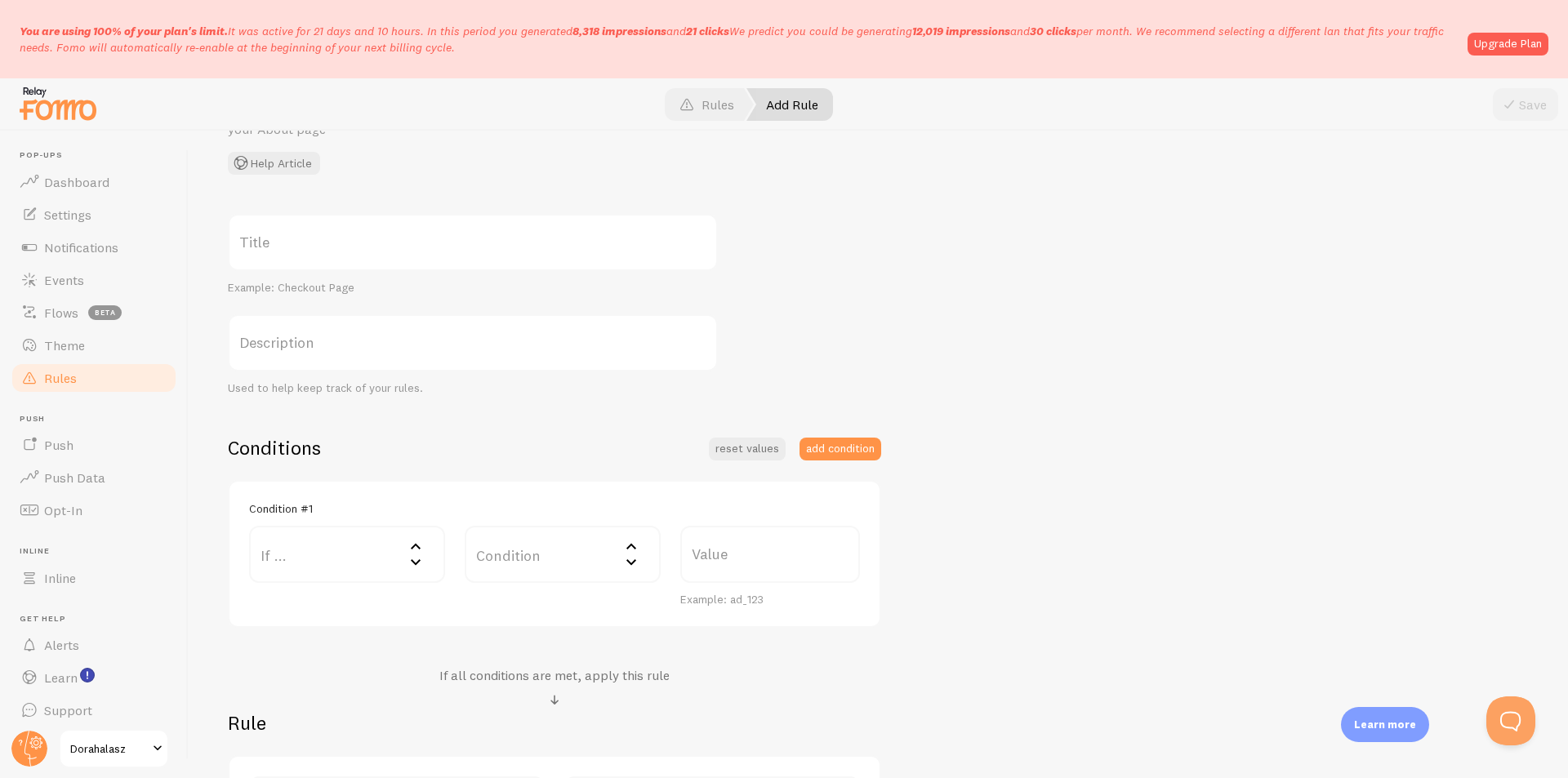
scroll to position [327, 0]
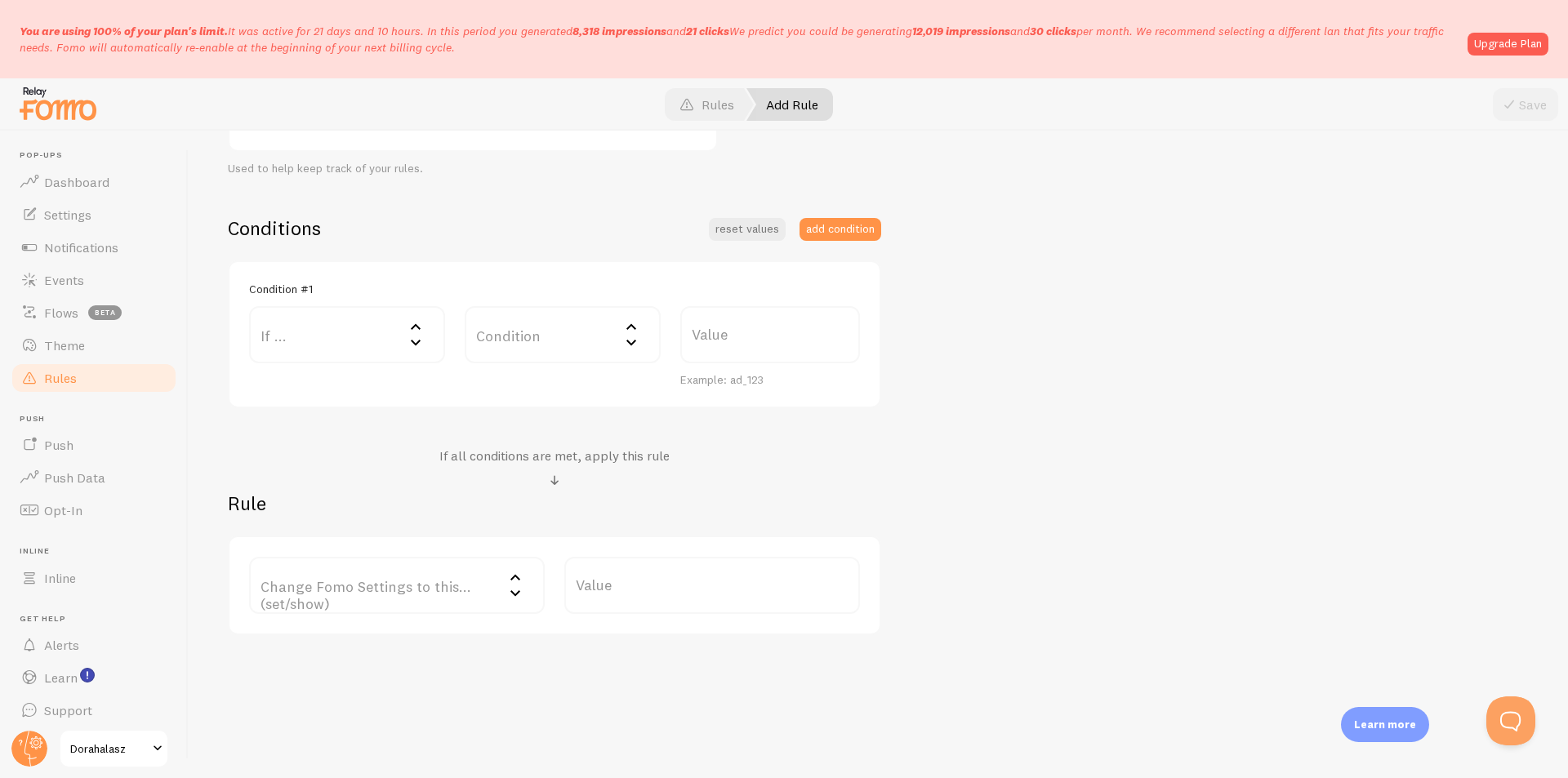
click at [312, 333] on label "If ..." at bounding box center [347, 335] width 196 height 57
click at [317, 383] on li "URL Path" at bounding box center [347, 387] width 193 height 28
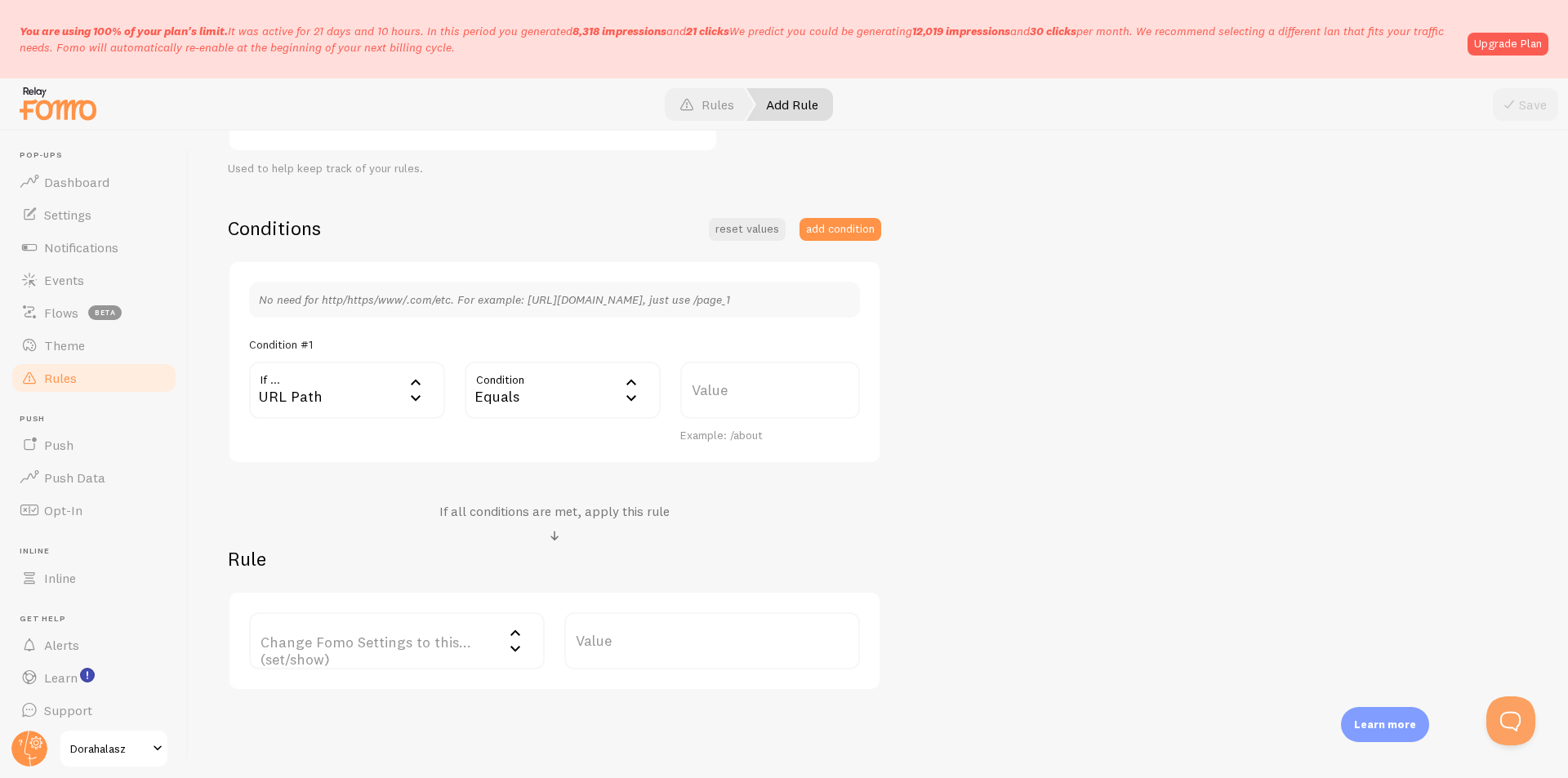
click at [323, 383] on div "URL Path" at bounding box center [347, 390] width 196 height 57
click at [323, 466] on li "URL Parameter" at bounding box center [347, 470] width 193 height 28
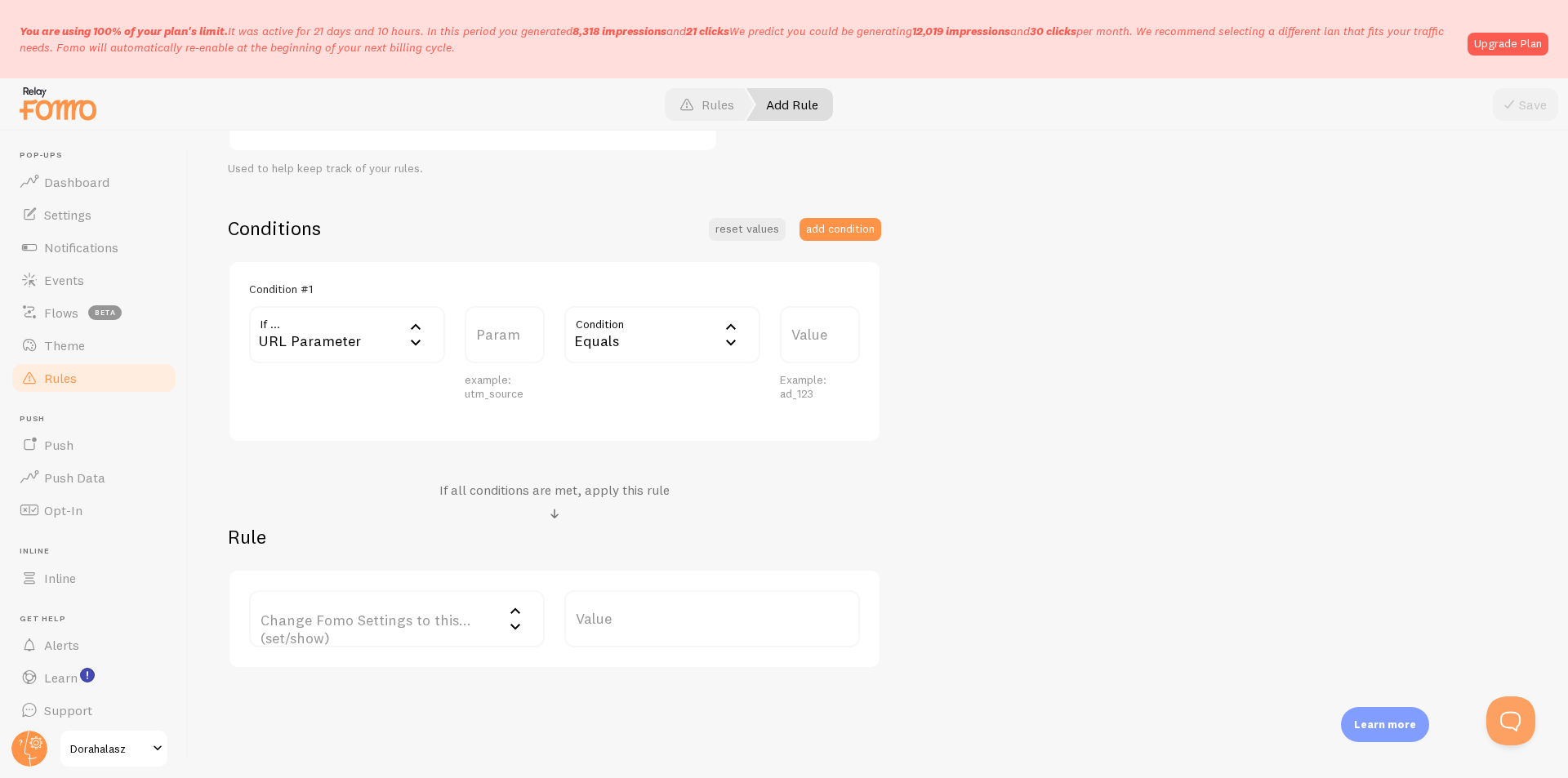
click at [492, 329] on label "Param" at bounding box center [505, 335] width 80 height 57
click at [492, 329] on input "Param" at bounding box center [505, 335] width 80 height 57
click at [818, 333] on label "Value" at bounding box center [820, 335] width 80 height 57
click at [818, 333] on input "Value" at bounding box center [820, 335] width 80 height 57
paste input "cs_38bedd8e37bed103ff5a1397edb7ecf547fda8a0"
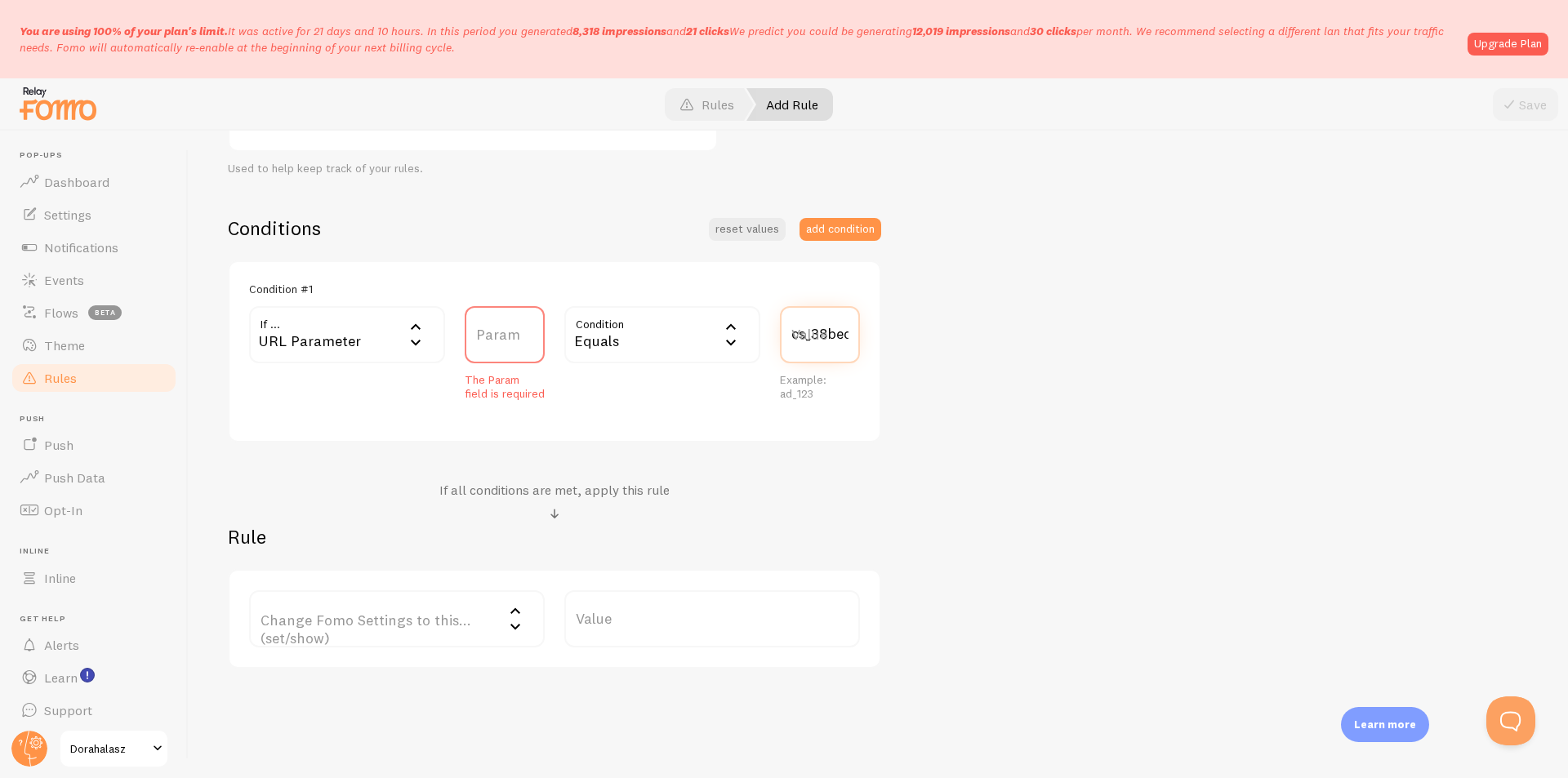
scroll to position [0, 266]
type input "cs_38bedd8e37bed103ff5a1397edb7ecf547fda8a0"
click at [336, 337] on div "URL Parameter" at bounding box center [347, 335] width 196 height 57
click at [336, 388] on li "URL Path" at bounding box center [347, 387] width 193 height 28
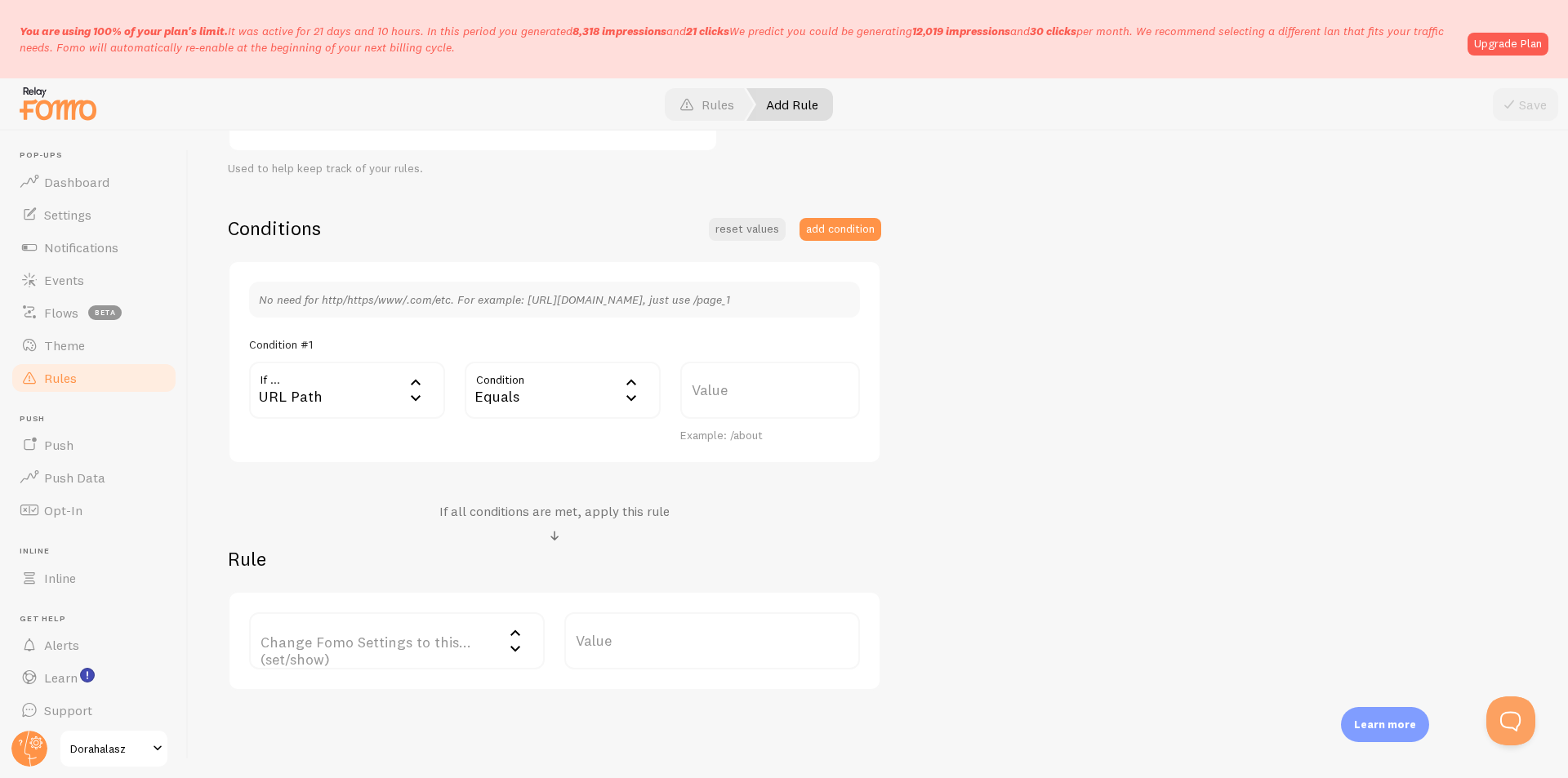
click at [739, 393] on label "Value" at bounding box center [770, 390] width 180 height 57
click at [739, 393] on input "Value" at bounding box center [770, 390] width 180 height 57
paste input "[URL][DOMAIN_NAME]"
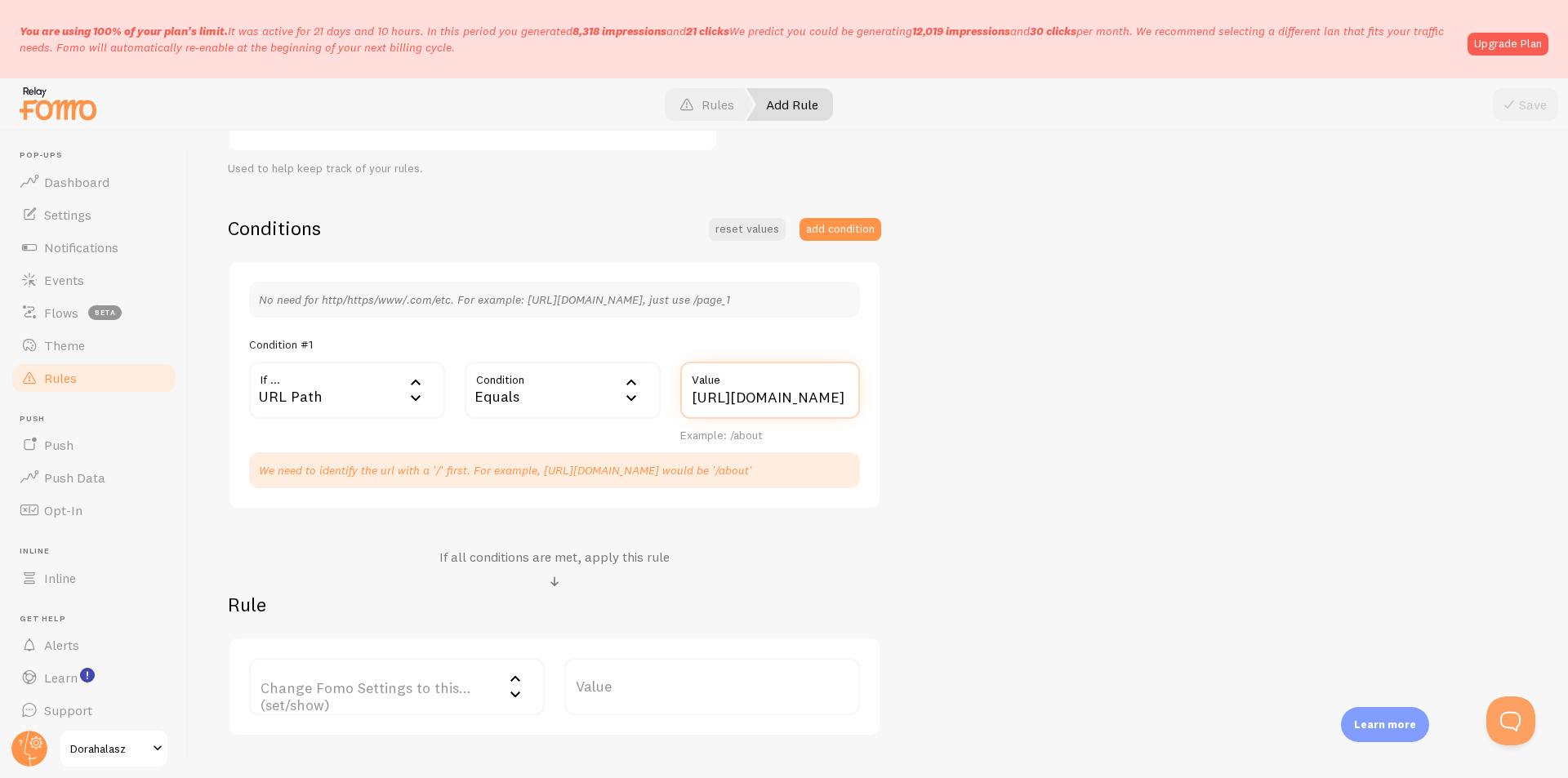
scroll to position [0, 181]
click at [734, 393] on input "[URL][DOMAIN_NAME]" at bounding box center [770, 390] width 180 height 57
drag, startPoint x: 767, startPoint y: 393, endPoint x: 560, endPoint y: 387, distance: 207.1
click at [560, 387] on div "If ... url URL Path URL Path URL Parameter Home page Mobile Browser URL Host CS…" at bounding box center [555, 402] width 631 height 81
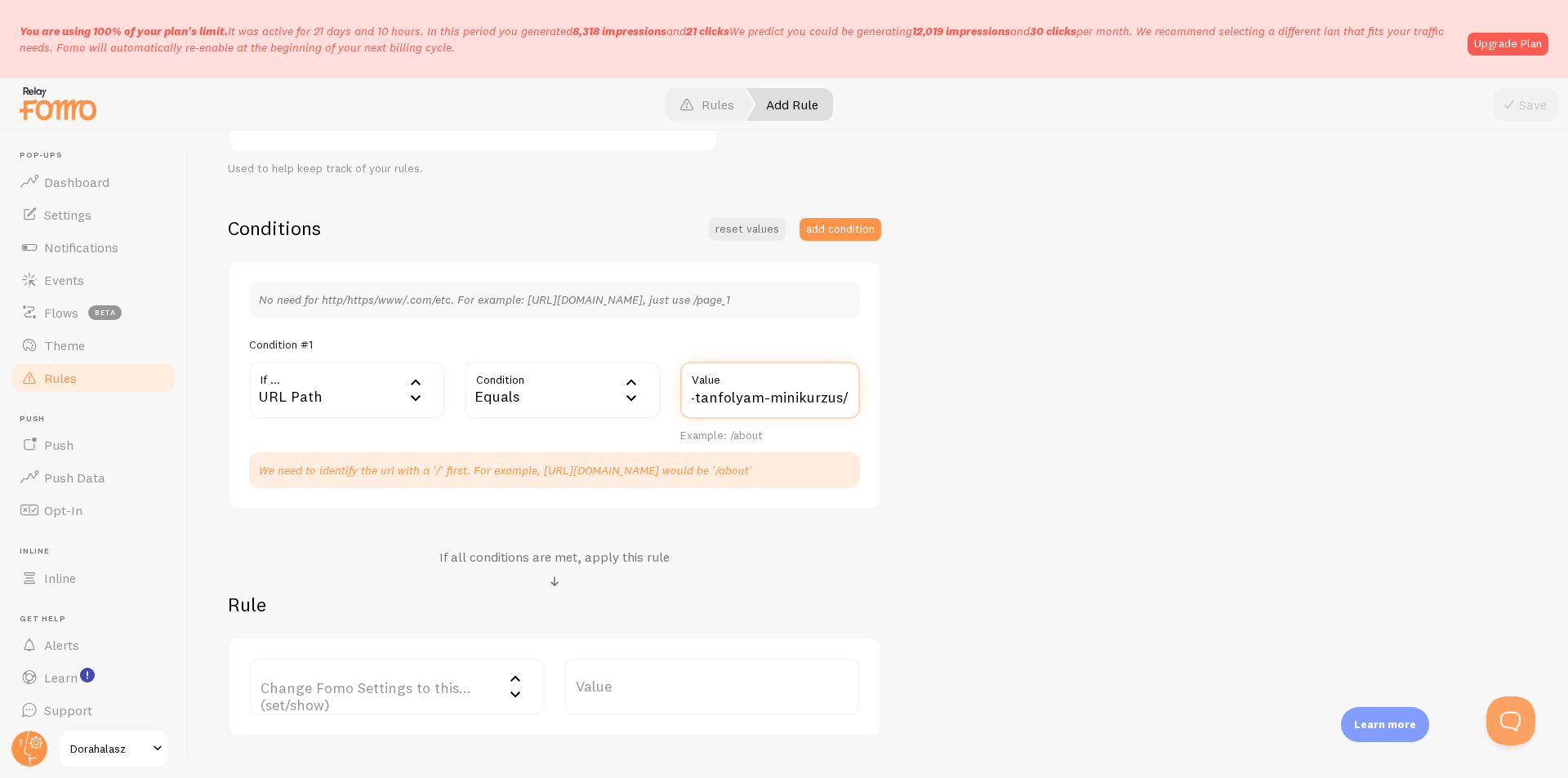
scroll to position [0, 0]
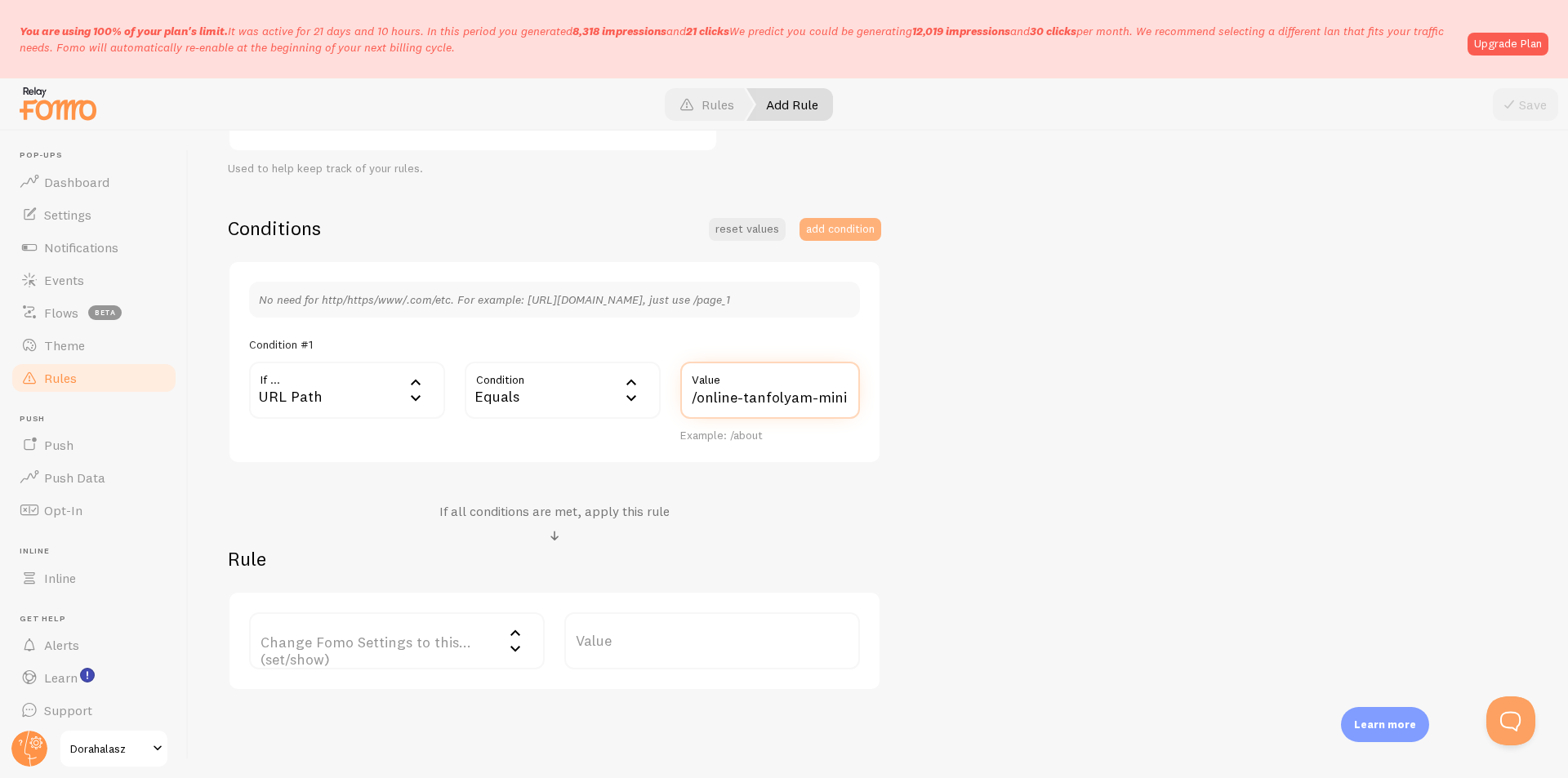
type input "/online-tanfolyam-minikurzus/"
click at [831, 236] on button "add condition" at bounding box center [840, 229] width 81 height 23
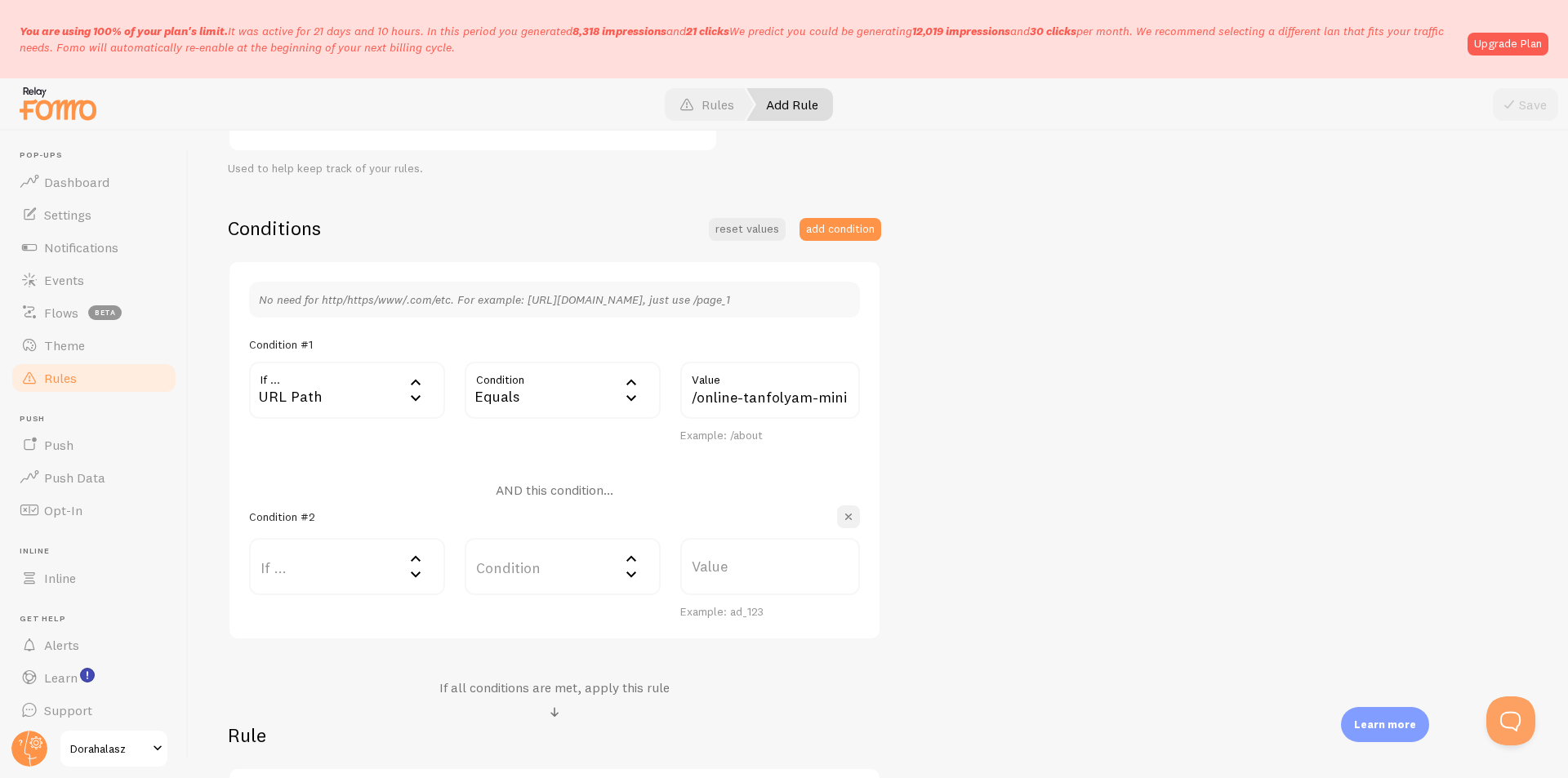
click at [845, 514] on span "button" at bounding box center [848, 516] width 16 height 16
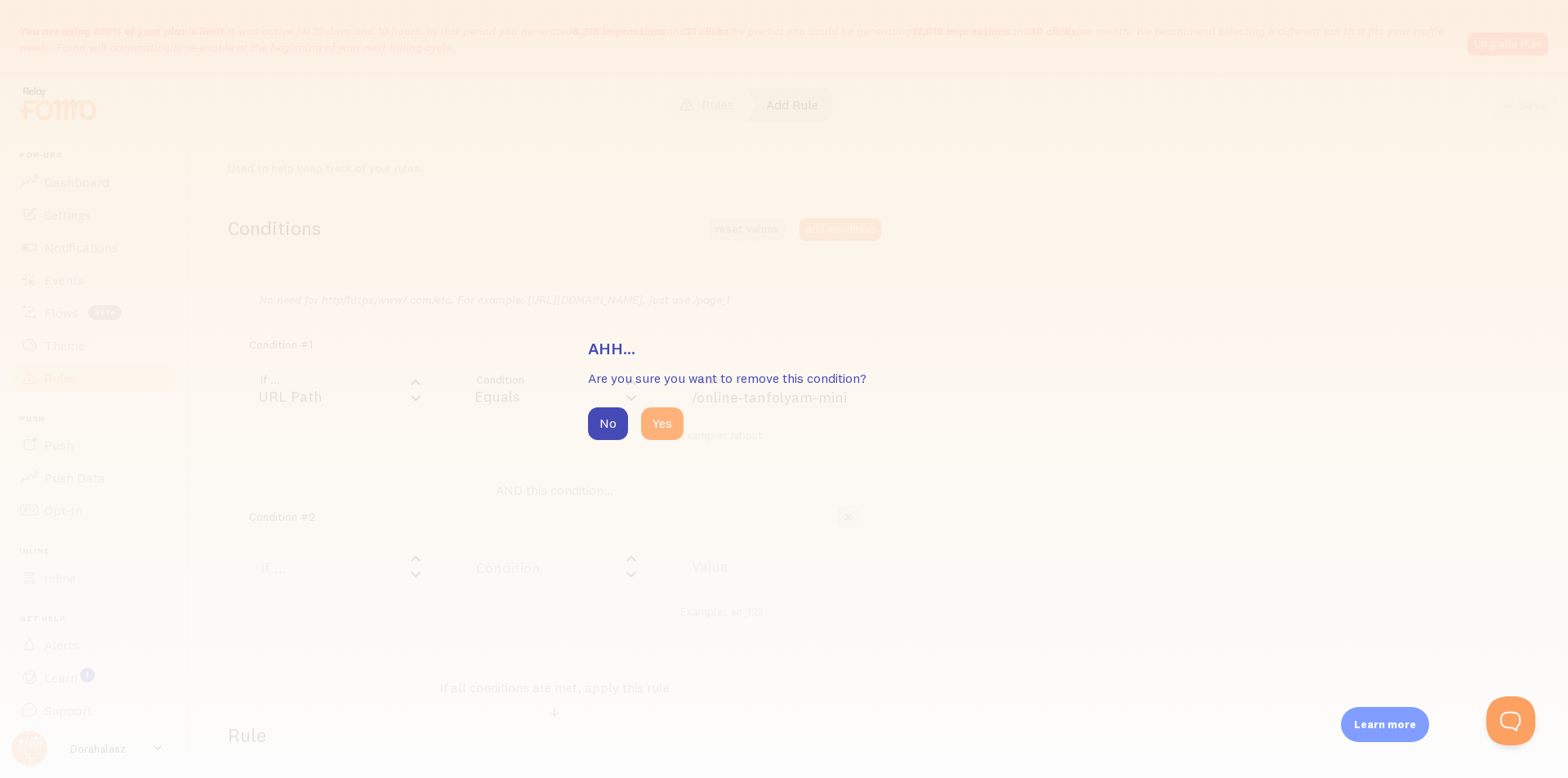
click at [673, 420] on button "Yes" at bounding box center [662, 424] width 43 height 33
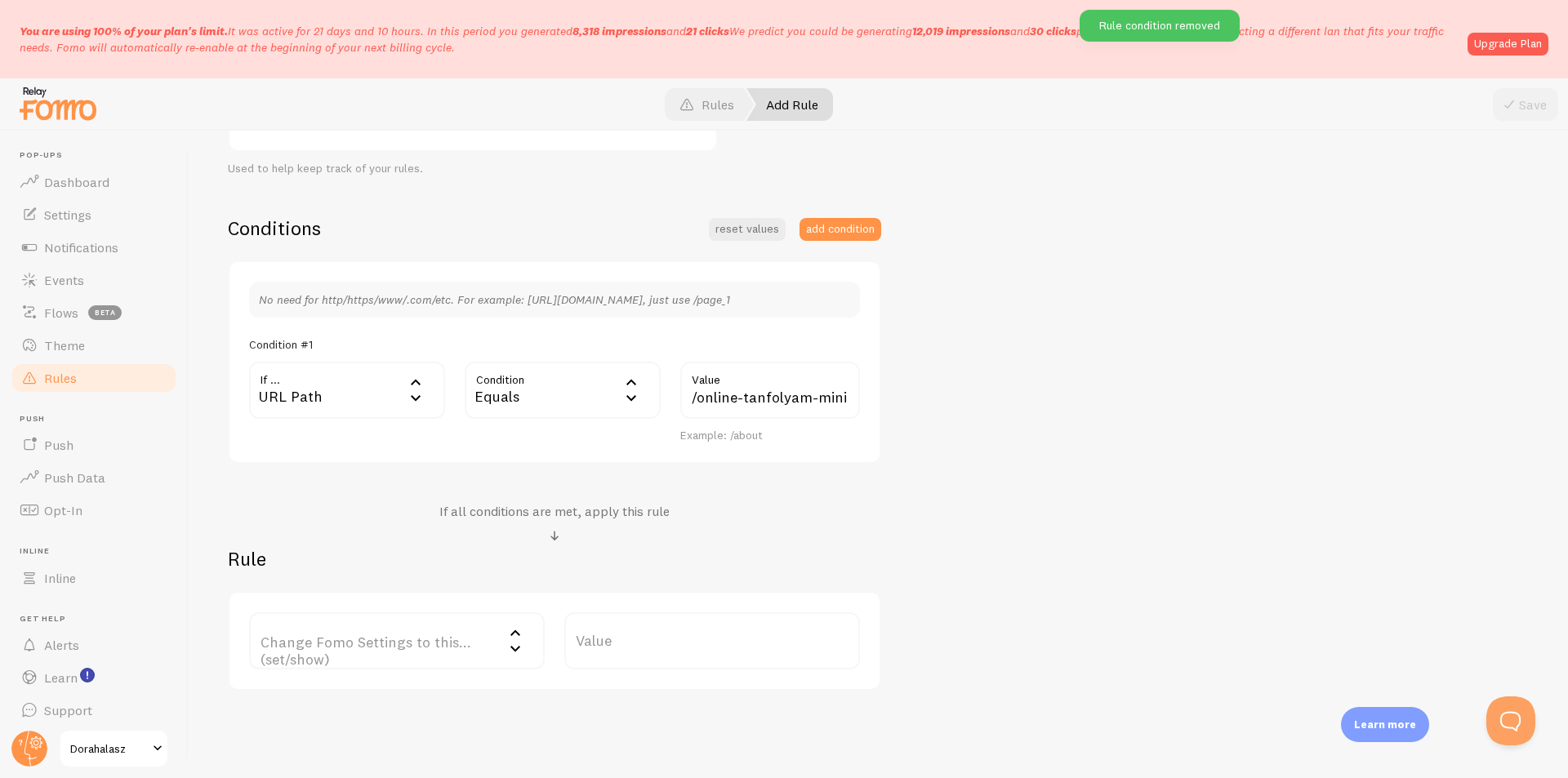
click at [407, 641] on label "Change Fomo Settings to this... (set/show)" at bounding box center [396, 641] width 295 height 57
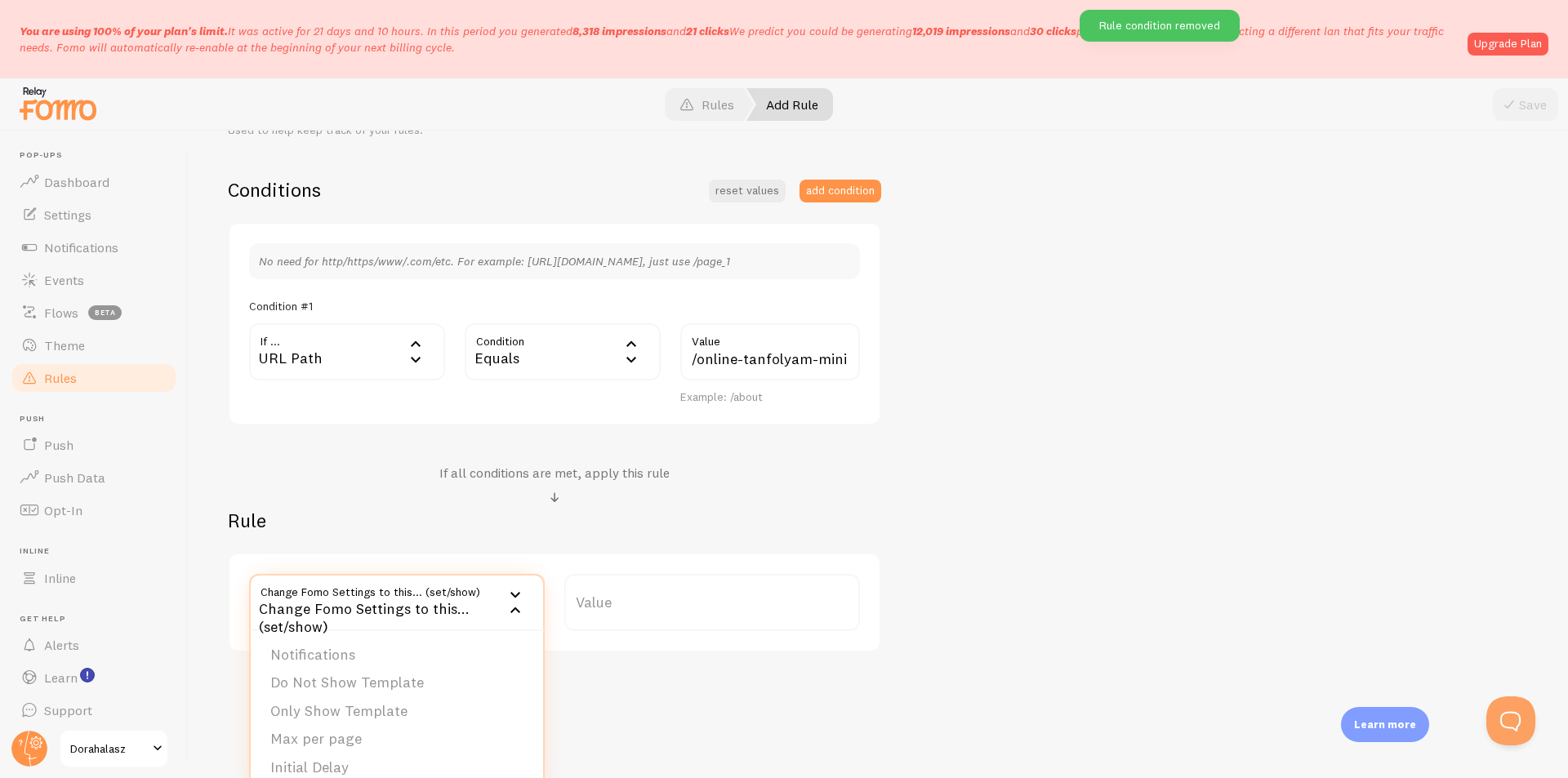
scroll to position [383, 0]
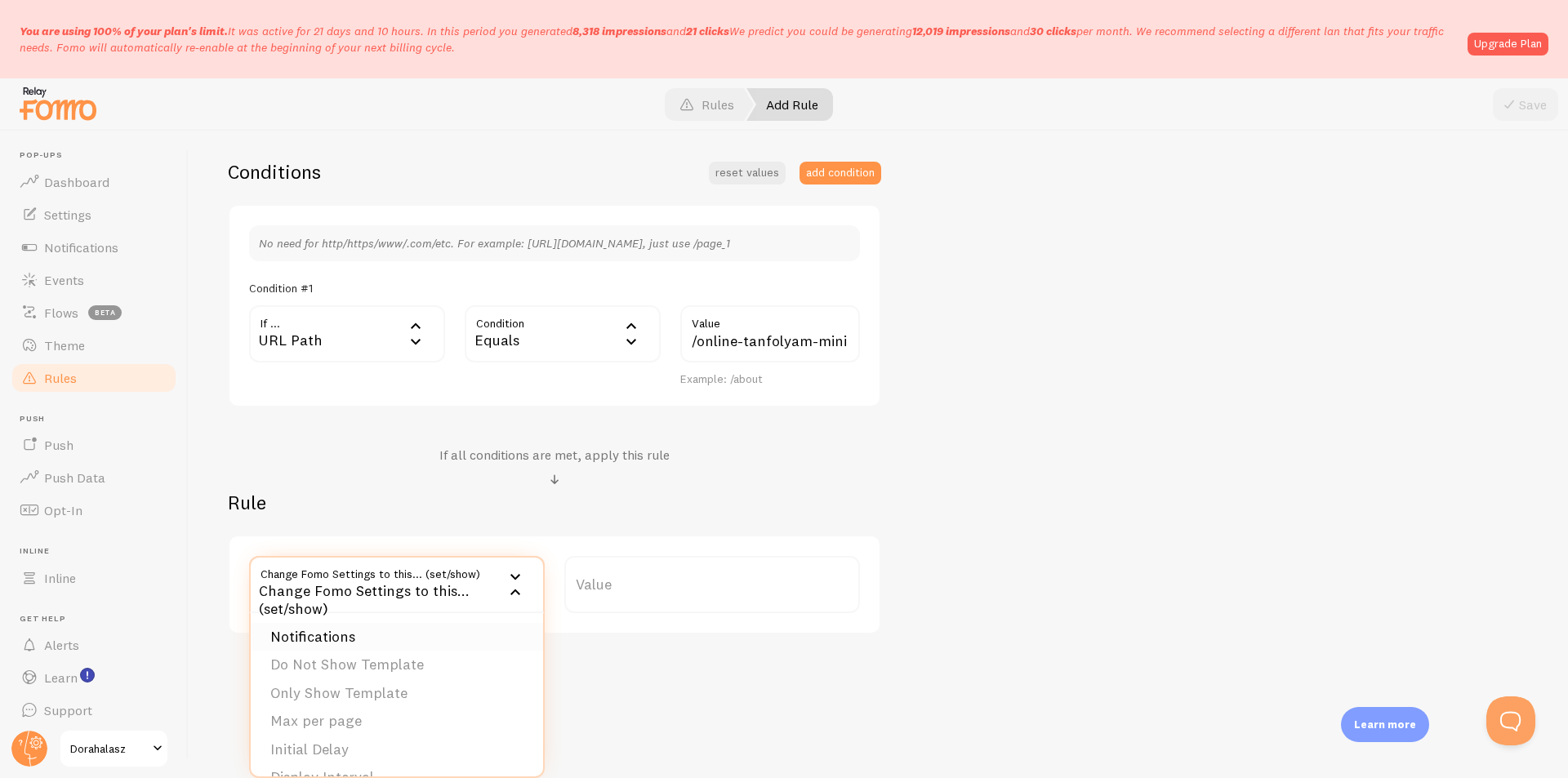
click at [398, 644] on li "Notifications" at bounding box center [397, 637] width 293 height 28
click at [648, 583] on label "Options" at bounding box center [711, 585] width 295 height 57
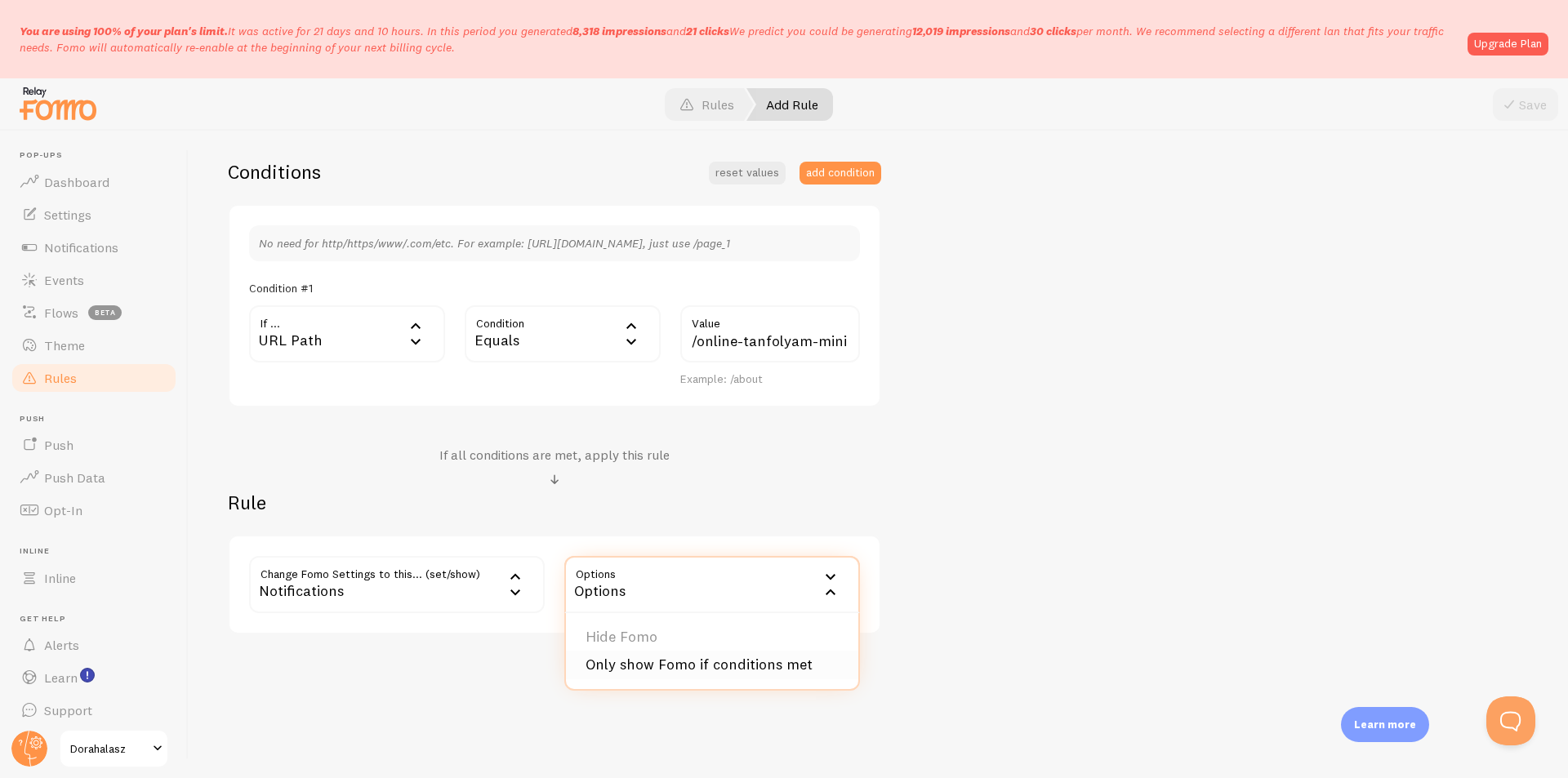
click at [727, 666] on li "Only show Fomo if conditions met" at bounding box center [712, 664] width 293 height 28
click at [434, 586] on div "Notifications" at bounding box center [396, 585] width 295 height 57
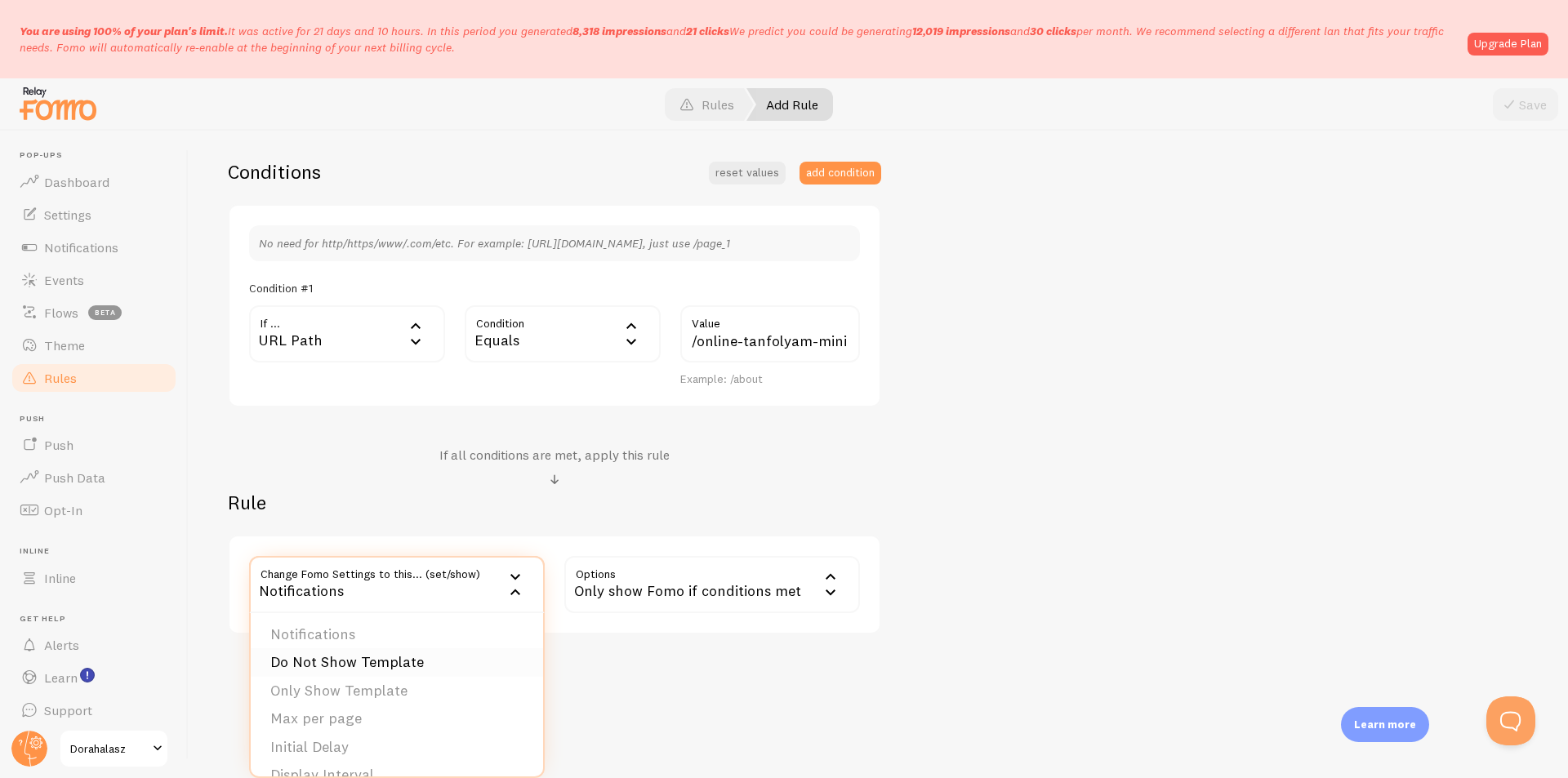
scroll to position [0, 0]
click at [353, 643] on li "Notifications" at bounding box center [397, 637] width 293 height 28
click at [653, 586] on label "Options" at bounding box center [711, 585] width 295 height 57
click at [475, 576] on div "Notifications" at bounding box center [396, 585] width 295 height 57
drag, startPoint x: 408, startPoint y: 692, endPoint x: 457, endPoint y: 671, distance: 53.3
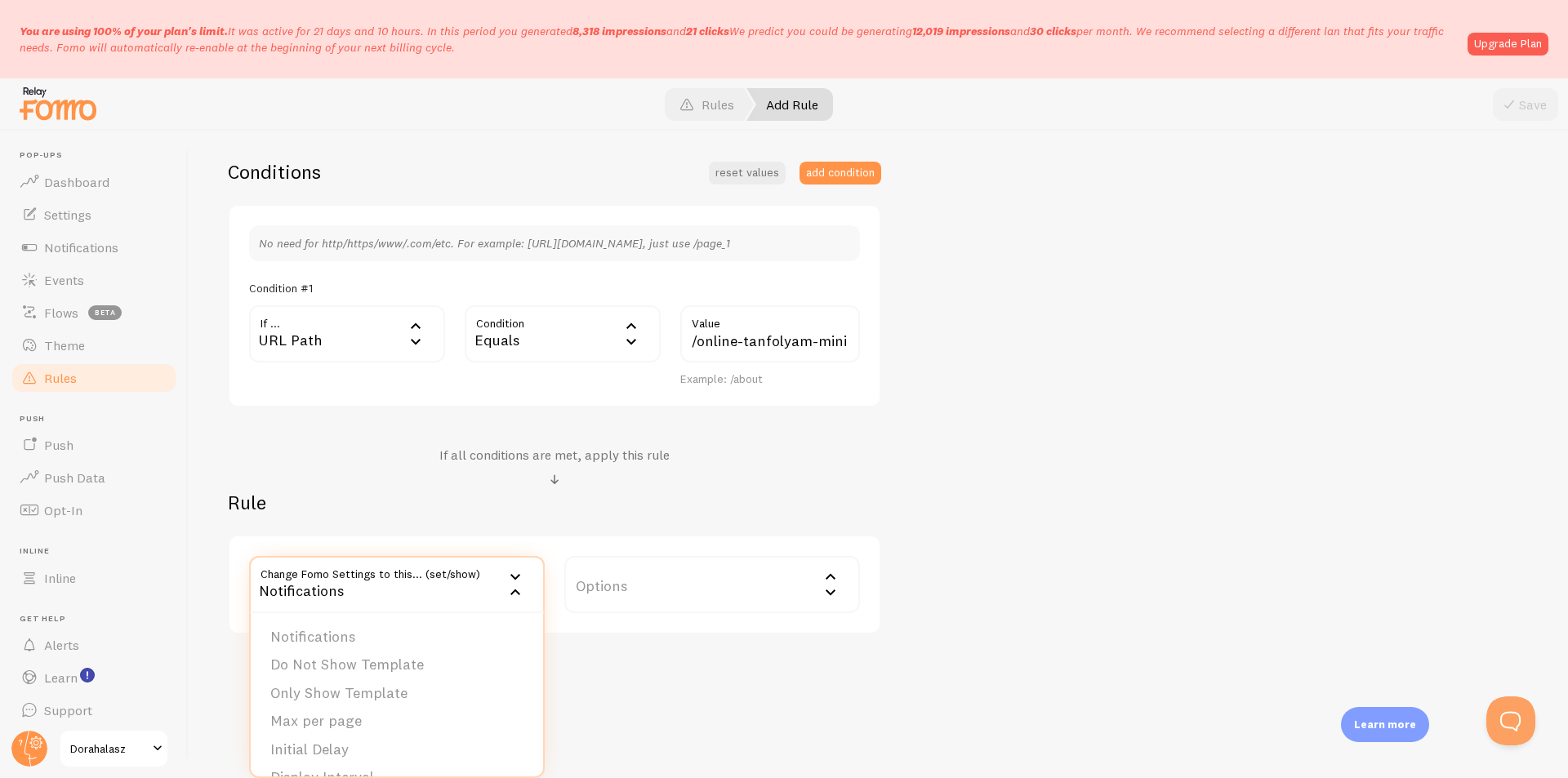
click at [408, 693] on li "Only Show Template" at bounding box center [397, 693] width 293 height 28
click at [628, 591] on label "Template" at bounding box center [711, 585] width 295 height 57
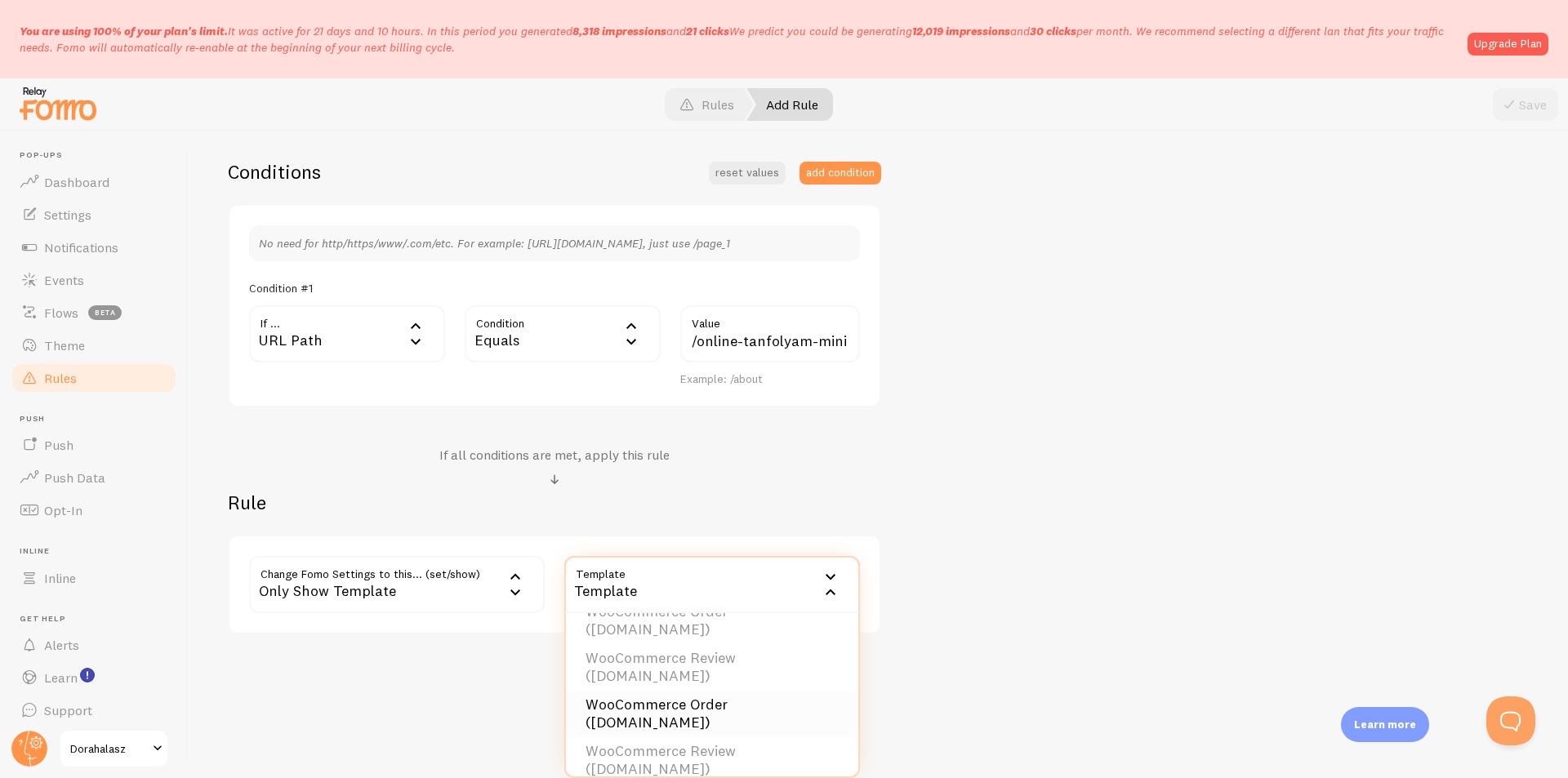
click at [680, 708] on li "WooCommerce Order ([DOMAIN_NAME])" at bounding box center [712, 714] width 293 height 46
click at [821, 561] on div "WooCommerce Order ([DOMAIN_NAME])" at bounding box center [711, 585] width 295 height 57
click at [920, 665] on div "Add Rule Customize Fomo by page path and more, like hide Notifications on your …" at bounding box center [878, 454] width 1380 height 648
click at [464, 594] on div "Only Show Template" at bounding box center [396, 585] width 295 height 57
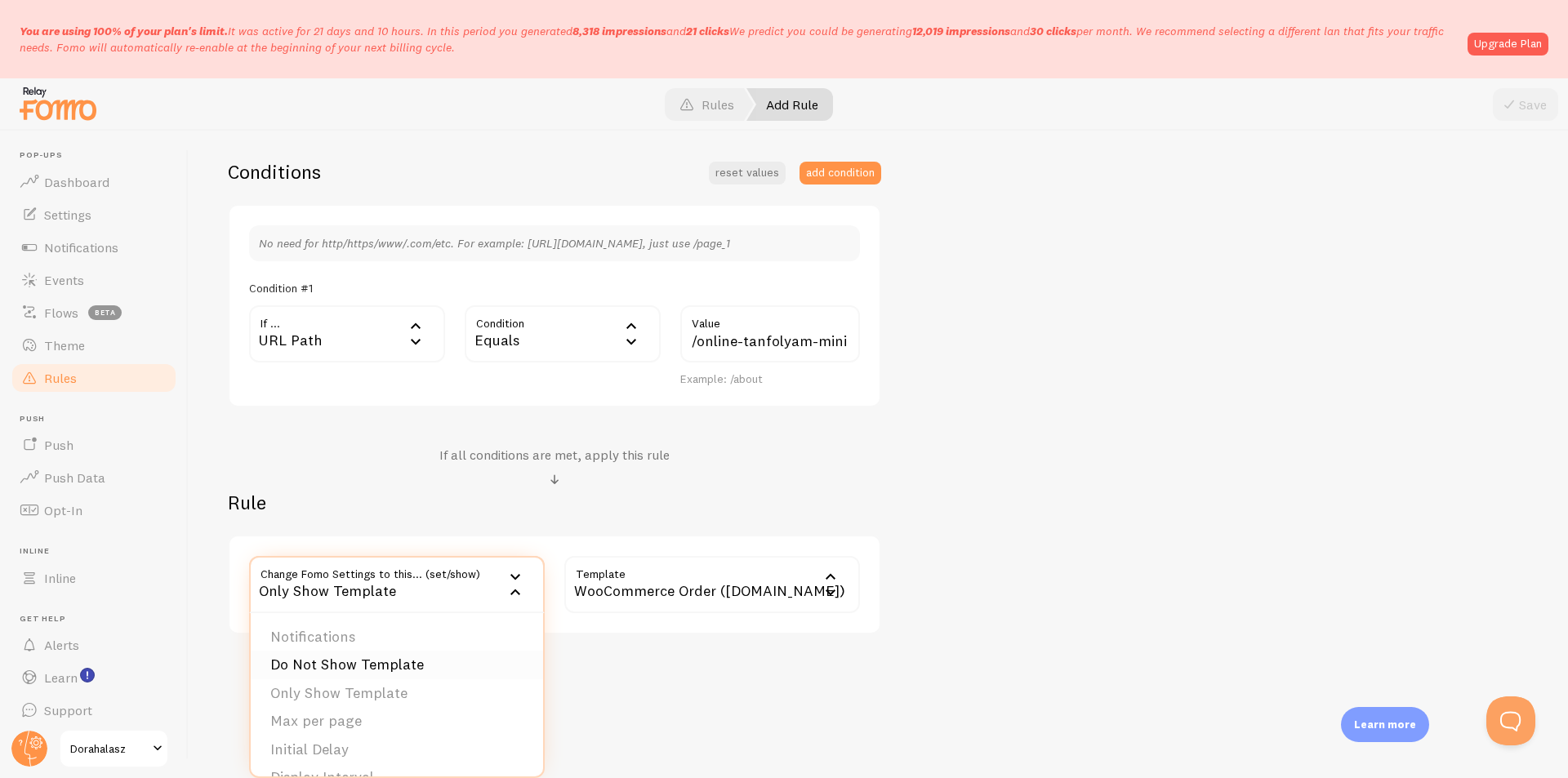
scroll to position [81, 0]
click at [462, 686] on li "Display Interval" at bounding box center [397, 696] width 293 height 28
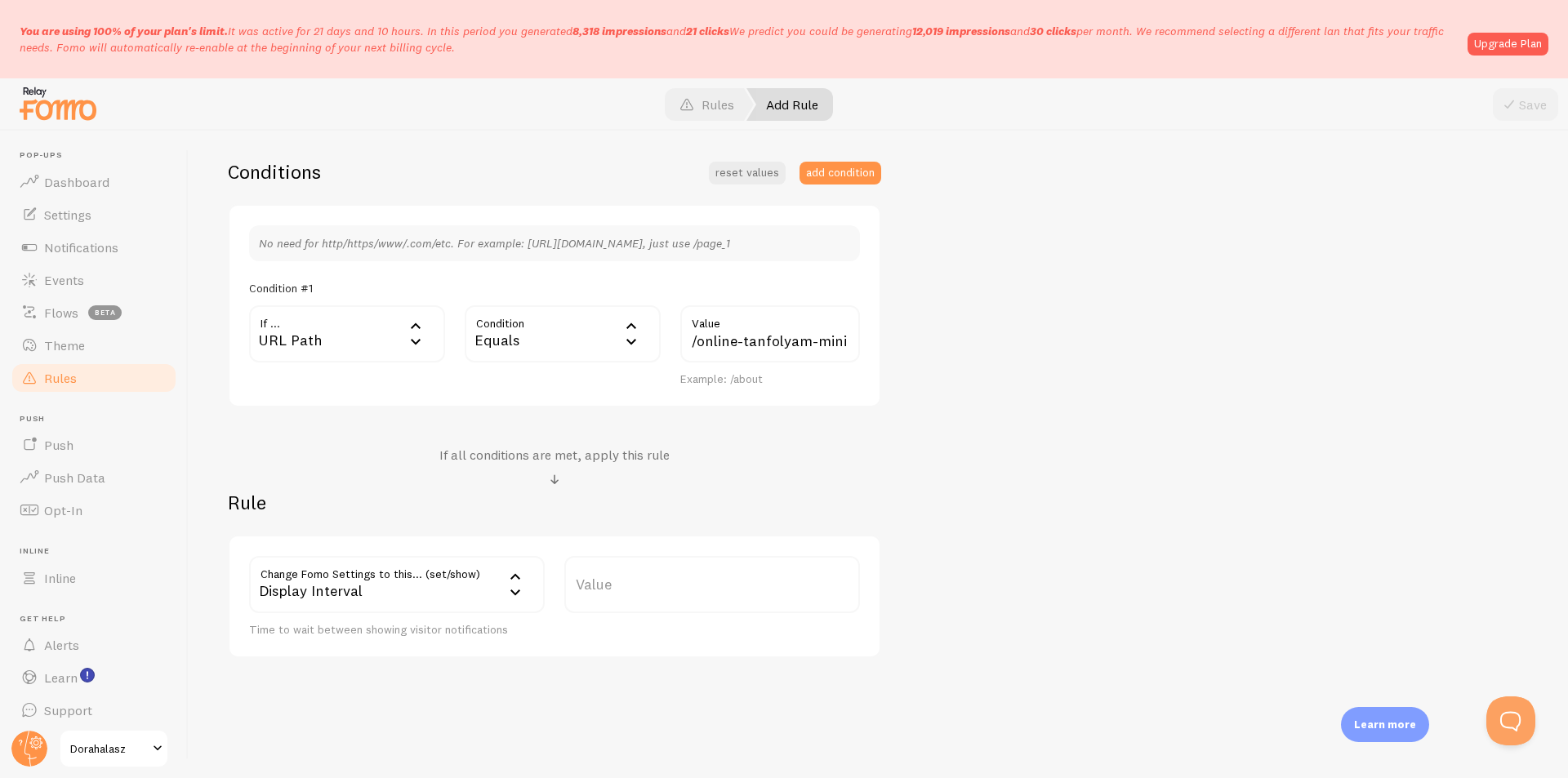
click at [527, 586] on div "Display Interval" at bounding box center [396, 585] width 295 height 57
click at [408, 753] on li "Entire notification clickable" at bounding box center [397, 755] width 293 height 28
click at [339, 591] on div "Entire notification clickable" at bounding box center [396, 585] width 295 height 57
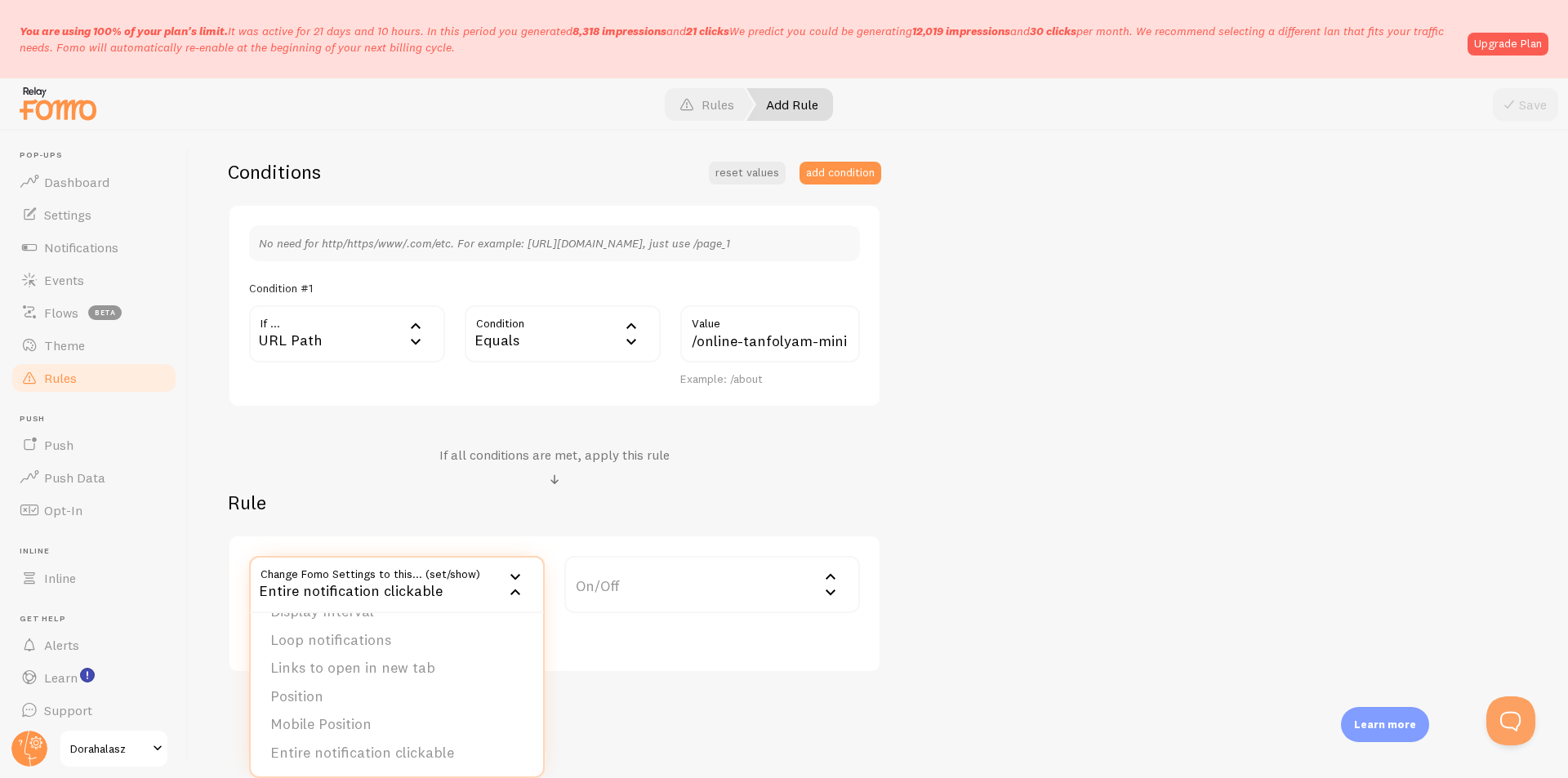
click at [695, 477] on div "If all conditions are met, apply this rule" at bounding box center [554, 468] width 653 height 44
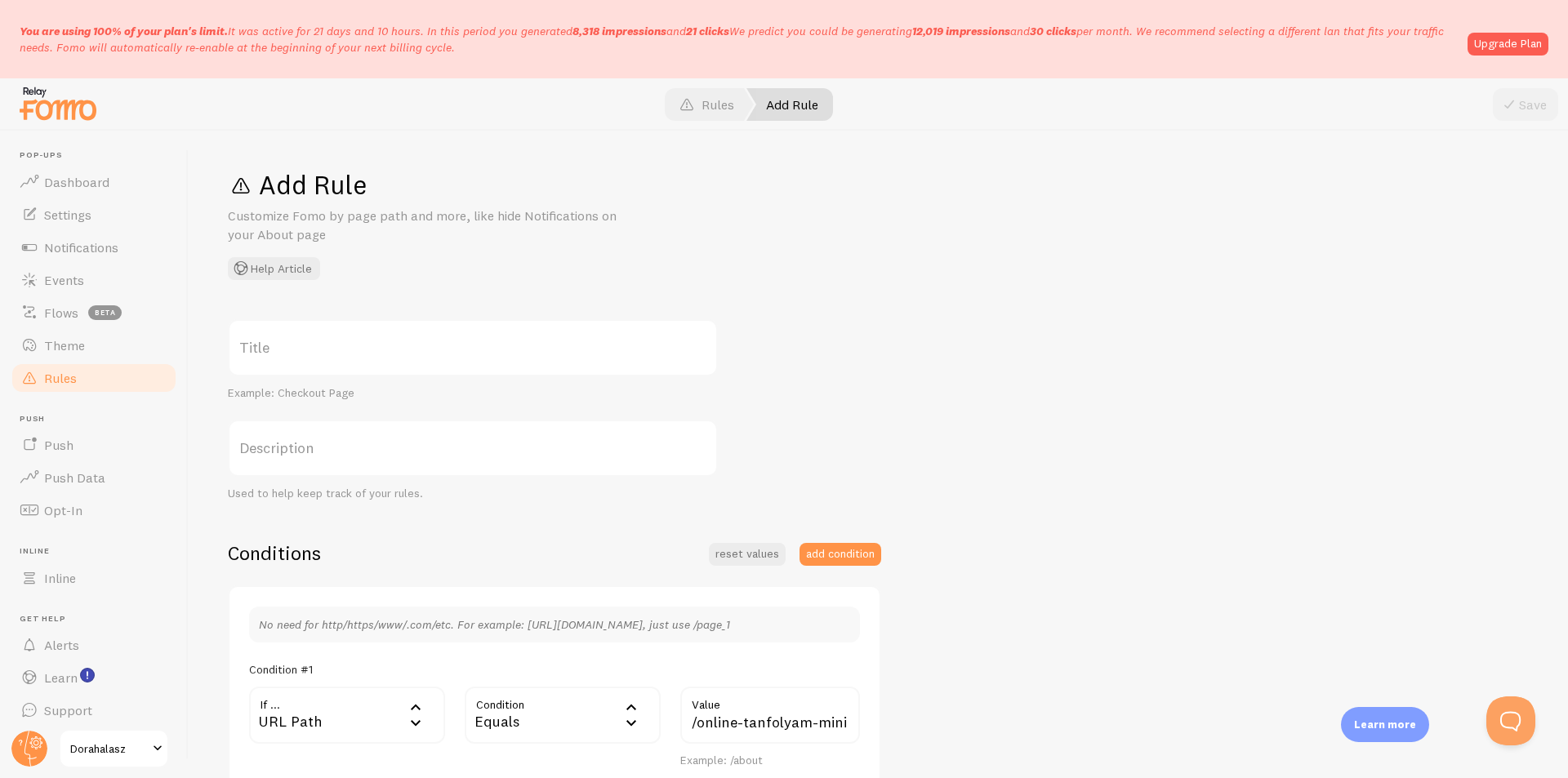
scroll to position [0, 0]
click at [81, 383] on link "Rules" at bounding box center [93, 378] width 169 height 33
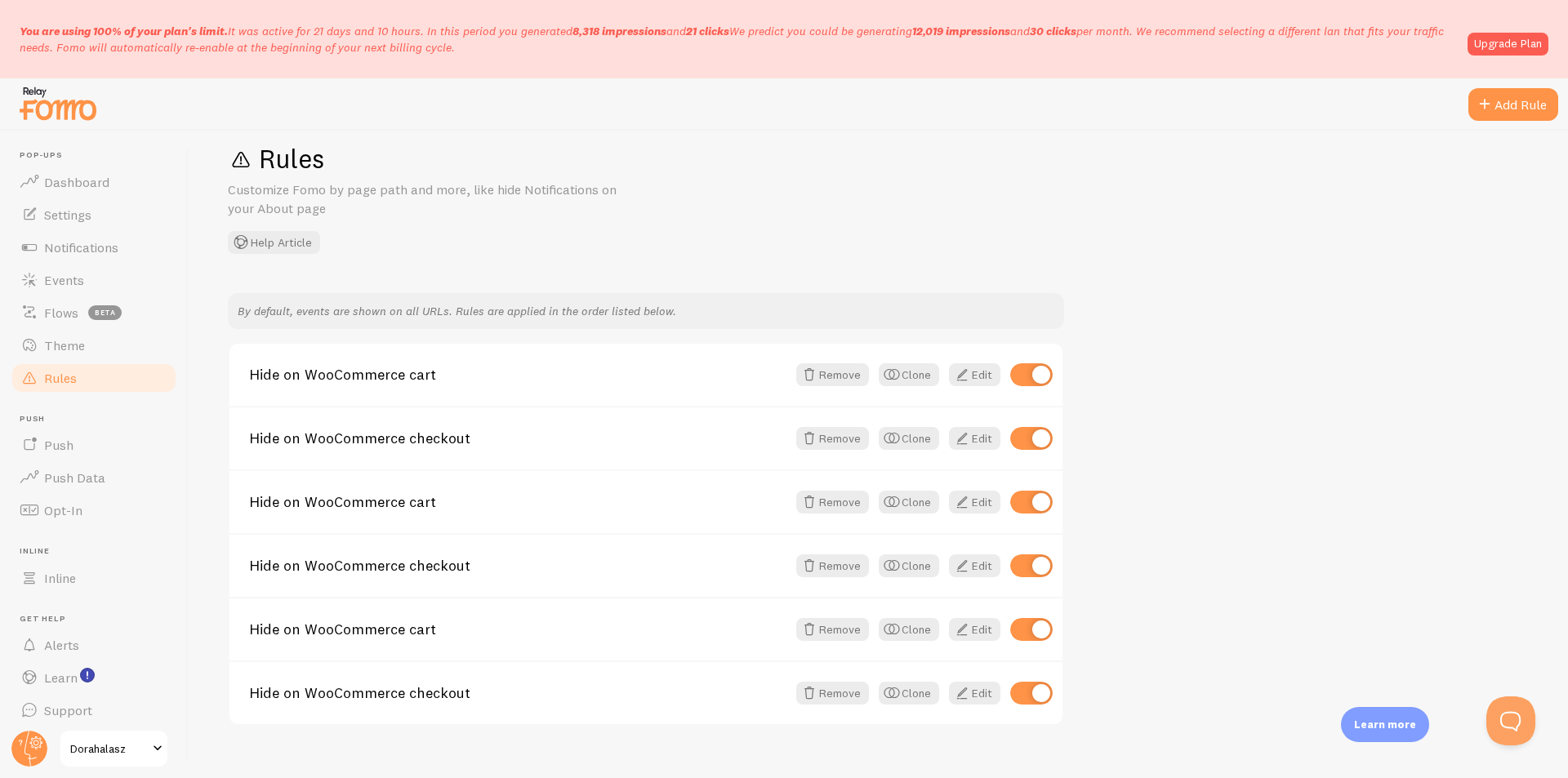
scroll to position [54, 0]
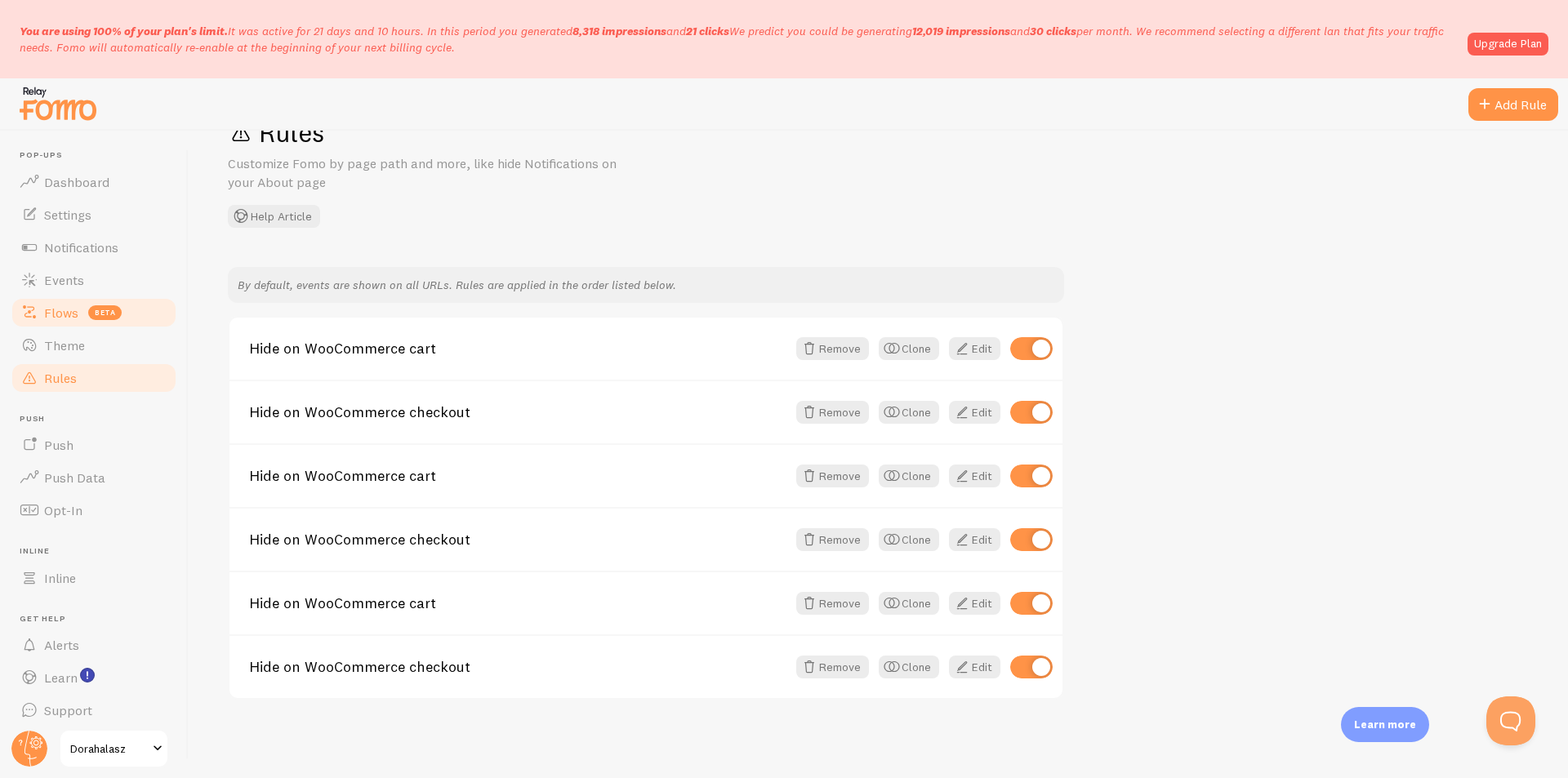
click at [51, 314] on span "Flows" at bounding box center [62, 312] width 34 height 16
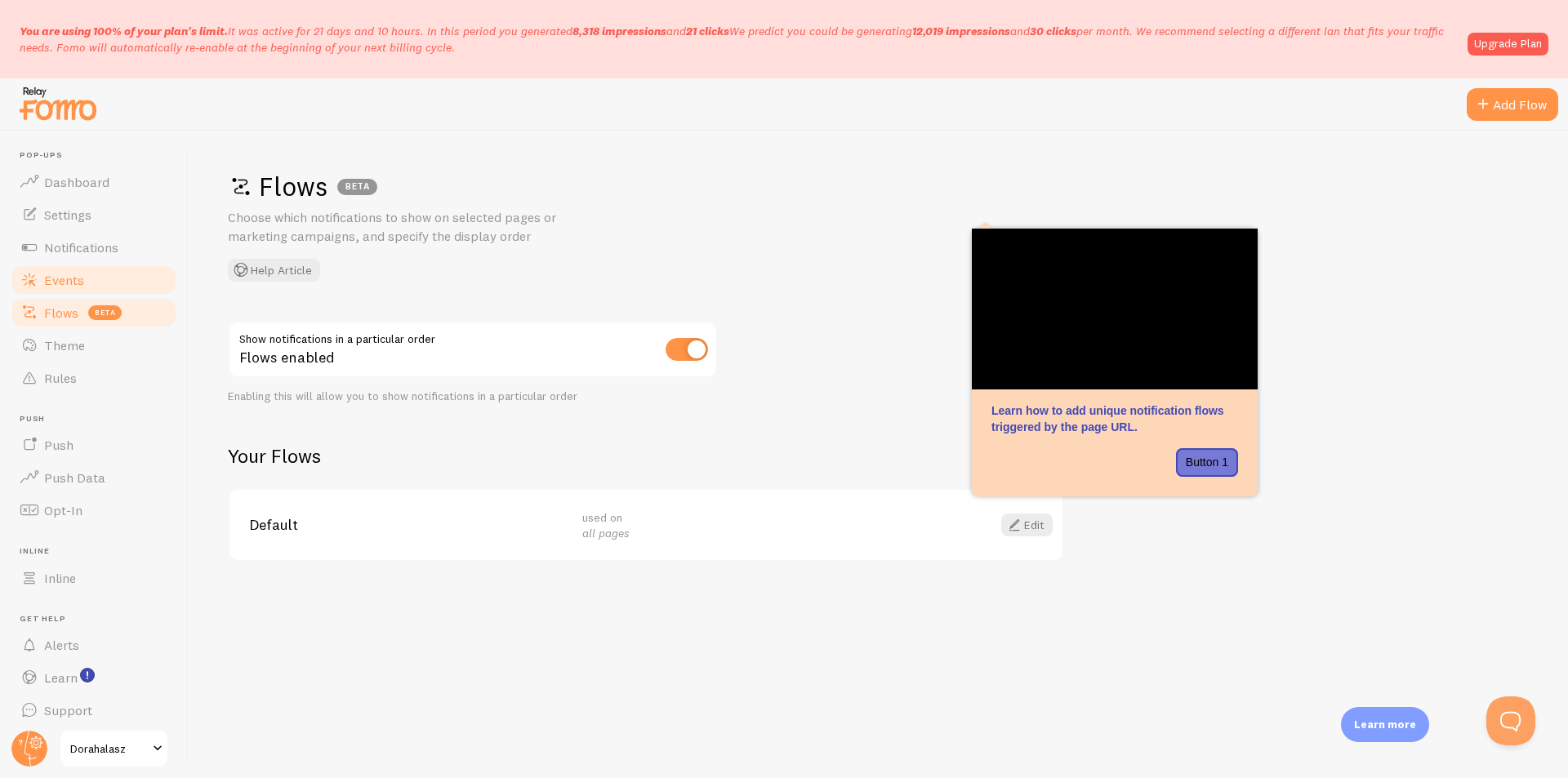
click at [64, 285] on span "Events" at bounding box center [64, 280] width 40 height 16
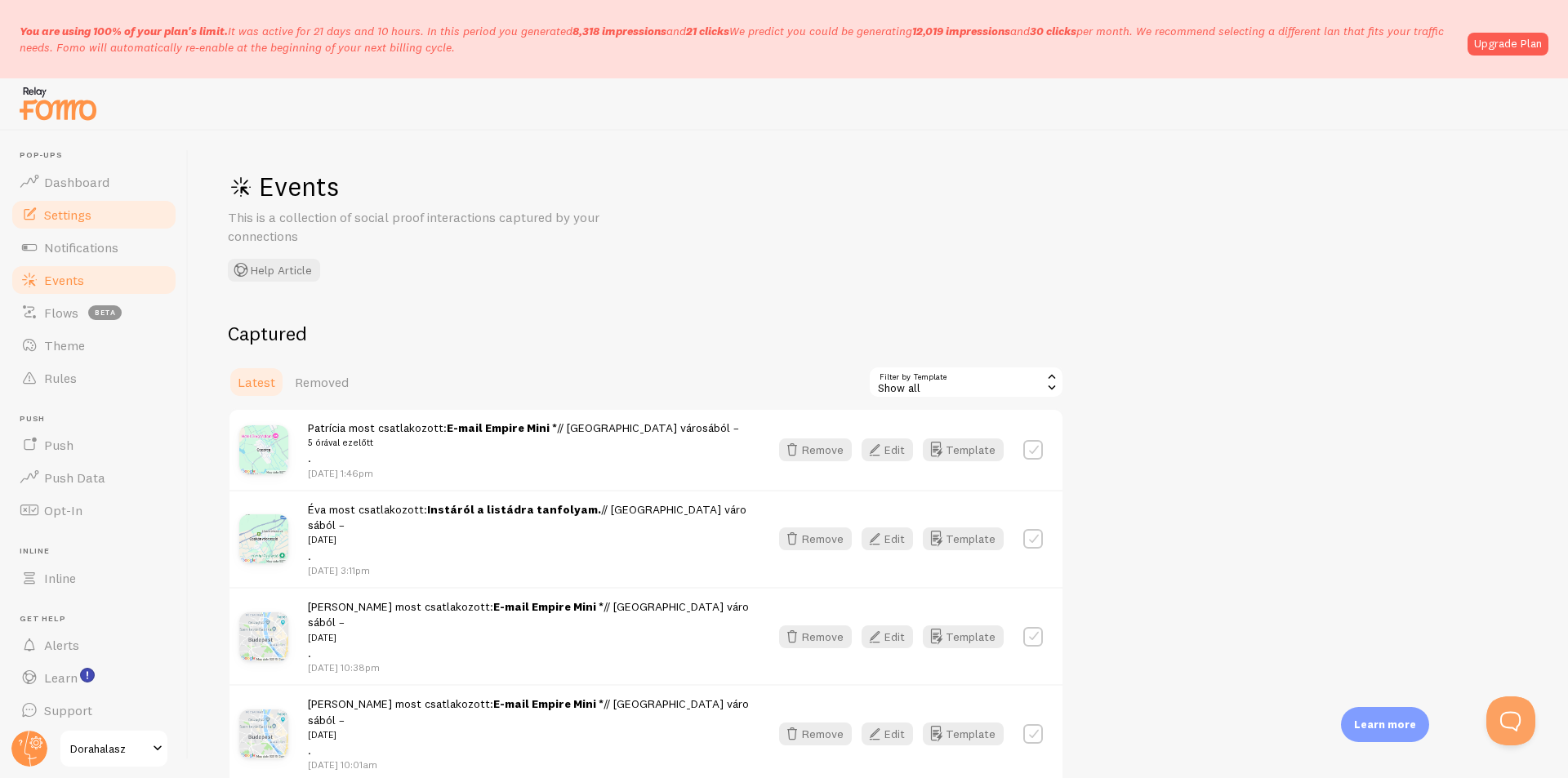
click at [50, 213] on span "Settings" at bounding box center [68, 214] width 47 height 16
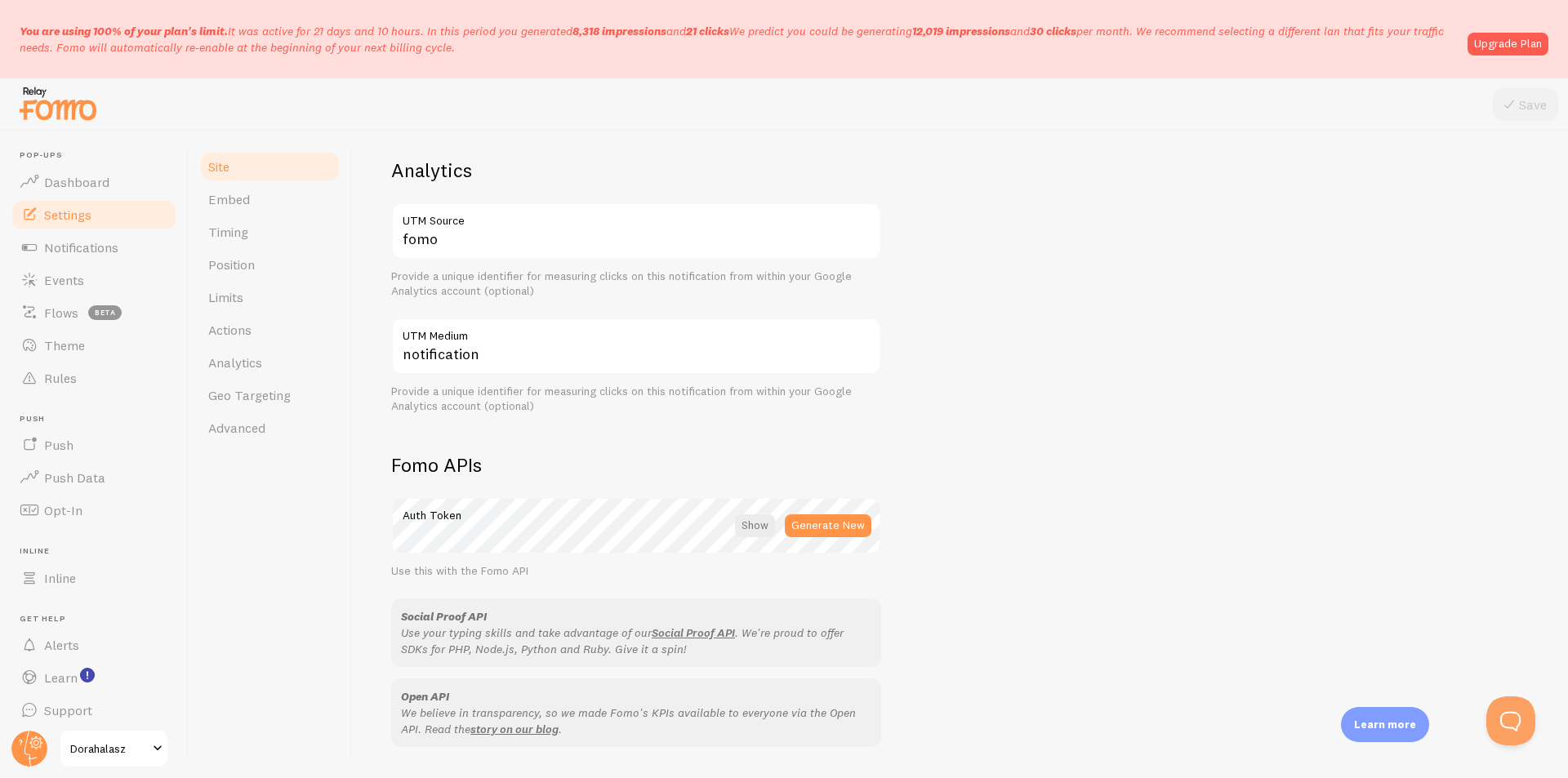
scroll to position [653, 0]
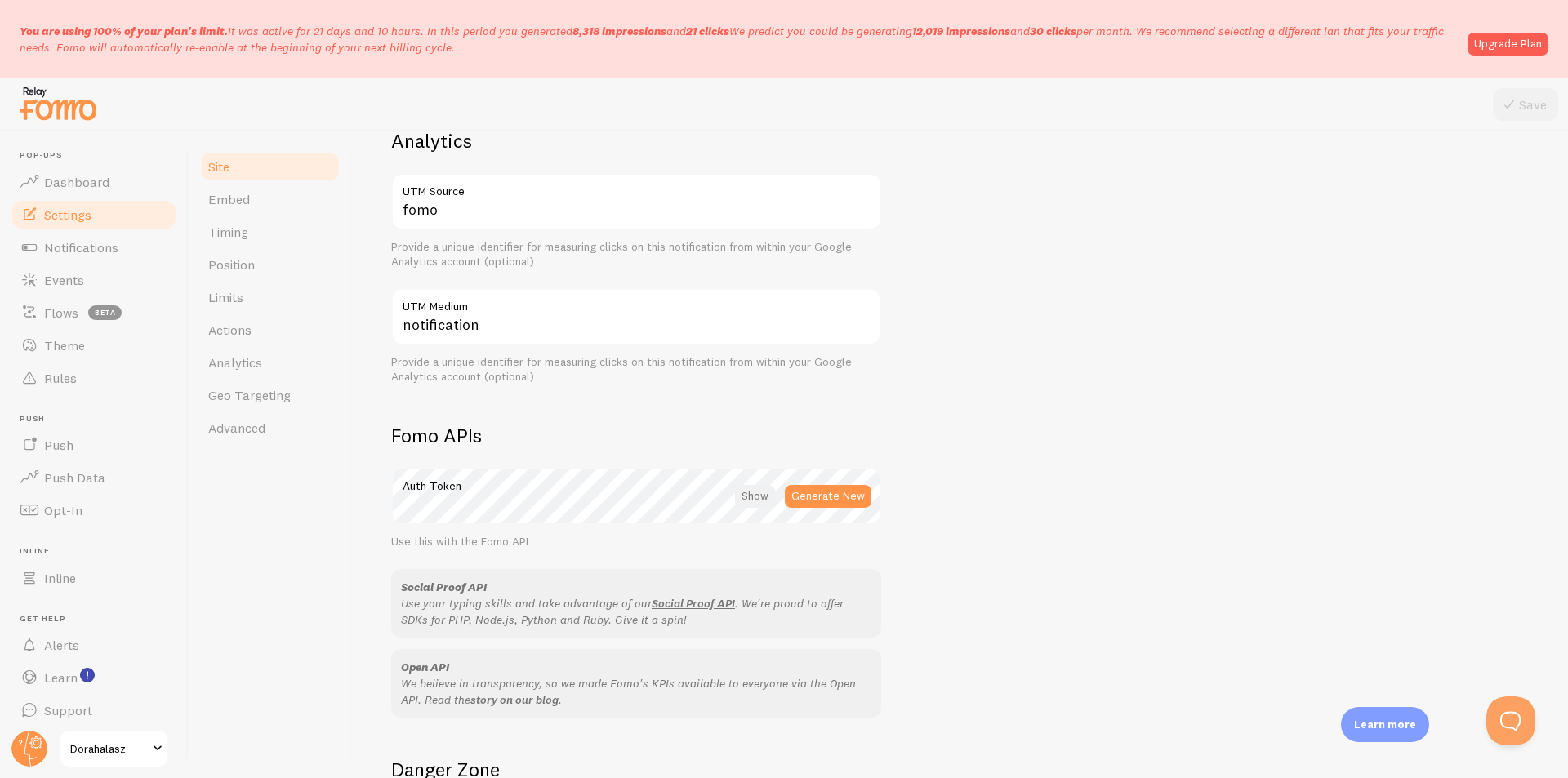
click at [761, 499] on div at bounding box center [755, 496] width 40 height 23
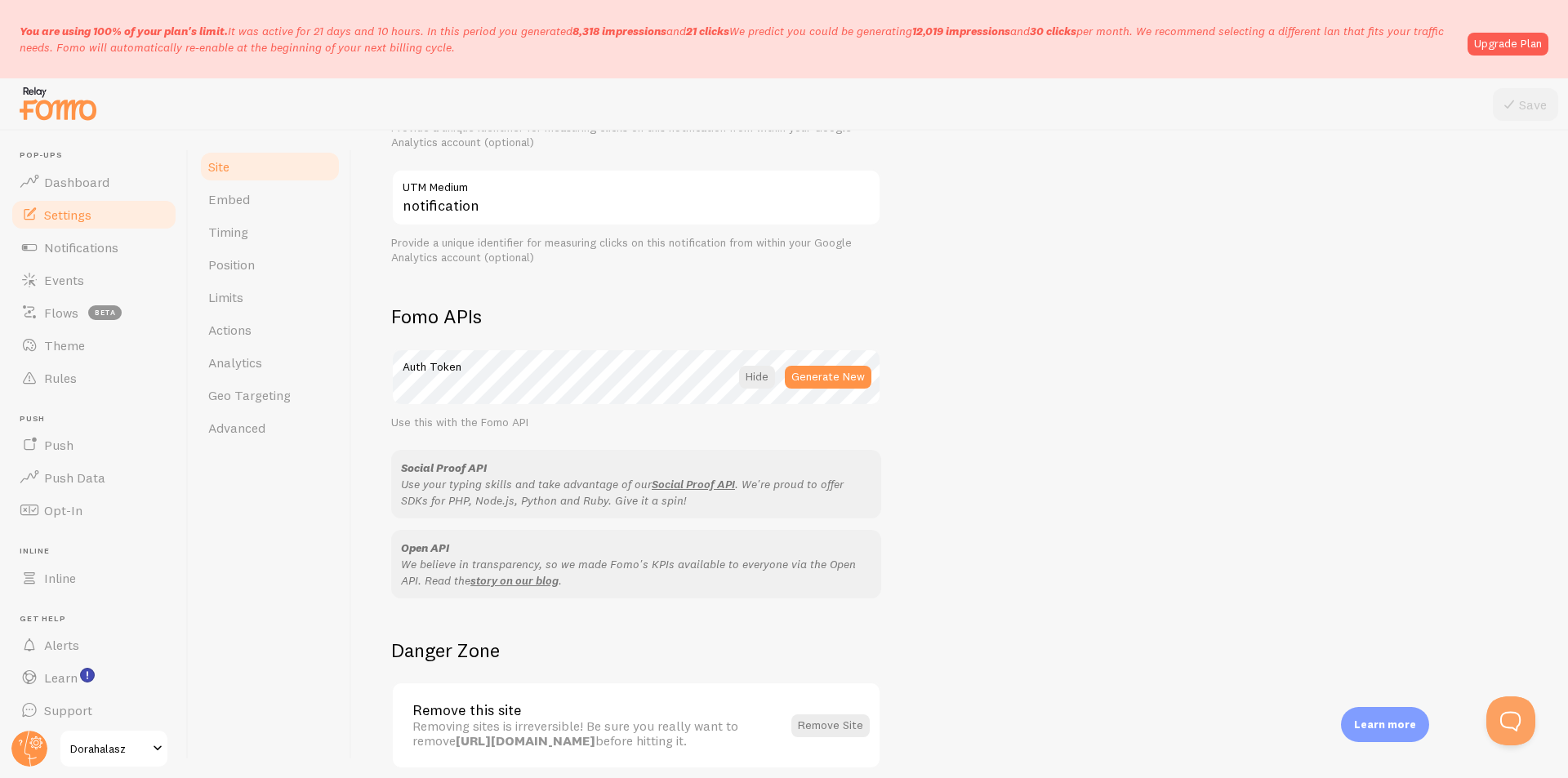
scroll to position [842, 0]
